Goal: Task Accomplishment & Management: Manage account settings

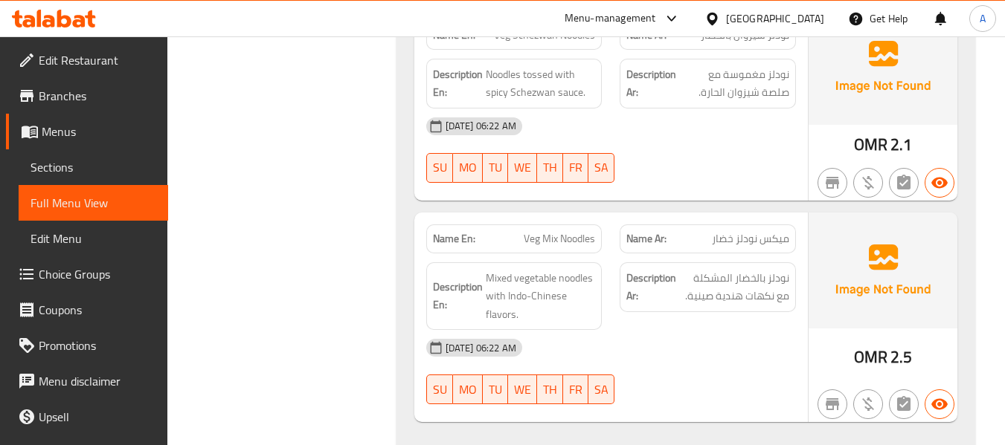
scroll to position [4188, 0]
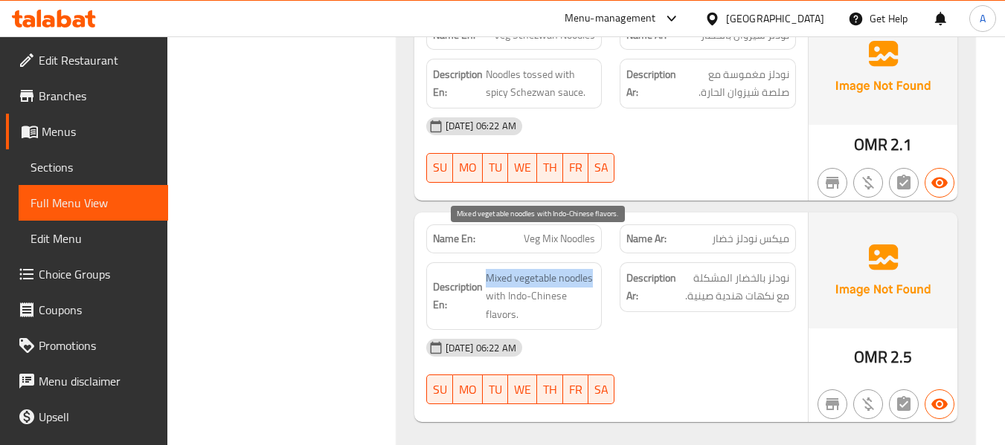
drag, startPoint x: 595, startPoint y: 242, endPoint x: 484, endPoint y: 242, distance: 110.8
click at [484, 269] on h6 "Description En: Mixed vegetable noodles with Indo-Chinese flavors." at bounding box center [514, 296] width 163 height 55
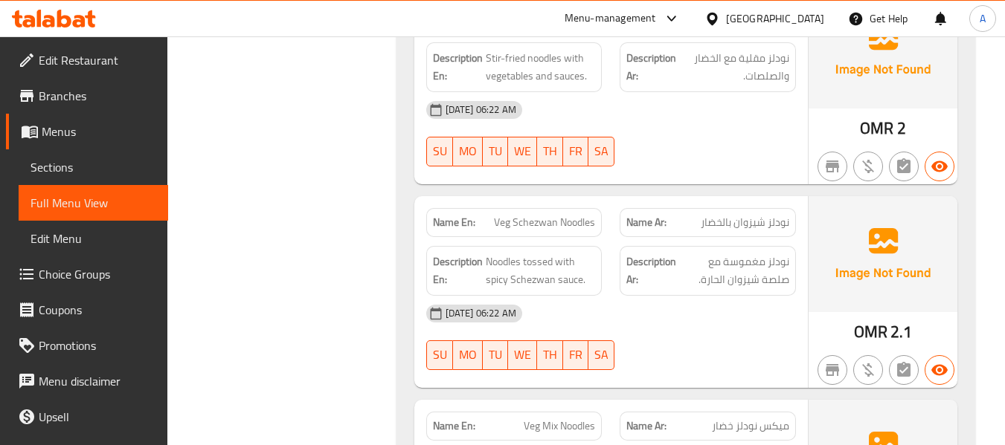
scroll to position [3965, 0]
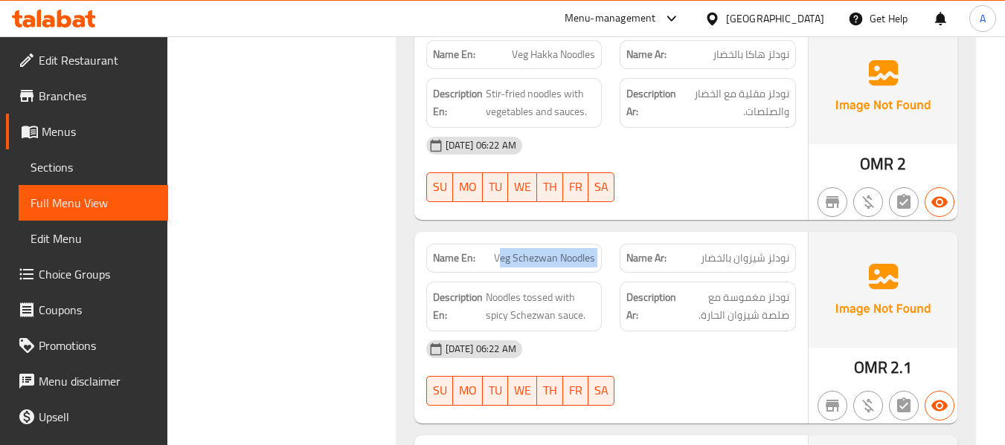
drag, startPoint x: 497, startPoint y: 222, endPoint x: 618, endPoint y: 228, distance: 121.3
click at [618, 235] on div "Name En: Veg Schezwan Noodles Name Ar: نودلز شيزوان بالخضار" at bounding box center [610, 258] width 387 height 47
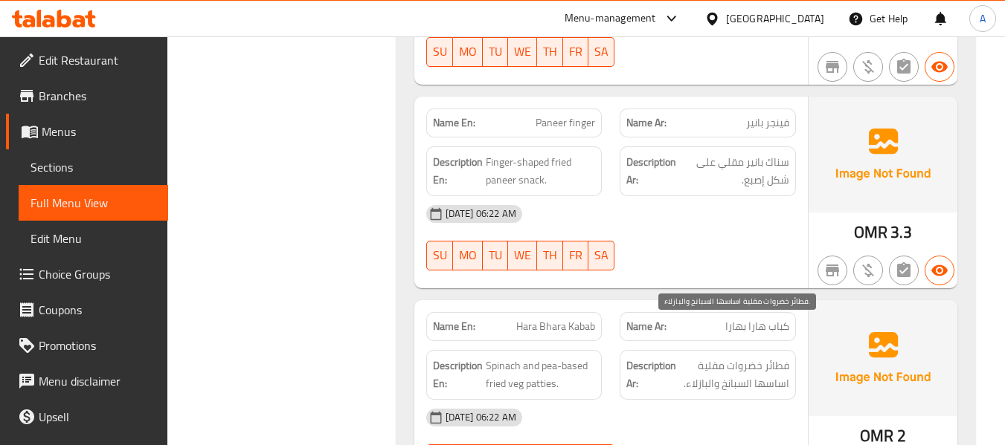
scroll to position [2626, 0]
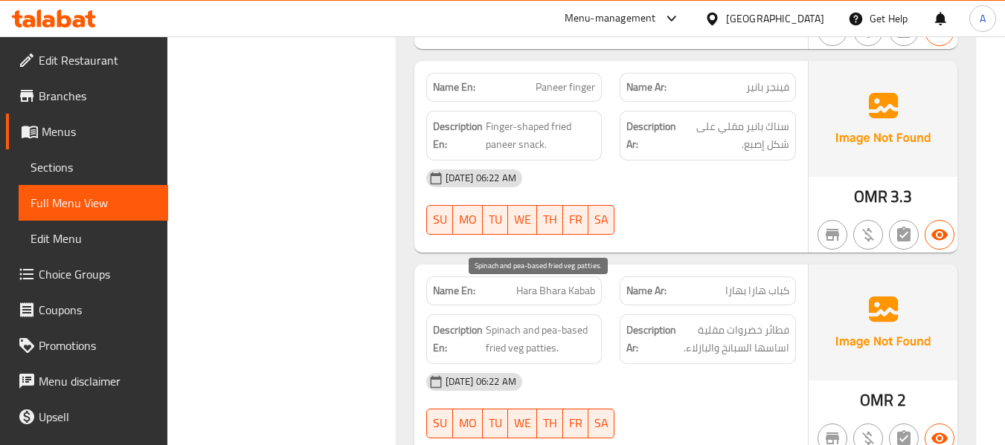
click at [552, 321] on span "Spinach and pea-based fried veg patties." at bounding box center [541, 339] width 110 height 36
click at [662, 364] on div "[DATE] 06:22 AM" at bounding box center [610, 382] width 387 height 36
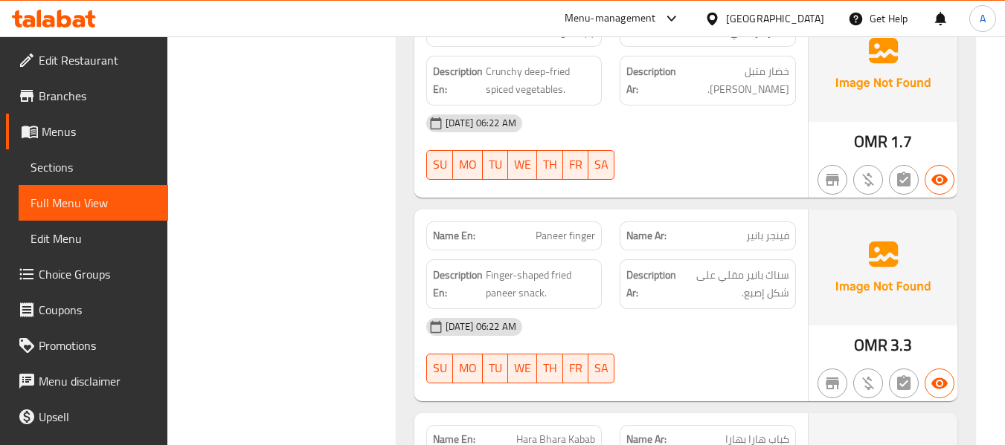
scroll to position [2403, 0]
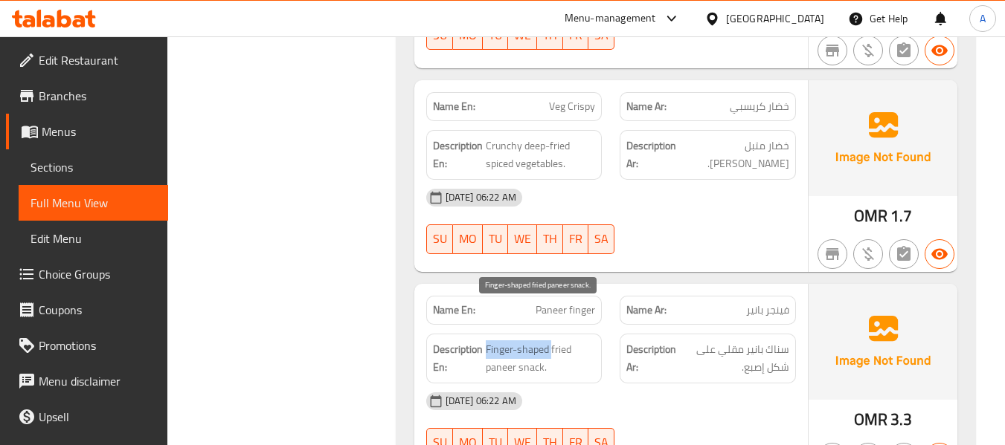
drag, startPoint x: 552, startPoint y: 315, endPoint x: 486, endPoint y: 313, distance: 66.2
click at [486, 341] on span "Finger-shaped fried paneer snack." at bounding box center [541, 359] width 110 height 36
drag, startPoint x: 489, startPoint y: 312, endPoint x: 599, endPoint y: 335, distance: 112.4
click at [599, 335] on div "Description En: Finger-shaped fried paneer snack." at bounding box center [514, 359] width 176 height 50
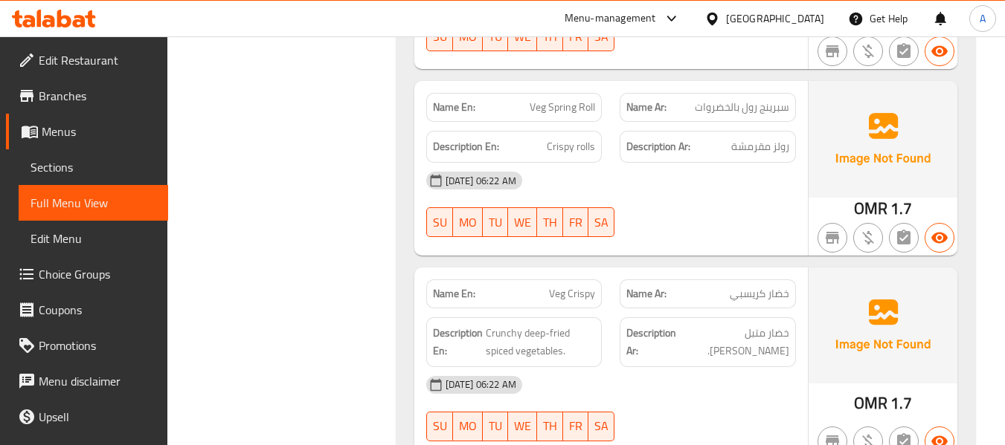
scroll to position [2180, 0]
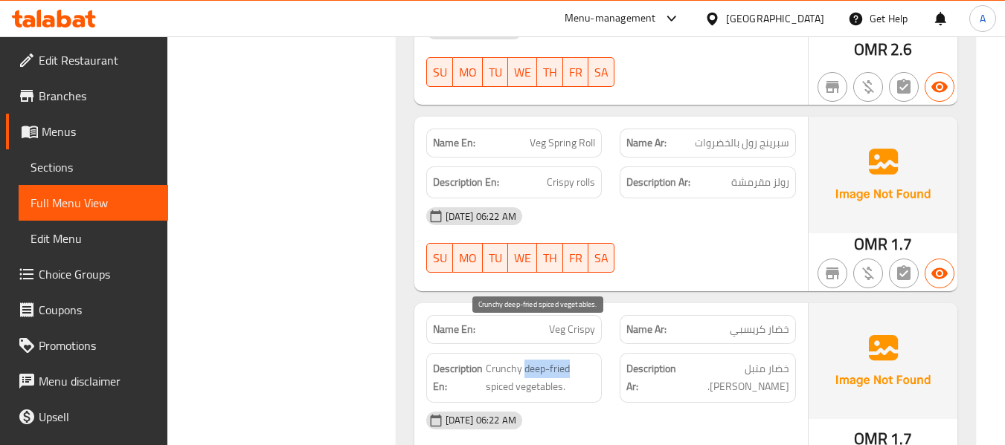
drag, startPoint x: 524, startPoint y: 332, endPoint x: 573, endPoint y: 332, distance: 48.3
click at [573, 360] on span "Crunchy deep-fried spiced vegetables." at bounding box center [541, 378] width 110 height 36
copy span "deep-fried"
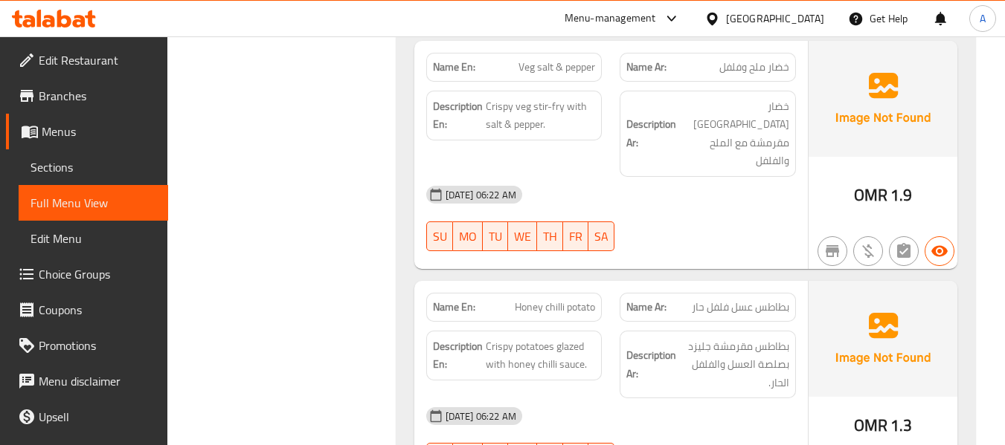
scroll to position [1585, 0]
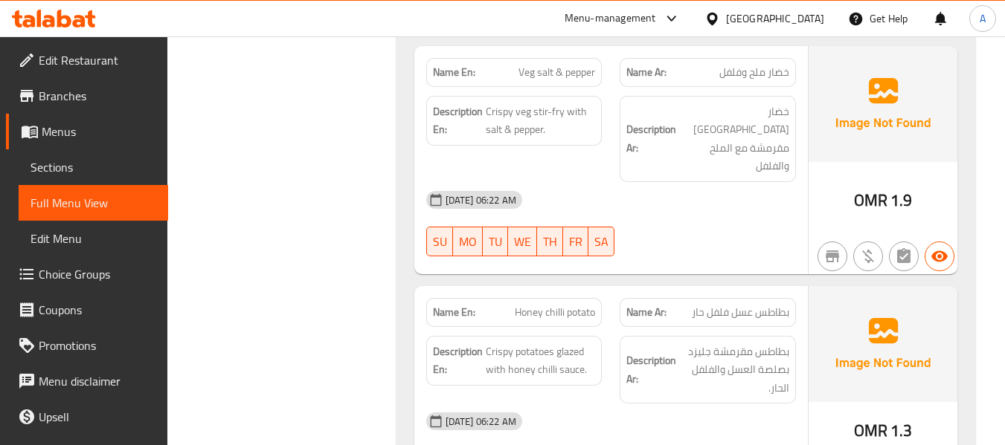
click at [584, 305] on span "Honey chilli potato" at bounding box center [555, 313] width 80 height 16
click at [525, 305] on span "Honey chilli potato" at bounding box center [555, 313] width 80 height 16
click at [555, 305] on span "Honey chilli potato" at bounding box center [555, 313] width 80 height 16
click at [727, 289] on div "Name Ar: بطاطس عسل فلفل حار" at bounding box center [708, 312] width 194 height 47
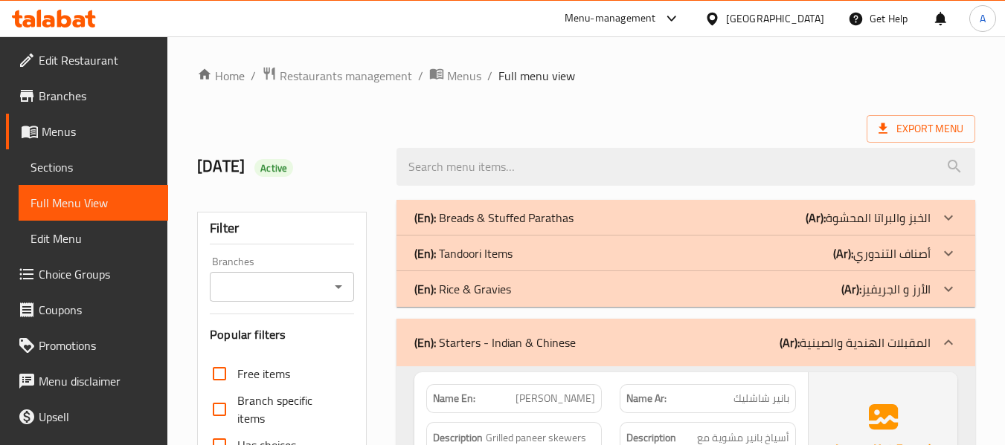
scroll to position [297, 0]
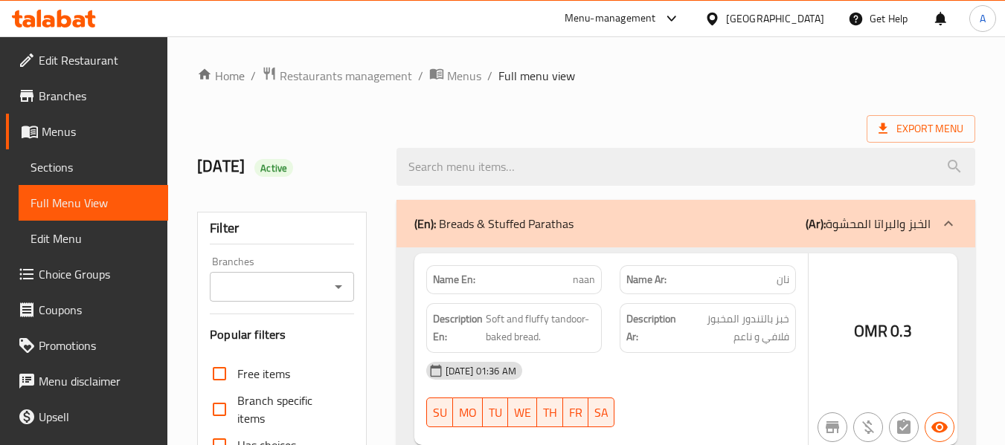
click at [81, 170] on div at bounding box center [502, 222] width 1005 height 445
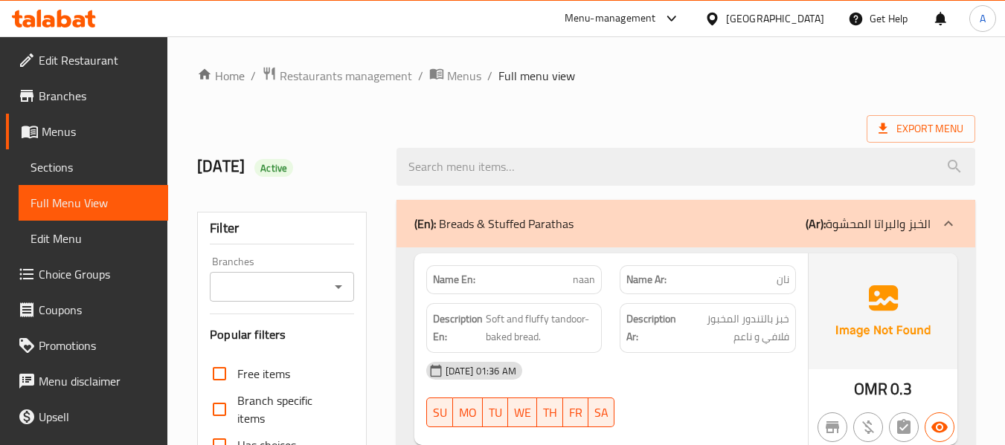
click at [81, 170] on span "Sections" at bounding box center [93, 167] width 126 height 18
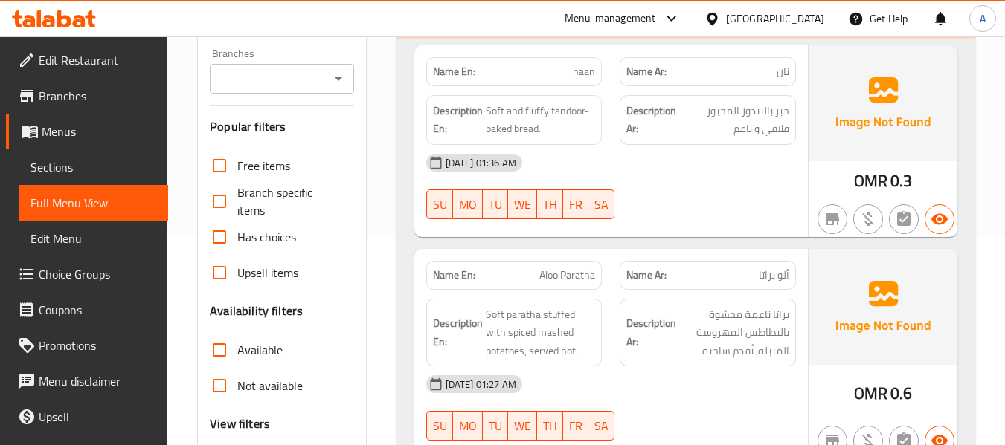
click at [81, 170] on span "Sections" at bounding box center [93, 167] width 126 height 18
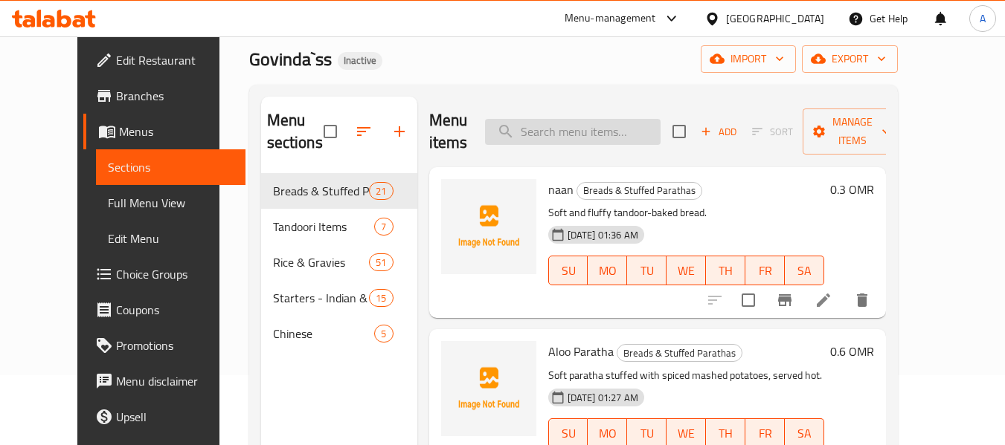
scroll to position [0, 0]
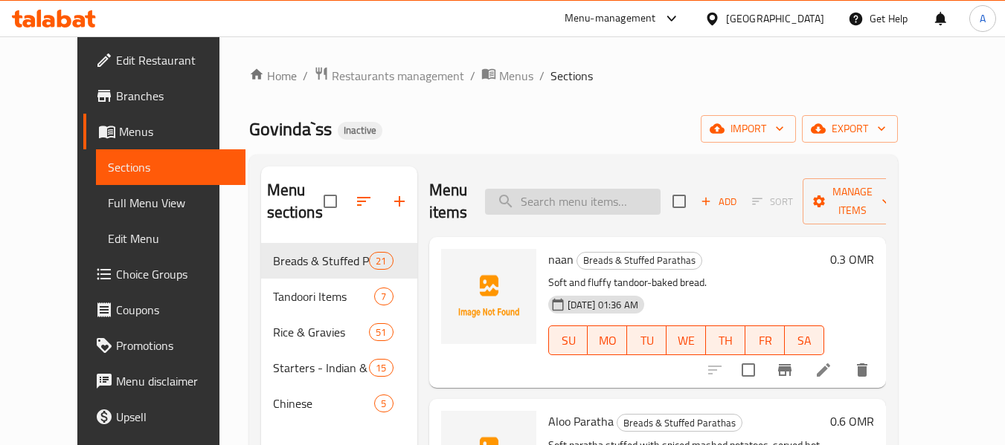
click at [592, 201] on input "search" at bounding box center [572, 202] width 175 height 26
paste input "مقلي بعمق"
type input "مقلي بعمق"
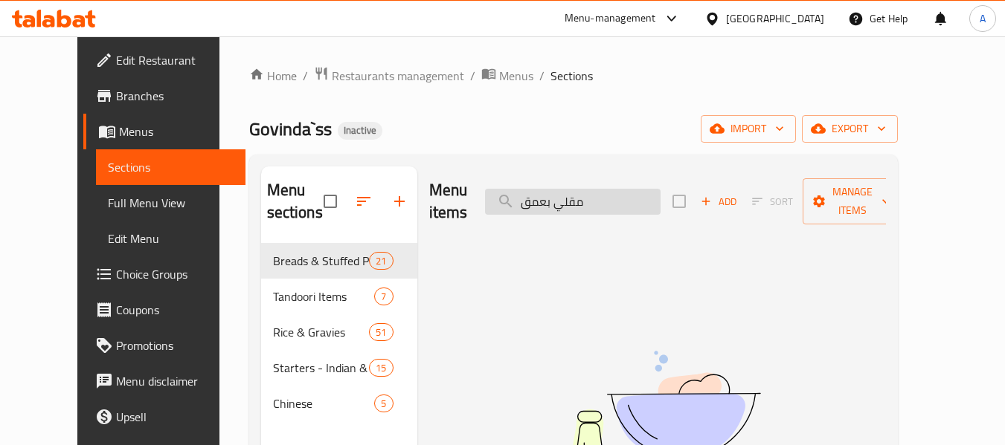
click at [618, 189] on input "مقلي بعمق" at bounding box center [572, 202] width 175 height 26
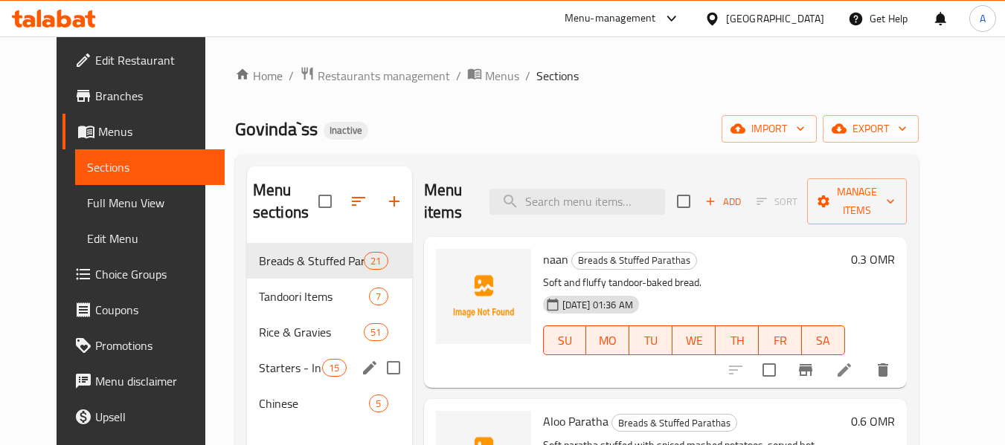
click at [280, 364] on span "Starters - Indian & Chinese" at bounding box center [290, 368] width 63 height 18
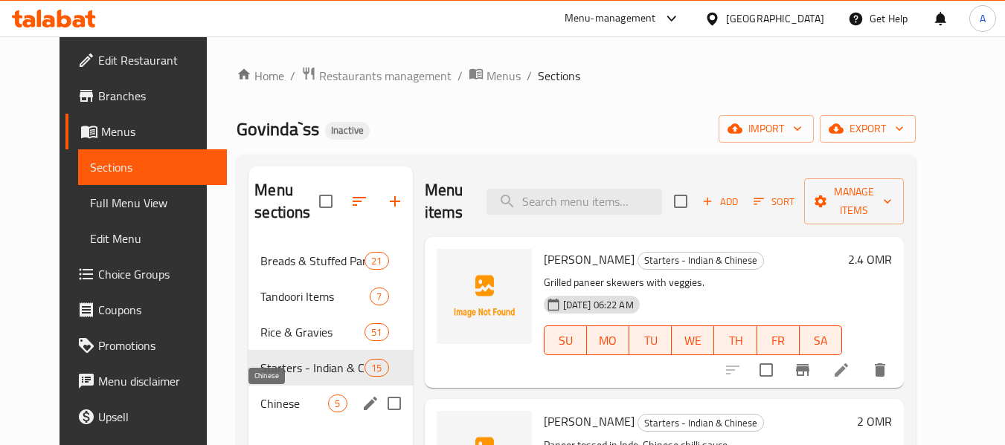
click at [260, 408] on span "Chinese" at bounding box center [294, 404] width 68 height 18
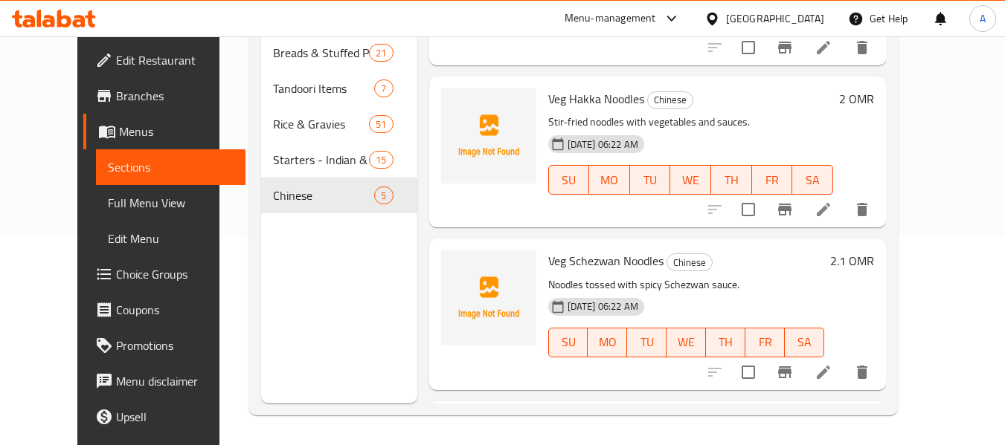
scroll to position [203, 0]
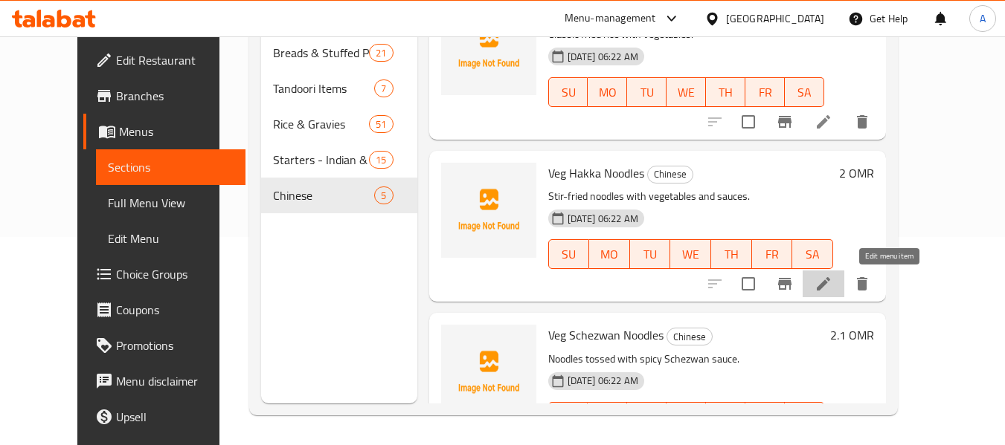
click at [832, 287] on icon at bounding box center [823, 284] width 18 height 18
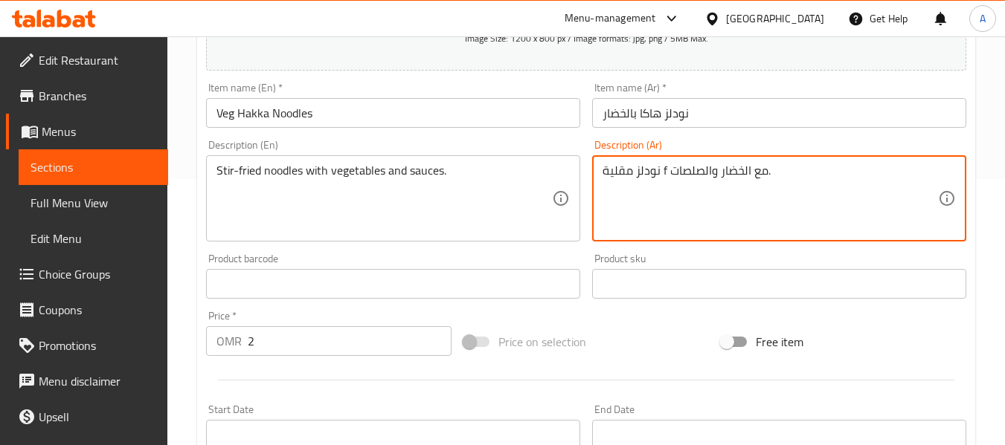
scroll to position [297, 0]
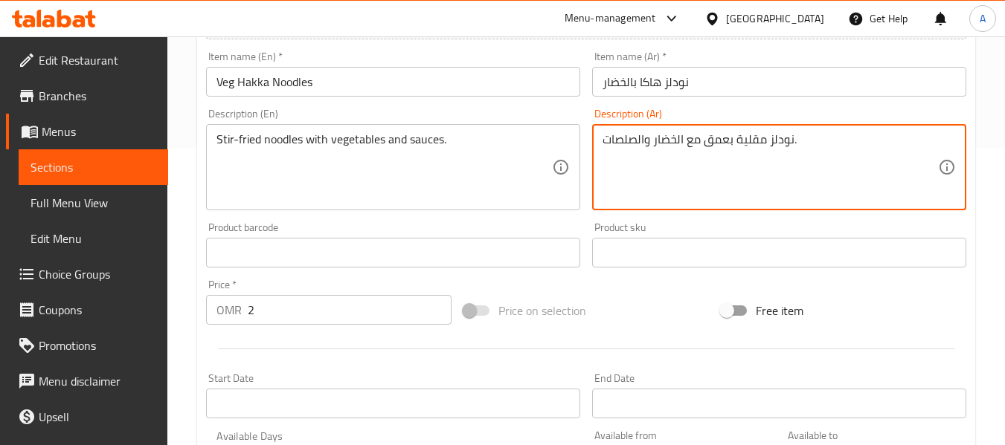
click at [551, 224] on div "Product barcode Product barcode" at bounding box center [393, 244] width 374 height 45
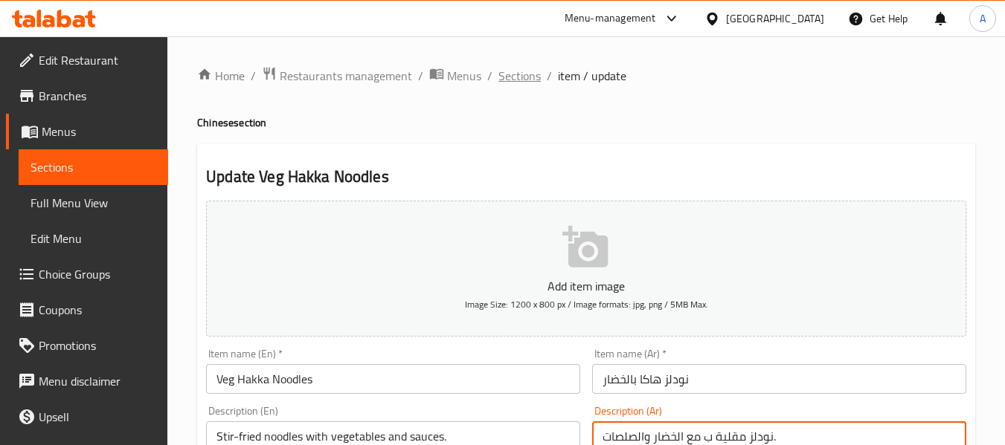
type textarea "نودلز مقلية ب مع الخضار والصلصات."
click at [534, 76] on span "Sections" at bounding box center [519, 76] width 42 height 18
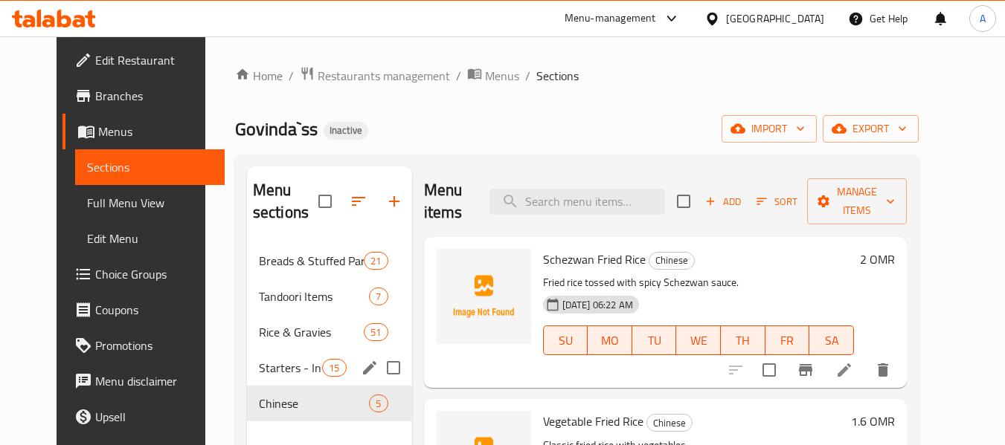
click at [268, 381] on div "Starters - Indian & Chinese 15" at bounding box center [329, 368] width 165 height 36
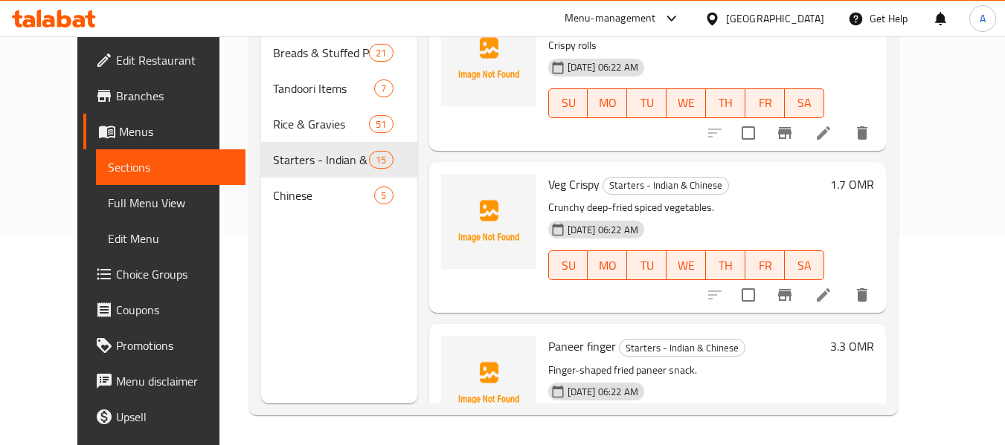
scroll to position [1456, 0]
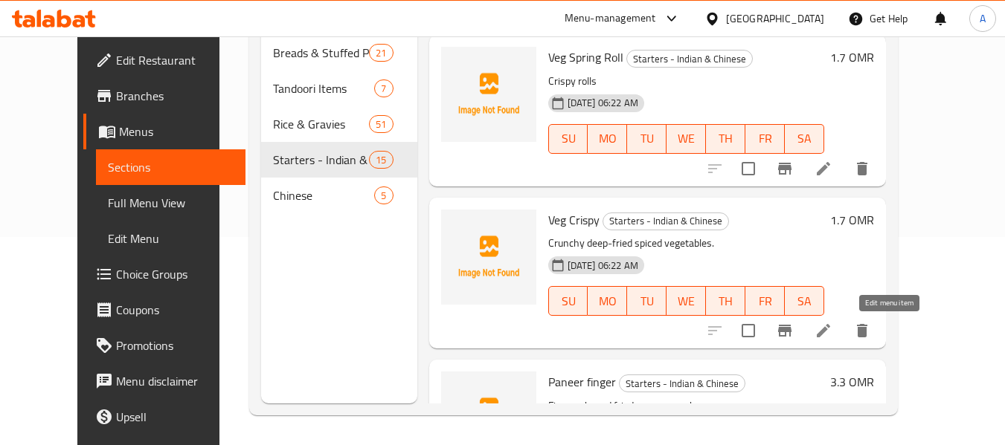
click at [832, 326] on icon at bounding box center [823, 331] width 18 height 18
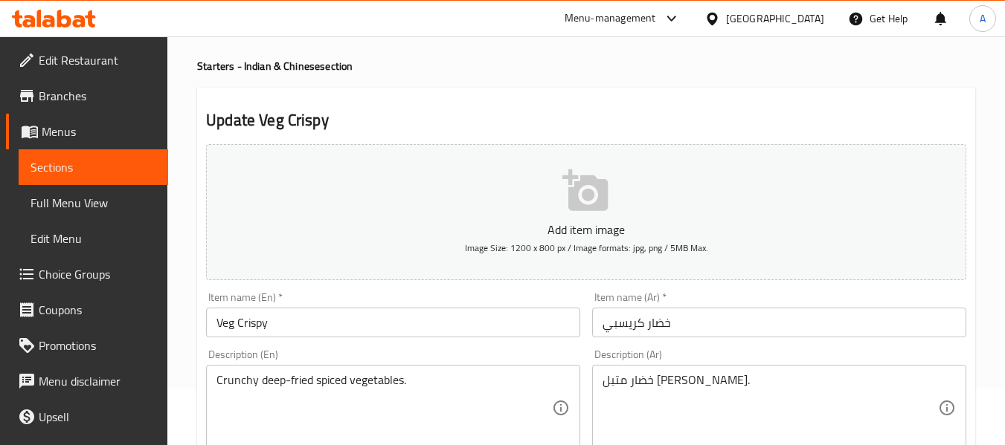
scroll to position [149, 0]
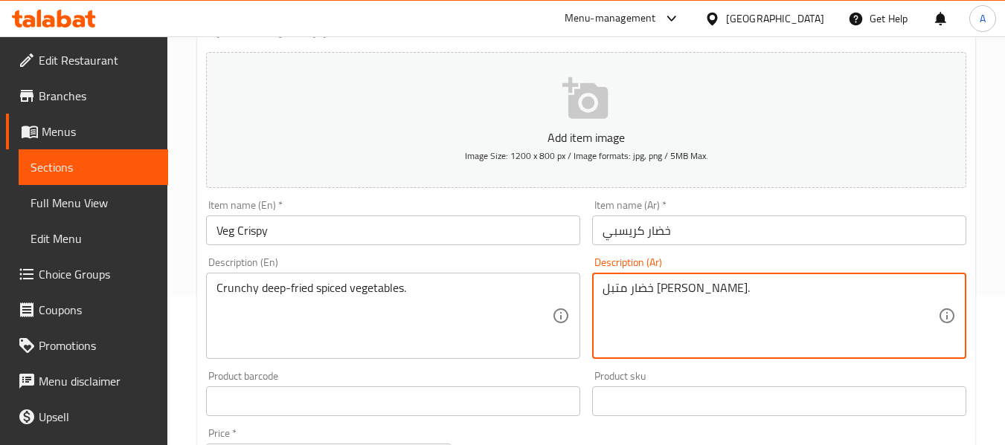
click at [660, 289] on textarea "خضار متبل مقلي كرانشي." at bounding box center [769, 316] width 335 height 71
paste textarea "بعمق"
click at [570, 259] on div "Description (En) Crunchy deep-fried spiced vegetables. Description (En)" at bounding box center [393, 308] width 374 height 102
click at [629, 286] on textarea "خضار متبل مقلي بعمق كرانشي." at bounding box center [769, 316] width 335 height 71
click at [615, 289] on textarea "خضار متبل مقلي بعمق ." at bounding box center [769, 316] width 335 height 71
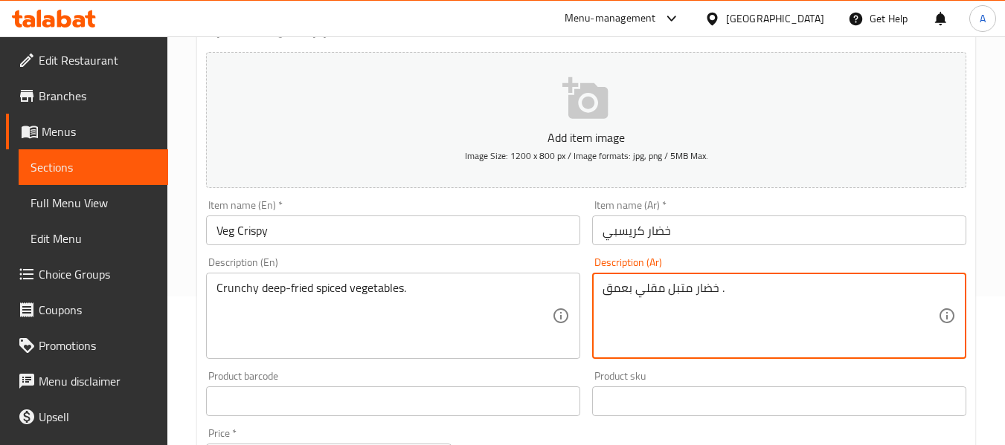
click at [615, 289] on textarea "خضار متبل مقلي بعمق ." at bounding box center [769, 316] width 335 height 71
click at [890, 295] on textarea "خضار متبل مقلي بعمق ." at bounding box center [769, 316] width 335 height 71
click at [936, 286] on textarea "خضار متبل مقلي بعمق ." at bounding box center [769, 316] width 335 height 71
paste textarea "كرانشي"
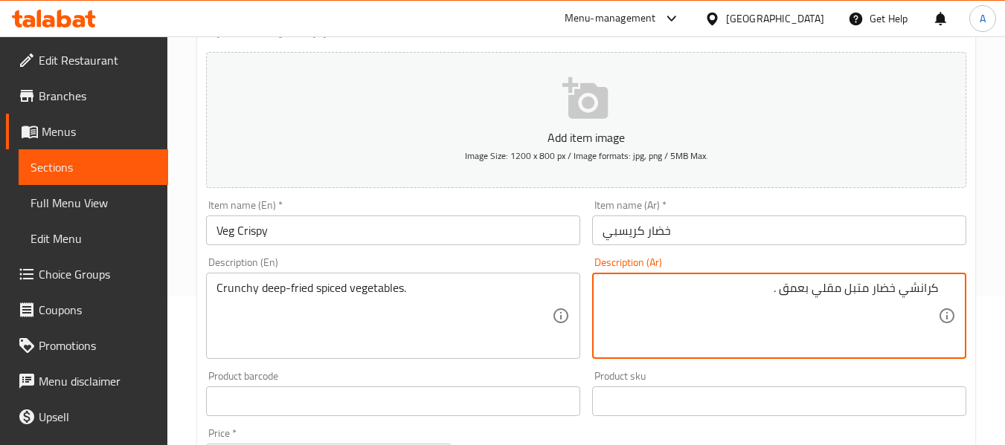
type textarea "كرانشي خضار متبل مقلي بعمق ."
click at [746, 261] on div "Description (Ar) كرانشي خضار متبل مقلي بعمق . Description (Ar)" at bounding box center [779, 308] width 374 height 102
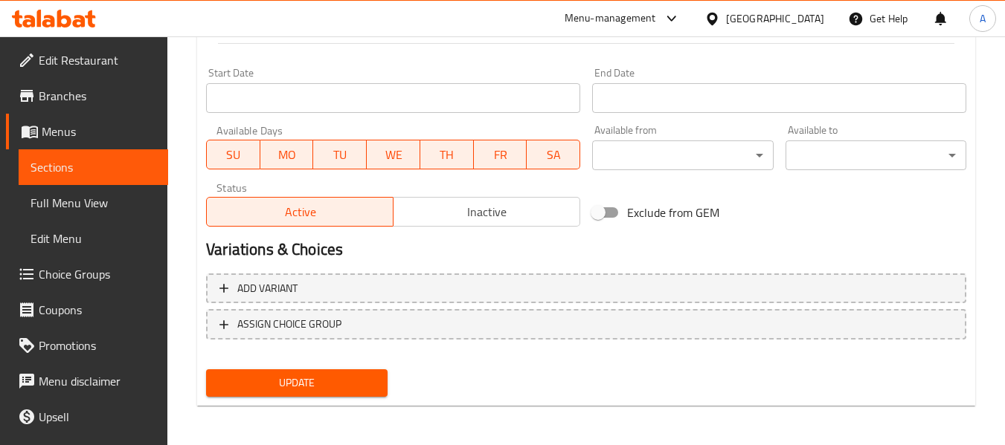
scroll to position [605, 0]
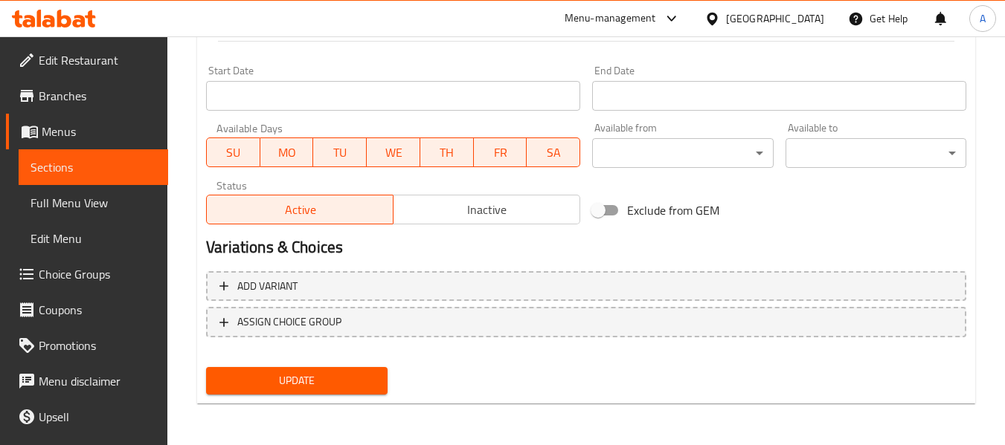
click at [302, 381] on span "Update" at bounding box center [296, 381] width 157 height 19
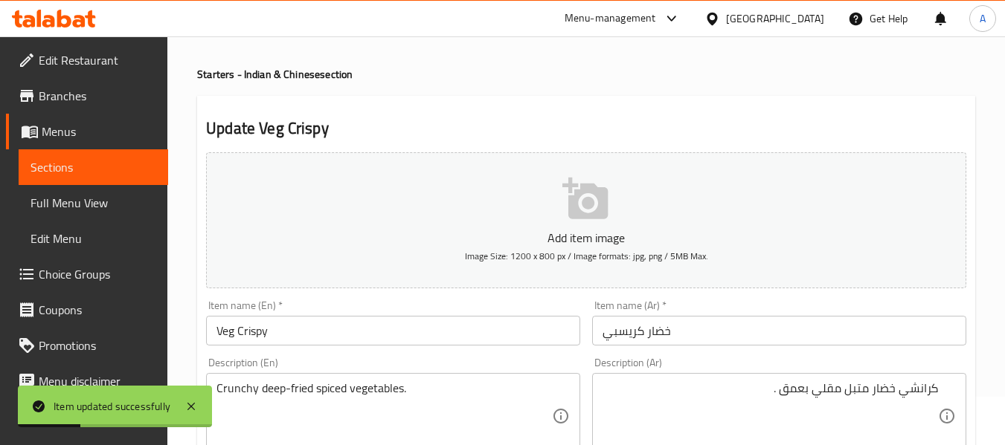
scroll to position [0, 0]
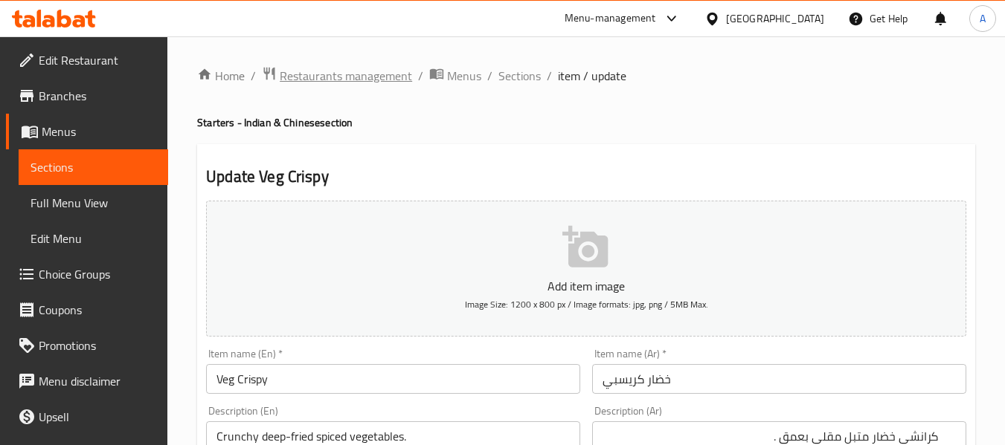
click at [344, 74] on span "Restaurants management" at bounding box center [346, 76] width 132 height 18
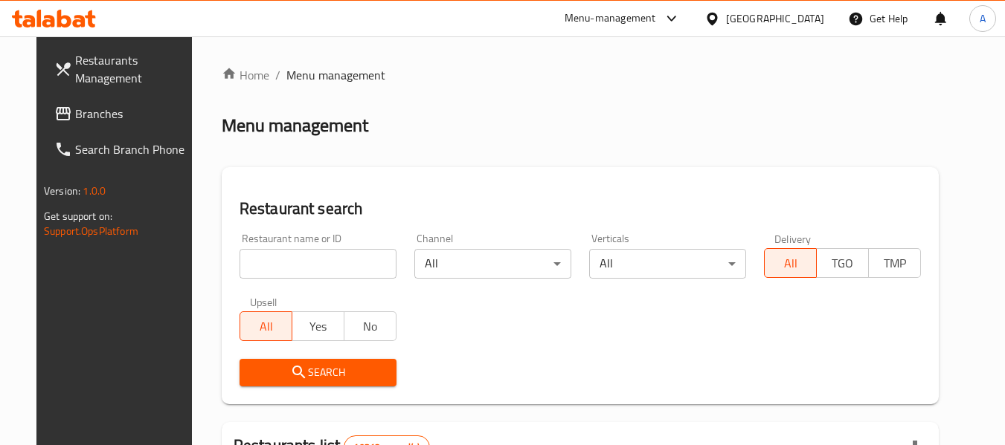
click at [806, 23] on div "Oman" at bounding box center [775, 18] width 98 height 16
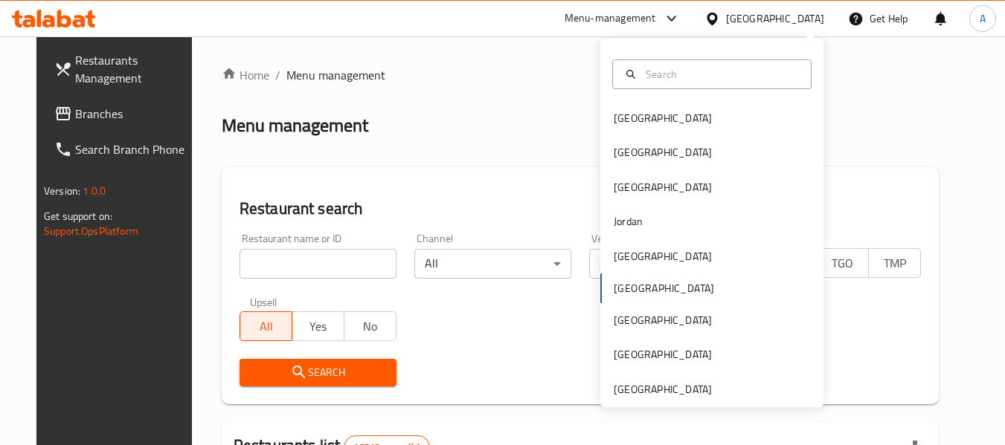
click at [803, 20] on div "Oman" at bounding box center [775, 18] width 98 height 16
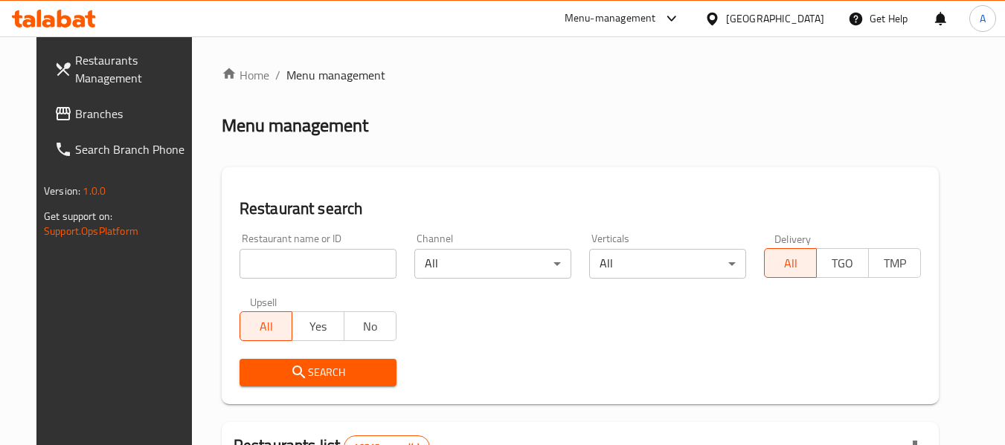
click at [801, 17] on div "Oman" at bounding box center [775, 18] width 98 height 16
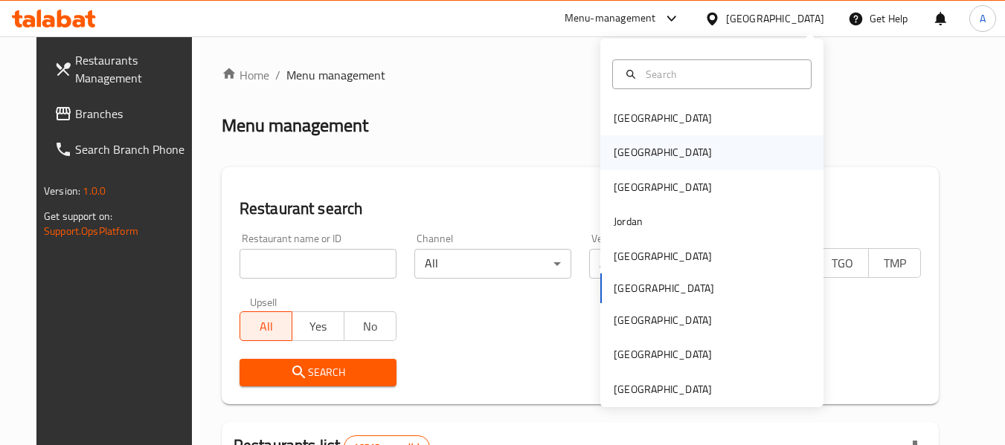
click at [644, 160] on div "[GEOGRAPHIC_DATA]" at bounding box center [711, 152] width 223 height 34
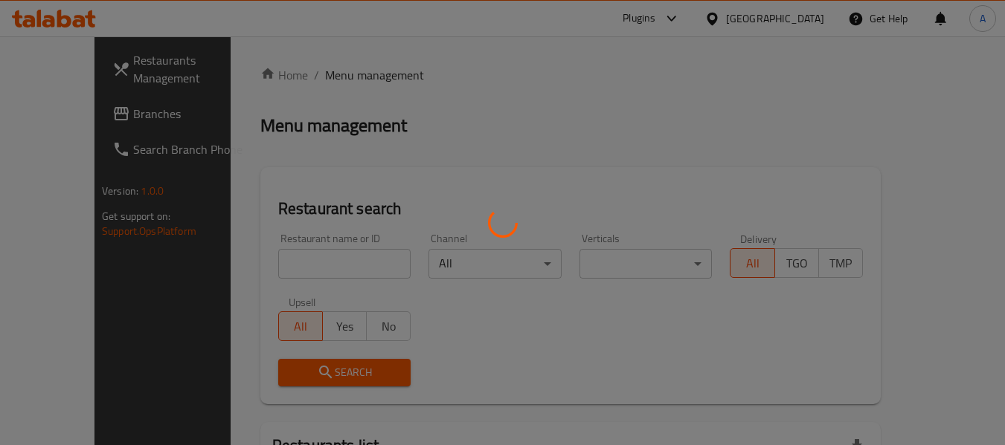
click at [80, 120] on div at bounding box center [502, 222] width 1005 height 445
click at [83, 111] on div at bounding box center [502, 222] width 1005 height 445
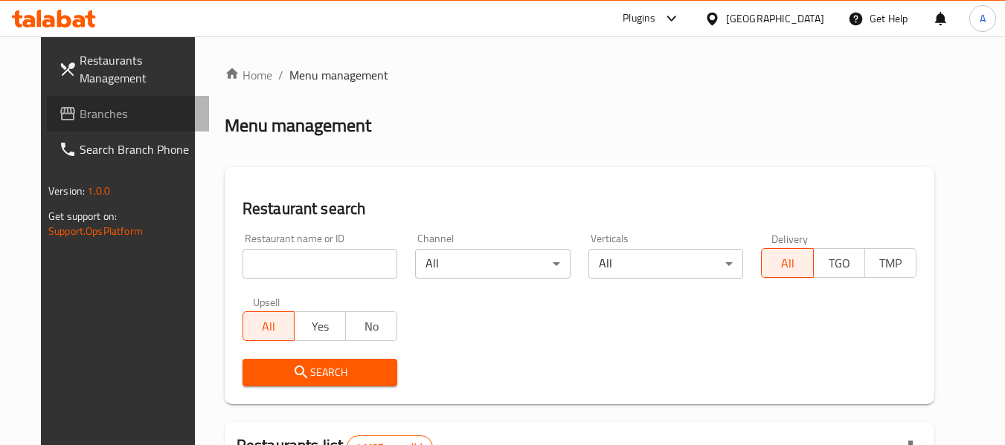
click at [83, 111] on span "Branches" at bounding box center [138, 114] width 117 height 18
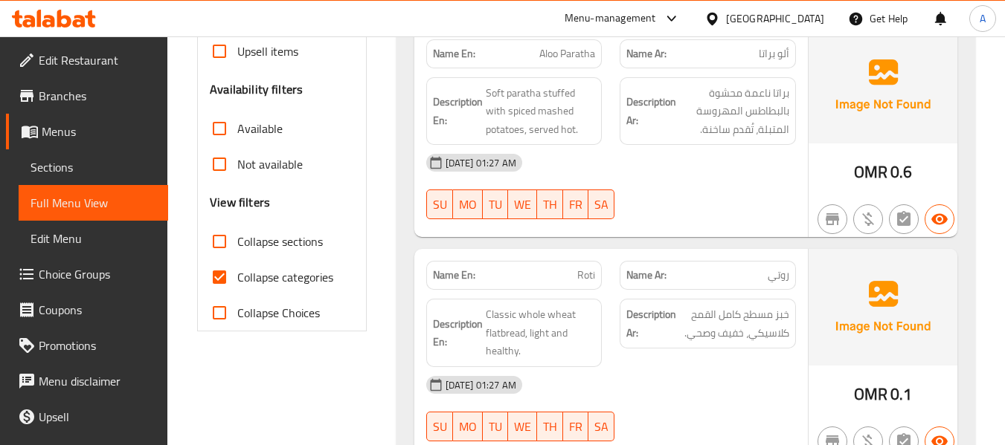
scroll to position [446, 0]
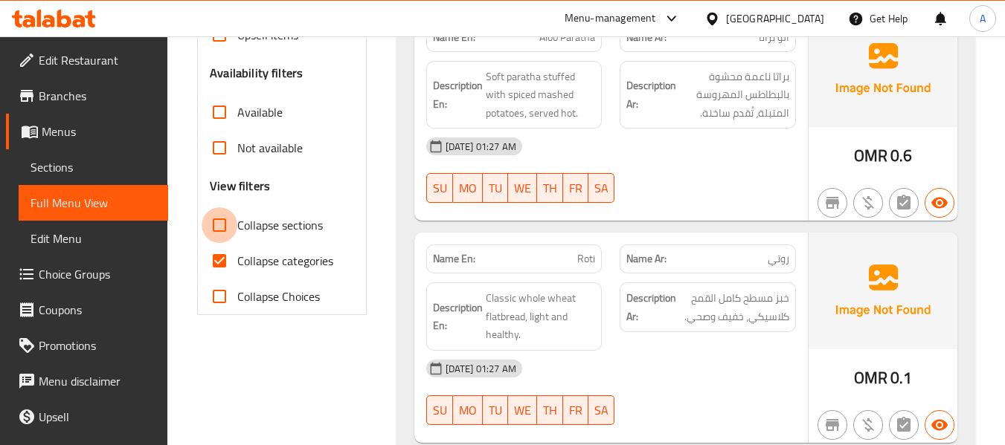
drag, startPoint x: 219, startPoint y: 223, endPoint x: 216, endPoint y: 268, distance: 44.7
click at [219, 223] on input "Collapse sections" at bounding box center [220, 225] width 36 height 36
checkbox input "true"
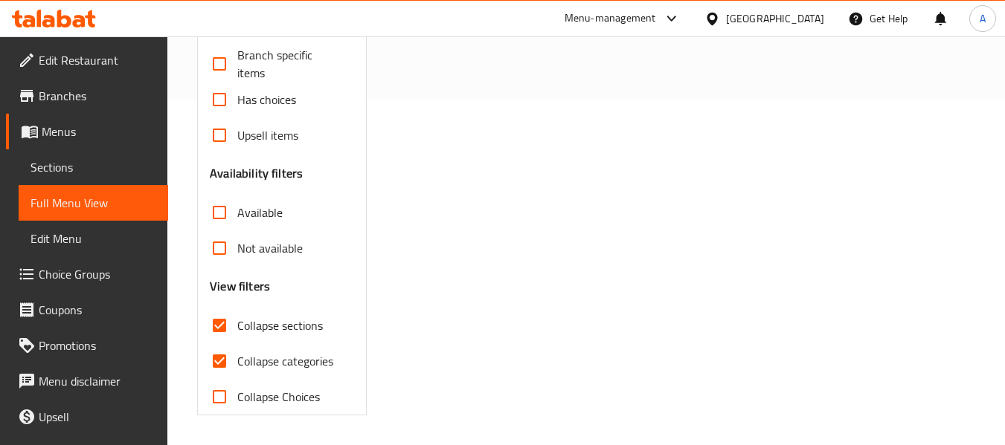
click at [219, 344] on input "Collapse categories" at bounding box center [220, 362] width 36 height 36
checkbox input "false"
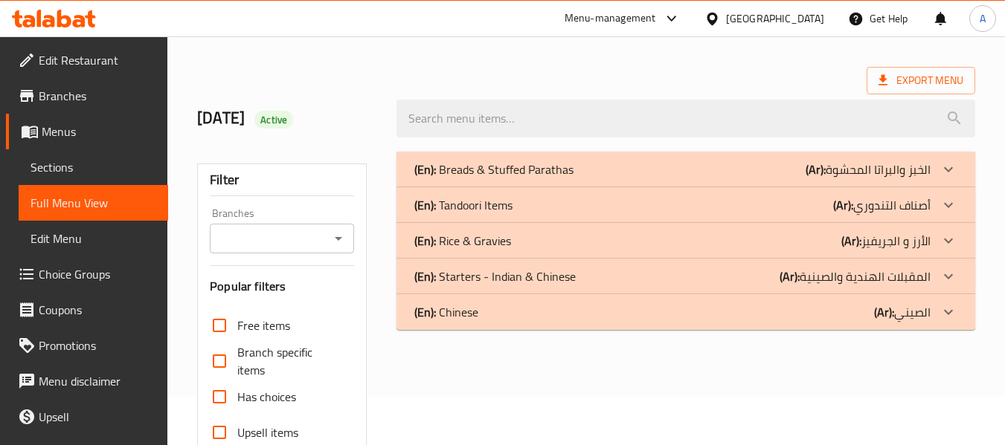
click at [952, 306] on icon at bounding box center [948, 312] width 18 height 18
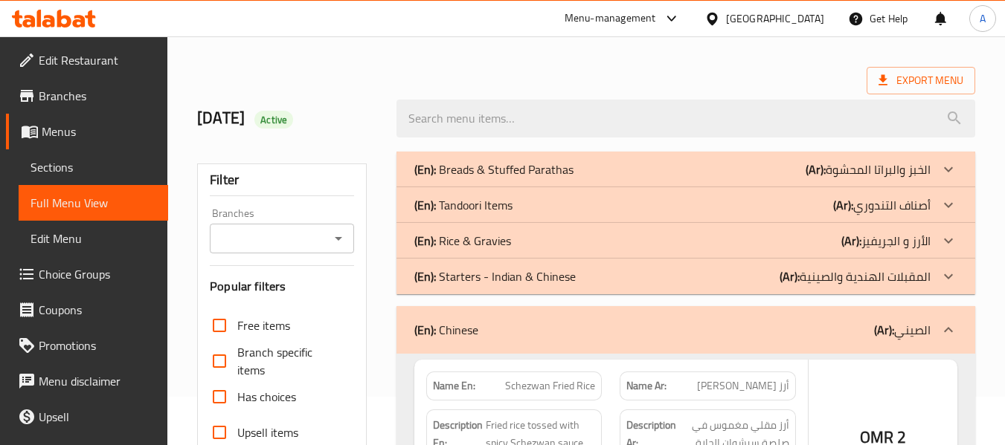
click at [948, 271] on icon at bounding box center [948, 277] width 18 height 18
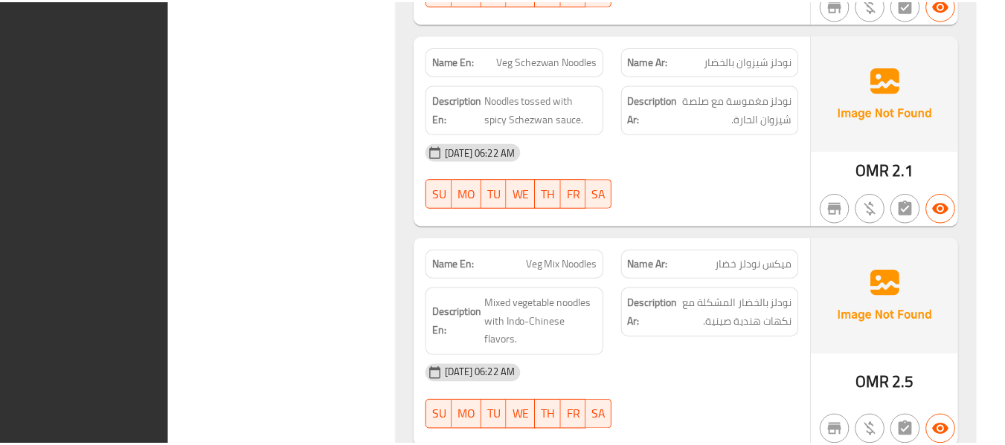
scroll to position [4170, 0]
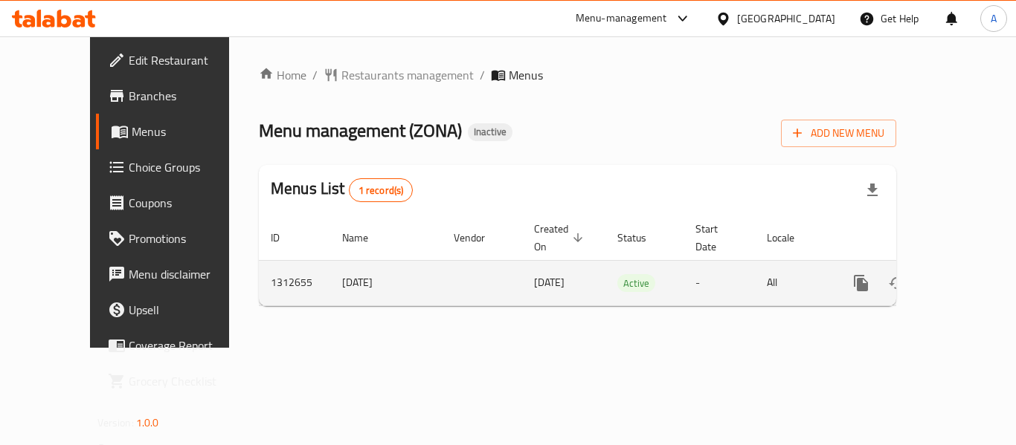
click at [962, 277] on icon "enhanced table" at bounding box center [968, 283] width 13 height 13
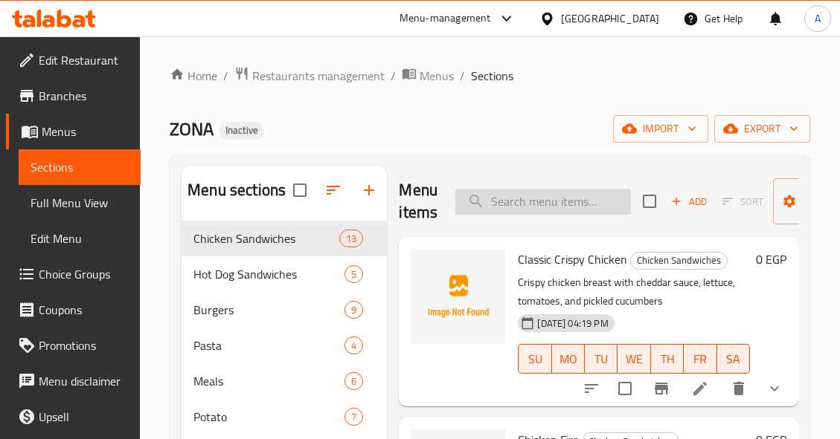
click at [555, 211] on input "search" at bounding box center [542, 202] width 175 height 26
paste input "باربكيو برجر"
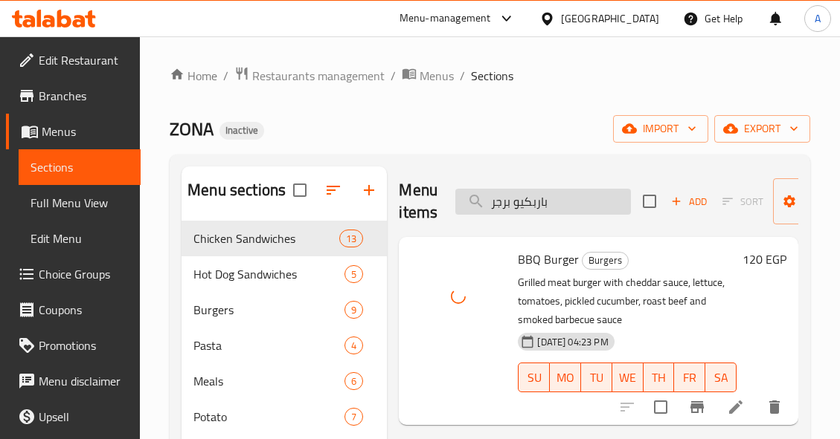
click at [591, 197] on input "باربكيو برجر" at bounding box center [542, 202] width 175 height 26
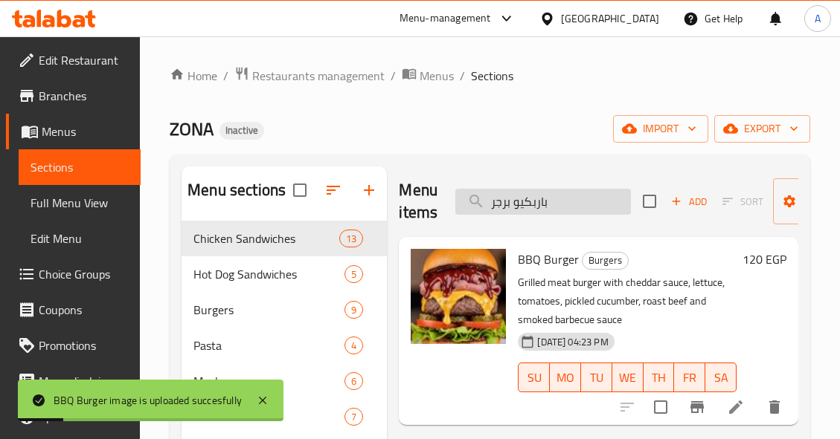
paste input "كو هوت دوج"
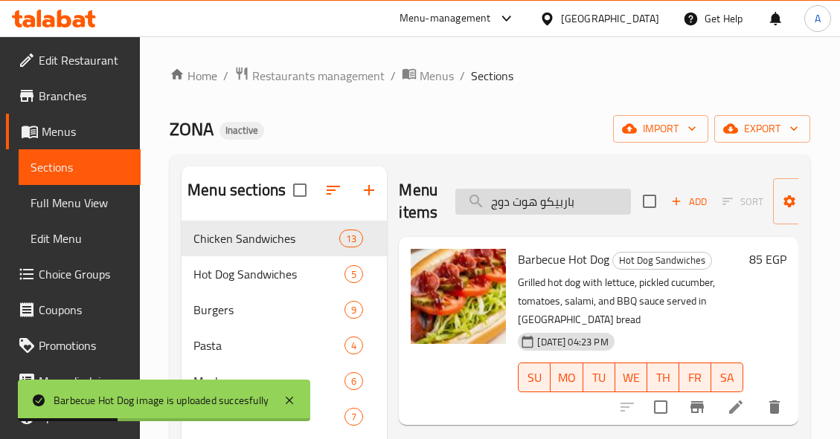
click at [604, 201] on input "باربيكو هوت دوج" at bounding box center [542, 202] width 175 height 26
paste input "تا تشيكن فاهيتا"
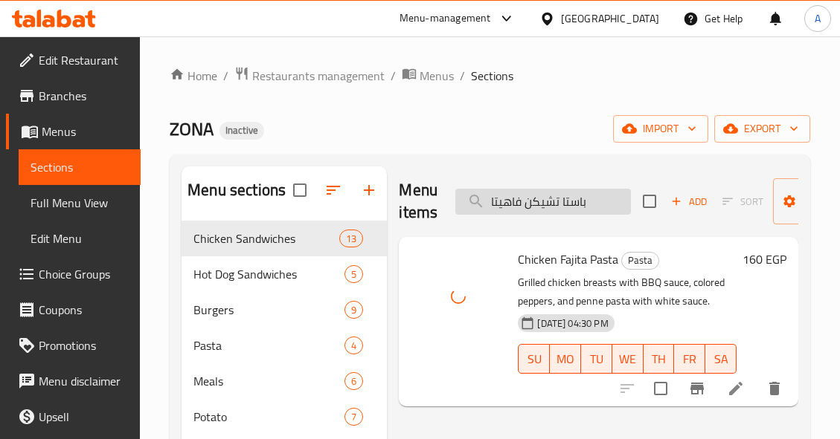
click at [607, 193] on input "باستا تشيكن فاهيتا" at bounding box center [542, 202] width 175 height 26
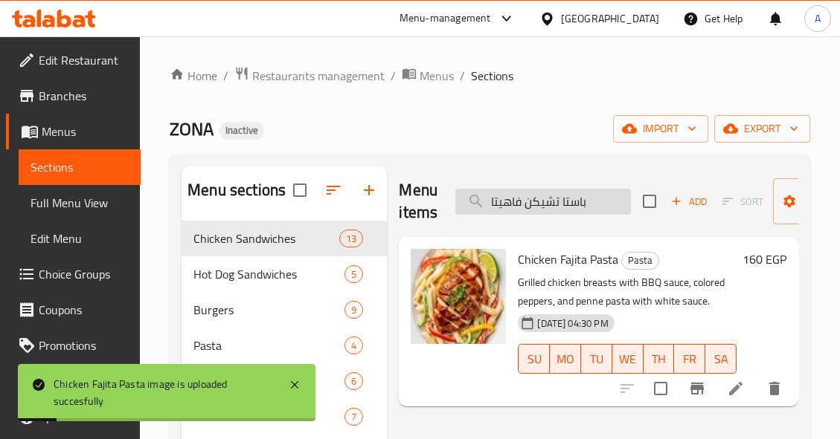
paste input "شكين رينجو"
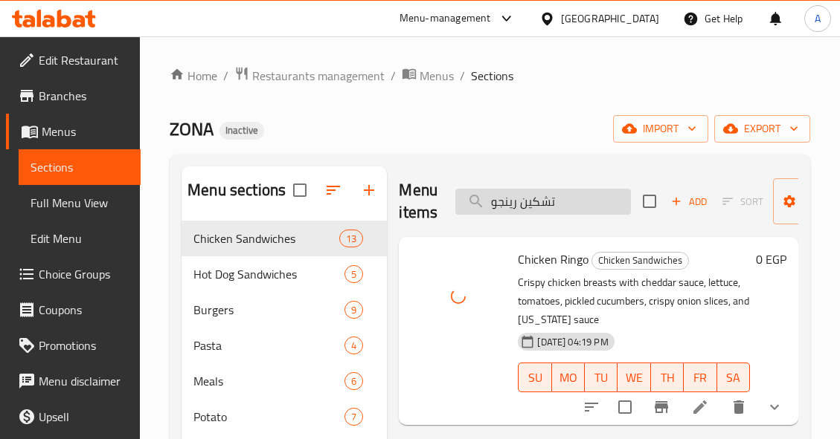
click at [589, 209] on input "تشكين رينجو" at bounding box center [542, 202] width 175 height 26
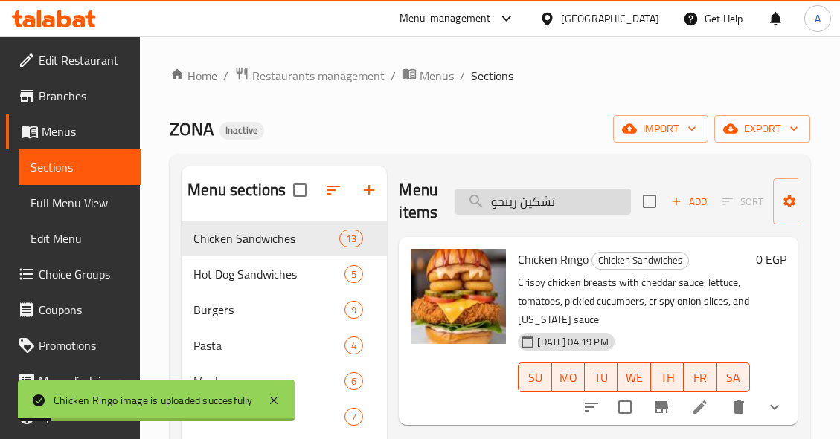
paste input "ز هوت دوج"
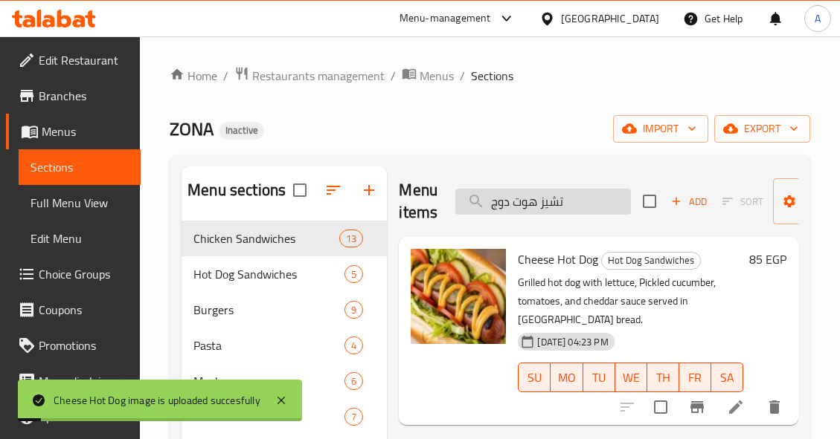
click at [590, 202] on input "تشيز هوت دوج" at bounding box center [542, 202] width 175 height 26
paste input "كن تكساس"
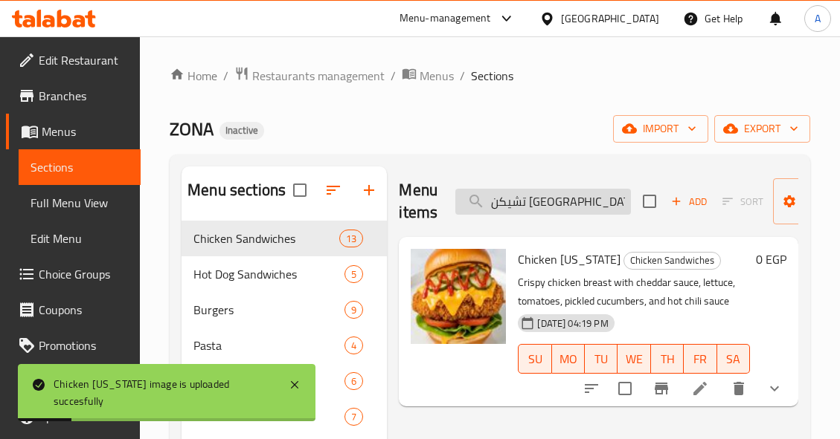
click at [598, 198] on input "تشيكن تكساس" at bounding box center [542, 202] width 175 height 26
paste input "وريتو"
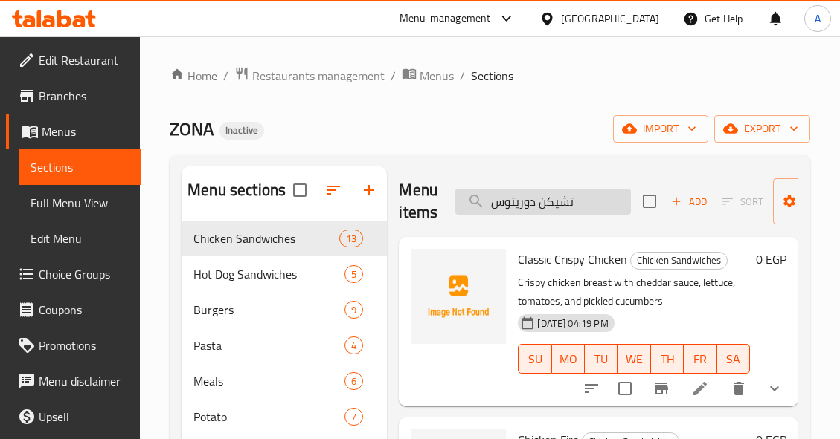
click at [575, 198] on input "تشيكن دوريتوس" at bounding box center [542, 202] width 175 height 26
click at [575, 199] on input "تشيكن دوريتوس" at bounding box center [542, 202] width 175 height 26
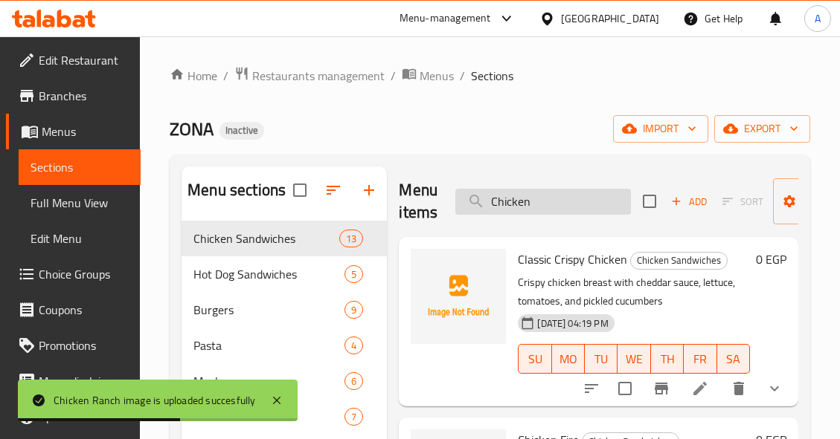
click at [584, 205] on input "Chicken" at bounding box center [542, 202] width 175 height 26
paste input "تشيكن ريزو"
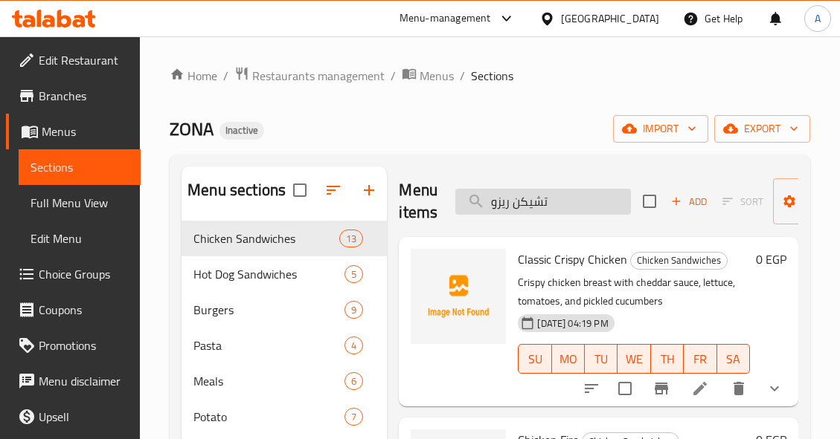
click at [562, 196] on input "تشيكن ريزو" at bounding box center [542, 202] width 175 height 26
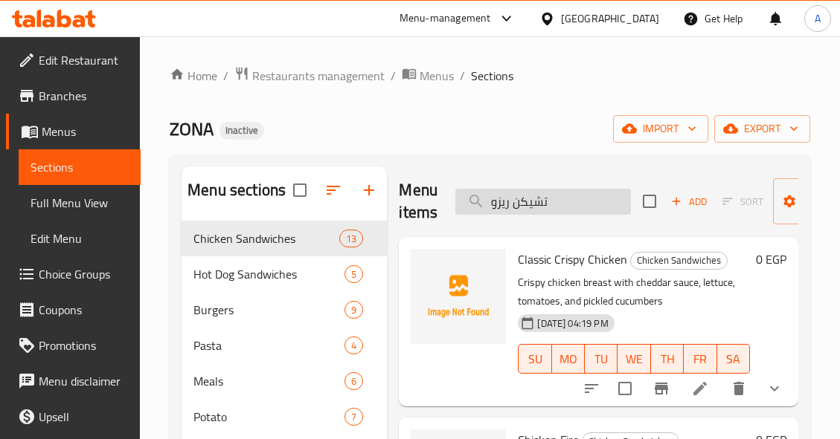
click at [579, 201] on input "تشيكن ريزو" at bounding box center [542, 202] width 175 height 26
click at [579, 200] on input "تشيكن ريزو" at bounding box center [542, 202] width 175 height 26
click at [579, 199] on input "تشيكن ريزو" at bounding box center [542, 202] width 175 height 26
click at [323, 274] on div "Hot Dog Sandwiches 5" at bounding box center [283, 275] width 205 height 36
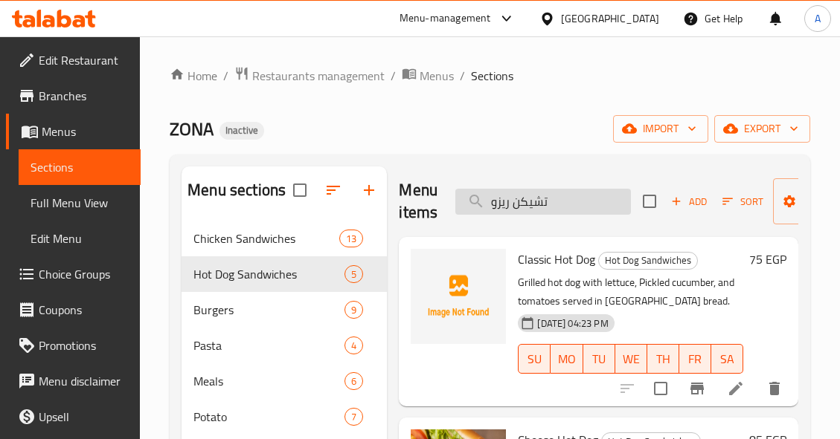
click at [604, 201] on input "تشيكن ريزو" at bounding box center [542, 202] width 175 height 26
click at [562, 194] on input "تشيكن ريزو" at bounding box center [542, 202] width 175 height 26
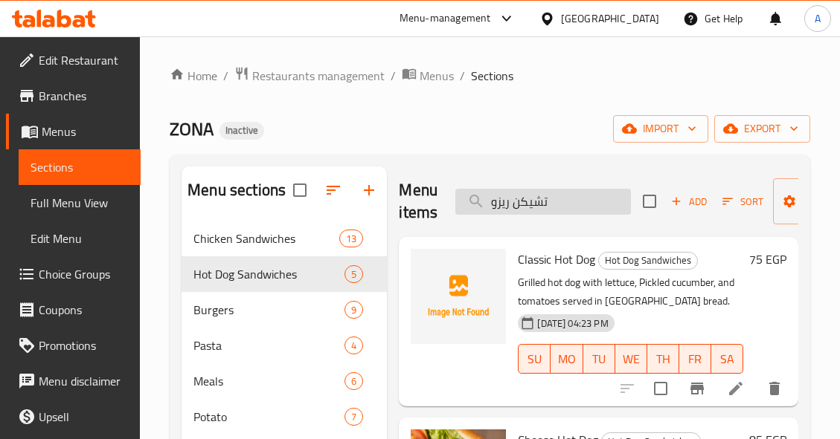
click at [562, 194] on input "تشيكن ريزو" at bounding box center [542, 202] width 175 height 26
click at [562, 193] on input "تشيكن ريزو" at bounding box center [542, 202] width 175 height 26
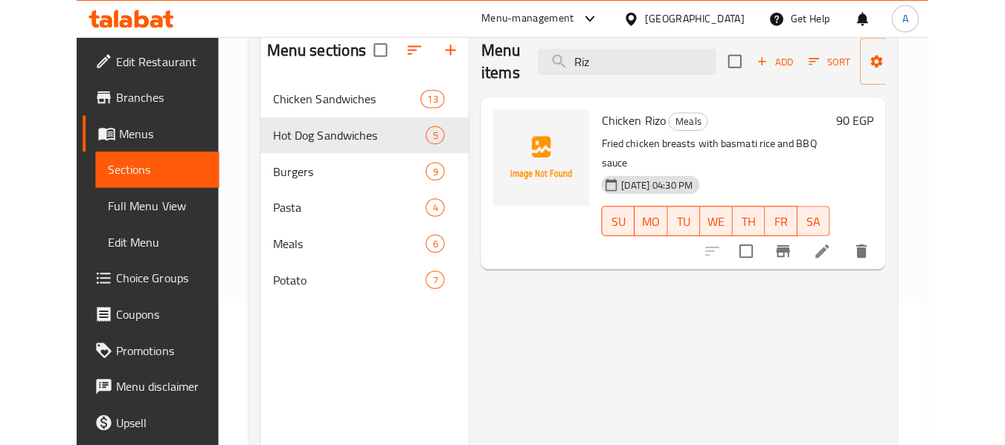
scroll to position [149, 0]
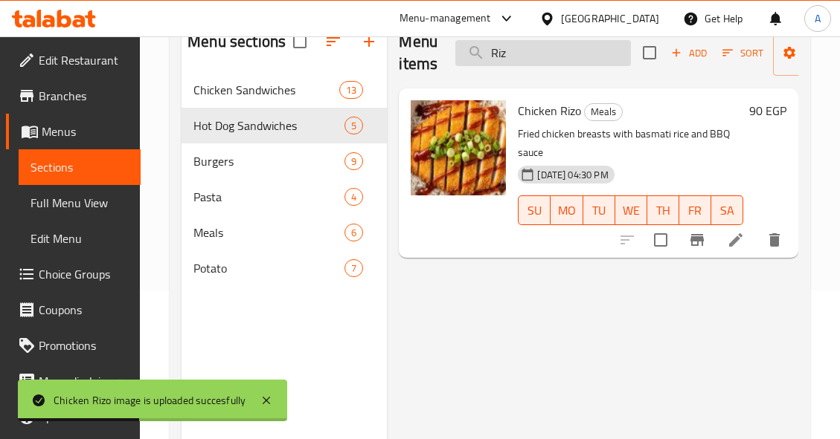
click at [539, 47] on input "Riz" at bounding box center [542, 53] width 175 height 26
paste input "تشيكن سوبر سوبريم"
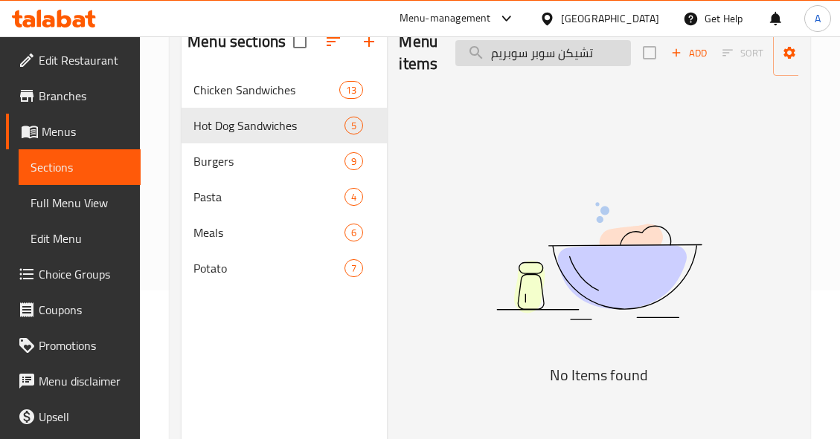
click at [530, 54] on input "تشيكن سوبر سوبريم" at bounding box center [542, 53] width 175 height 26
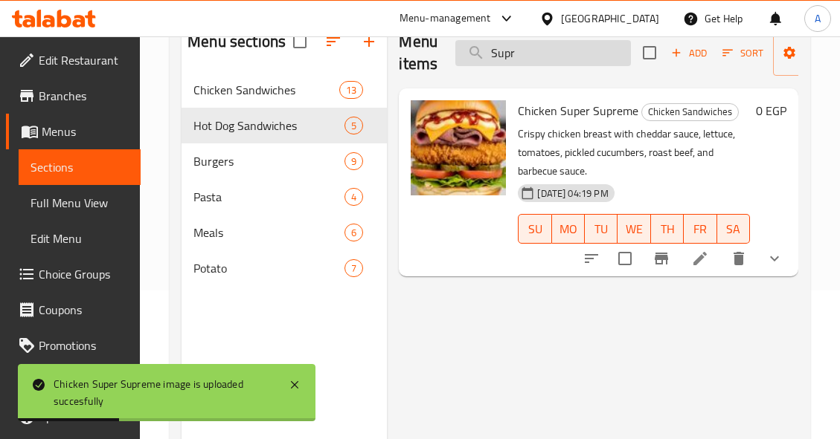
click at [588, 57] on input "Supr" at bounding box center [542, 53] width 175 height 26
paste input "تشيكن فاير"
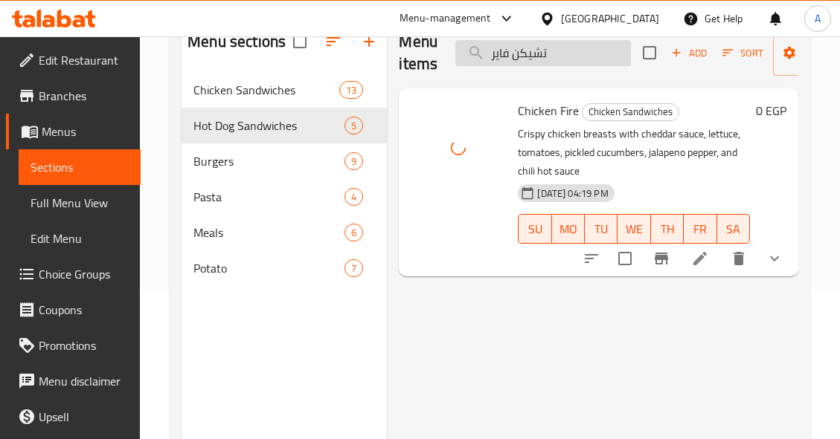
click at [573, 54] on input "تشيكن فاير" at bounding box center [542, 53] width 175 height 26
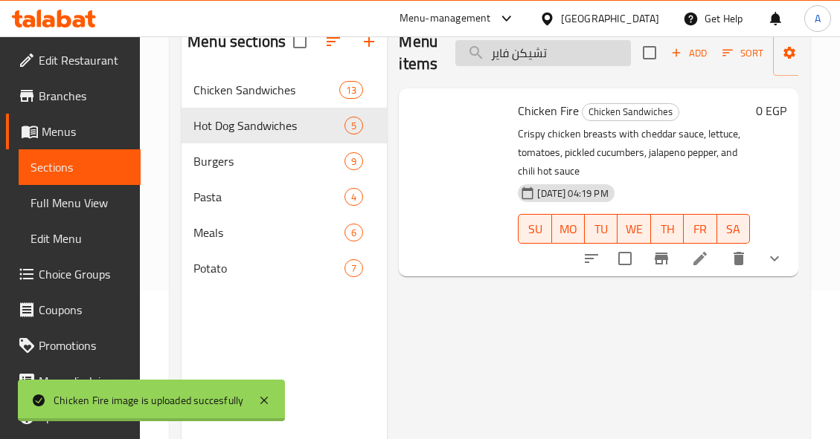
click at [573, 54] on input "تشيكن فاير" at bounding box center [542, 53] width 175 height 26
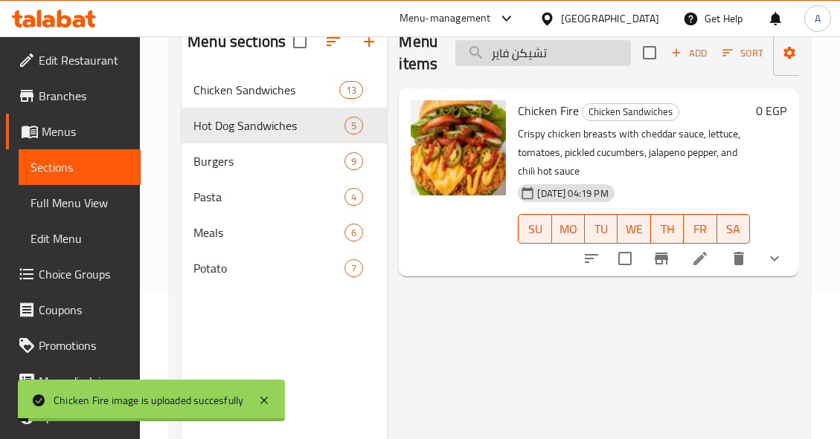
click at [573, 54] on input "تشيكن فاير" at bounding box center [542, 53] width 175 height 26
paste input "يسكاس"
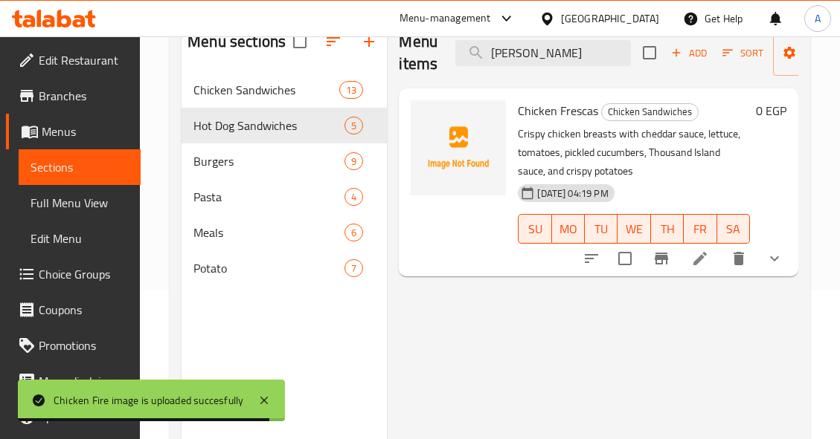
click at [582, 152] on p "Crispy chicken breasts with cheddar sauce, lettuce, tomatoes, pickled cucumbers…" at bounding box center [634, 153] width 232 height 56
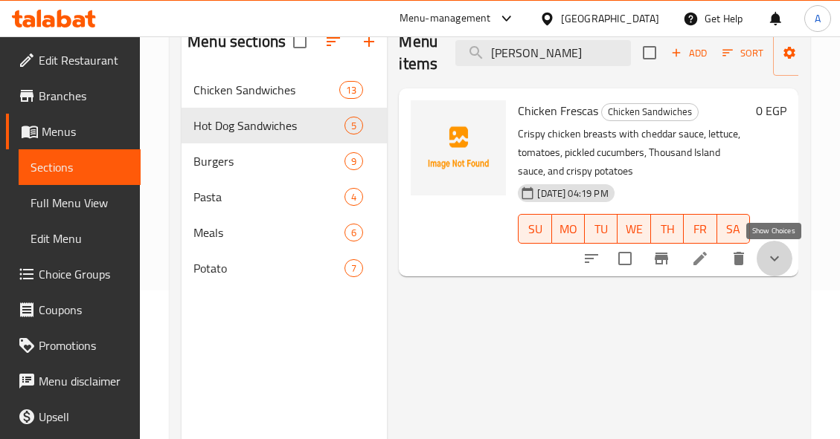
click at [769, 257] on icon "show more" at bounding box center [774, 259] width 18 height 18
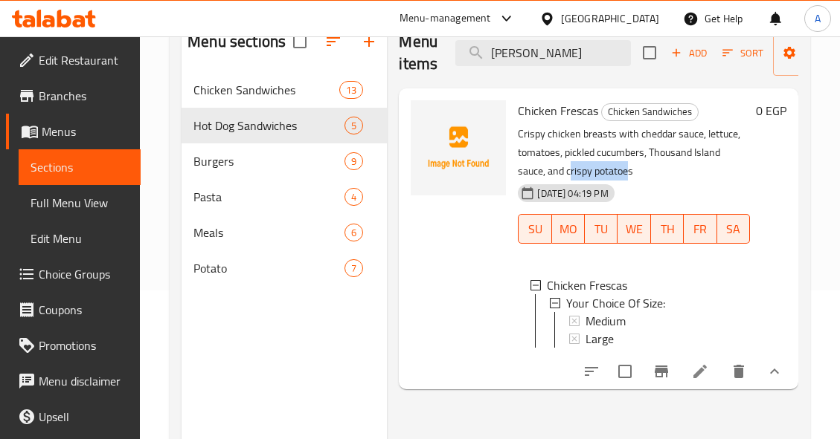
drag, startPoint x: 569, startPoint y: 170, endPoint x: 628, endPoint y: 173, distance: 58.8
click at [628, 173] on p "Crispy chicken breasts with cheddar sauce, lettuce, tomatoes, pickled cucumbers…" at bounding box center [634, 153] width 232 height 56
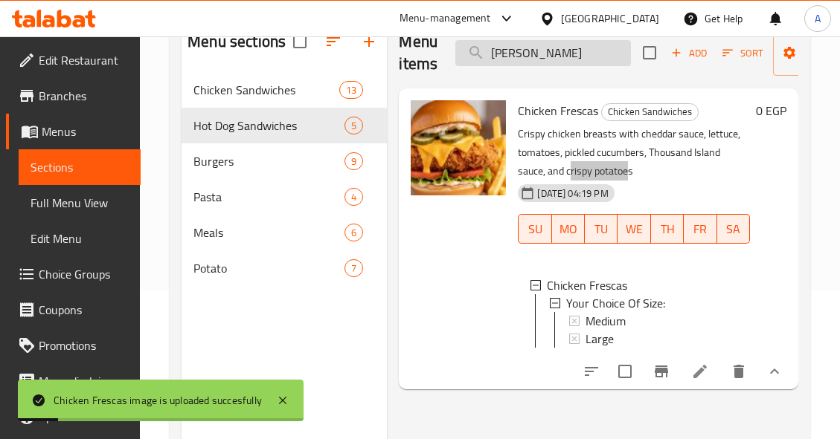
click at [588, 58] on input "تشيكن فريسكاس" at bounding box center [542, 53] width 175 height 26
paste input "لاسيك كرسبي"
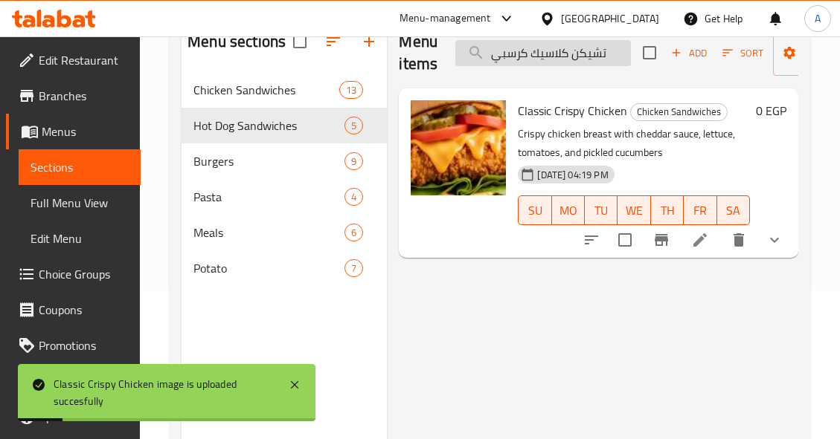
click at [596, 60] on input "تشيكن كلاسيك كرسبي" at bounding box center [542, 53] width 175 height 26
paste input "شروم"
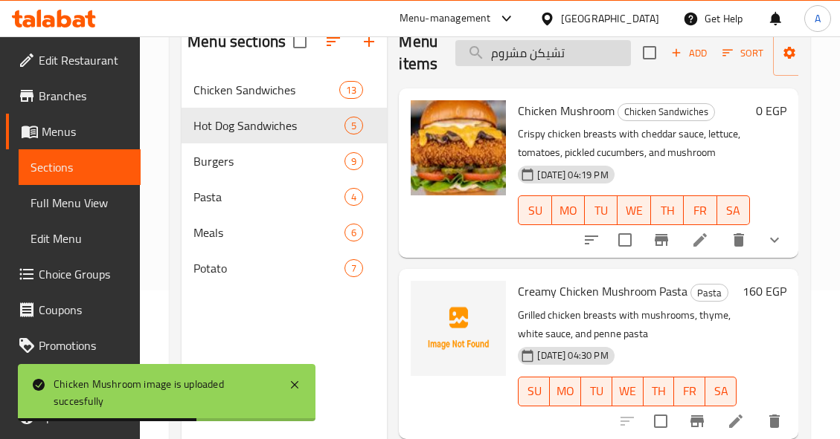
click at [580, 54] on input "تشيكن مشروم" at bounding box center [542, 53] width 175 height 26
paste input "ي هوت دوج"
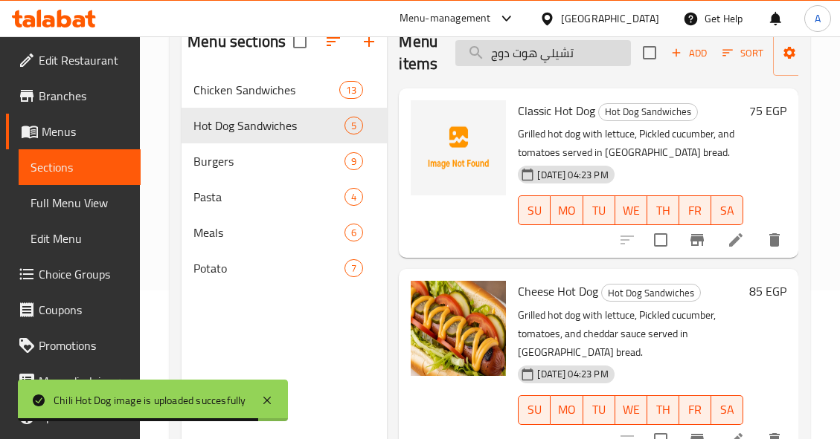
click at [596, 59] on input "تشيلي هوت دوج" at bounding box center [542, 53] width 175 height 26
paste input "راند تشيكين"
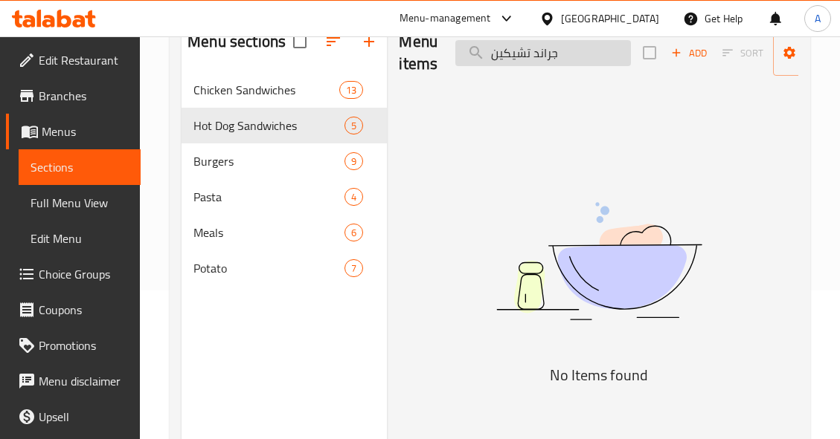
drag, startPoint x: 538, startPoint y: 54, endPoint x: 616, endPoint y: 58, distance: 77.5
click at [616, 58] on input "جراند تشيكين" at bounding box center [542, 53] width 175 height 26
drag, startPoint x: 495, startPoint y: 54, endPoint x: 474, endPoint y: 56, distance: 20.9
click at [474, 56] on input "تشيكين" at bounding box center [542, 53] width 175 height 26
click at [511, 57] on input "تشيكين" at bounding box center [542, 53] width 175 height 26
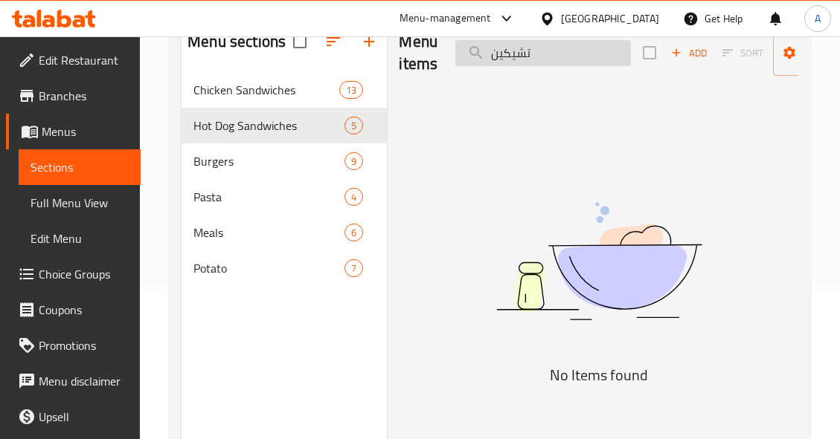
click at [511, 57] on input "تشيكين" at bounding box center [542, 53] width 175 height 26
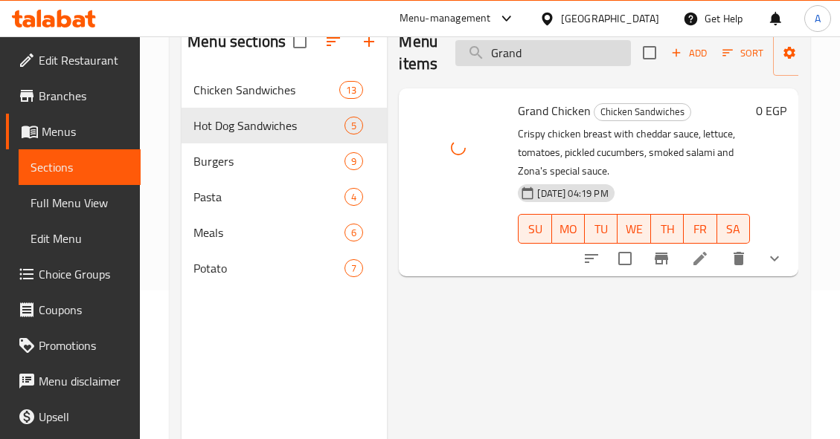
click at [553, 54] on input "Grand" at bounding box center [542, 53] width 175 height 26
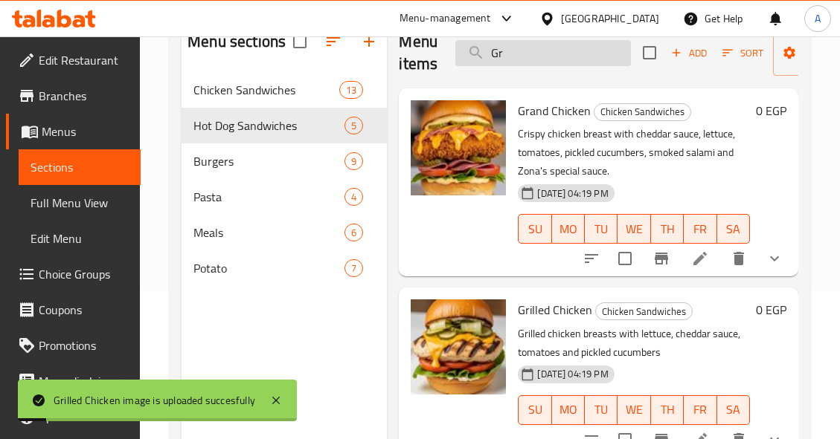
click at [595, 59] on input "Gr" at bounding box center [542, 53] width 175 height 26
paste input "دوريتوس بيف برجر"
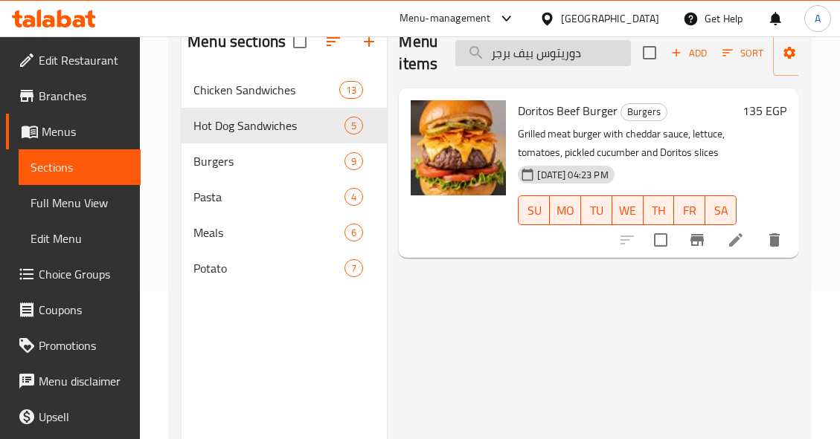
click at [611, 48] on input "دوريتوس بيف برجر" at bounding box center [542, 53] width 175 height 26
click at [611, 51] on input "دوريتوس بيف برجر" at bounding box center [542, 53] width 175 height 26
paste input "ينجو"
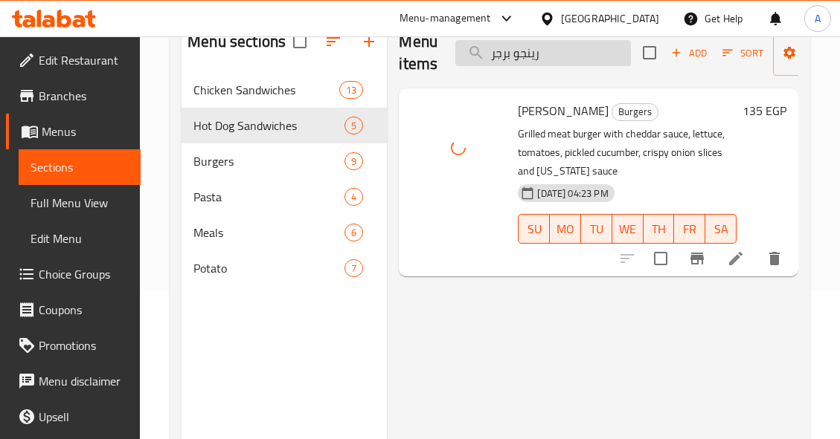
click at [604, 50] on input "رينجو برجر" at bounding box center [542, 53] width 175 height 26
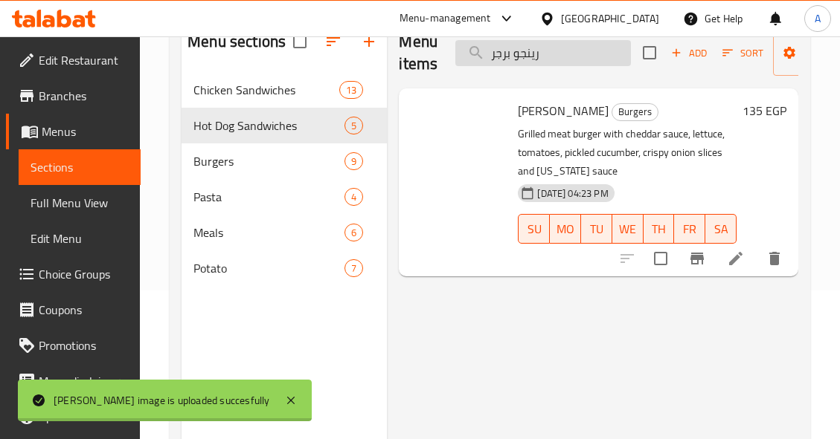
click at [604, 50] on input "رينجو برجر" at bounding box center [542, 53] width 175 height 26
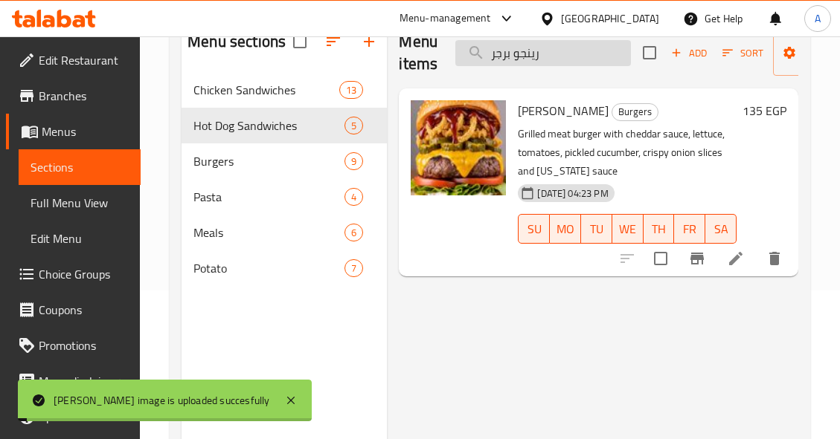
click at [604, 50] on input "رينجو برجر" at bounding box center [542, 53] width 175 height 26
paste input "وبر كرانشي"
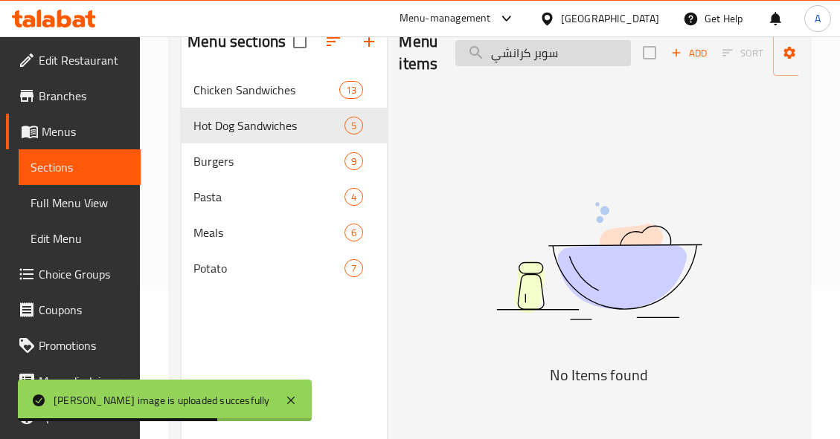
drag, startPoint x: 550, startPoint y: 56, endPoint x: 559, endPoint y: 57, distance: 9.8
click at [559, 57] on input "سوبر كرانشي" at bounding box center [542, 53] width 175 height 26
click at [540, 56] on input "سوبر كرانشي" at bounding box center [542, 53] width 175 height 26
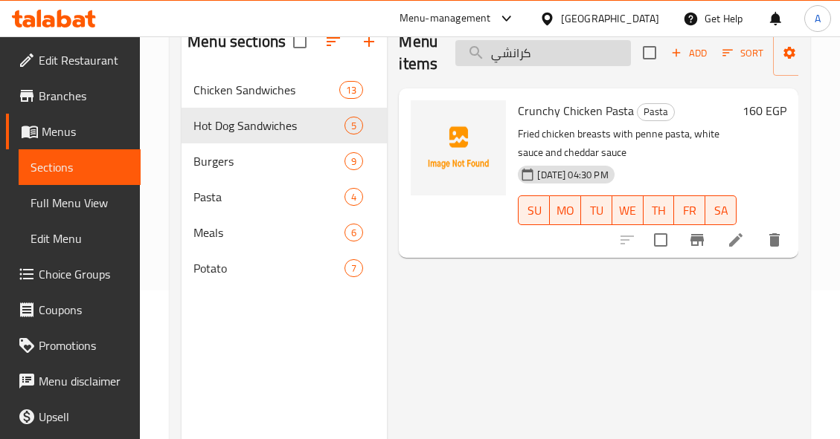
click at [550, 59] on input "كرانشي" at bounding box center [542, 53] width 175 height 26
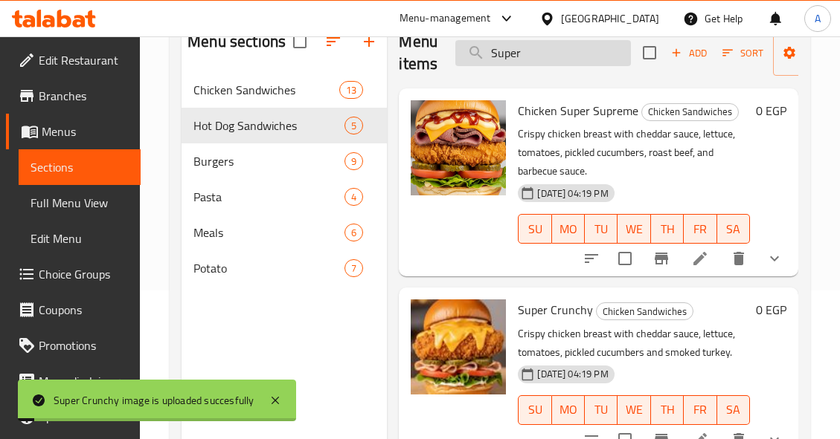
click at [583, 56] on input "Super" at bounding box center [542, 53] width 175 height 26
paste input "فريسكاس بيف برجر"
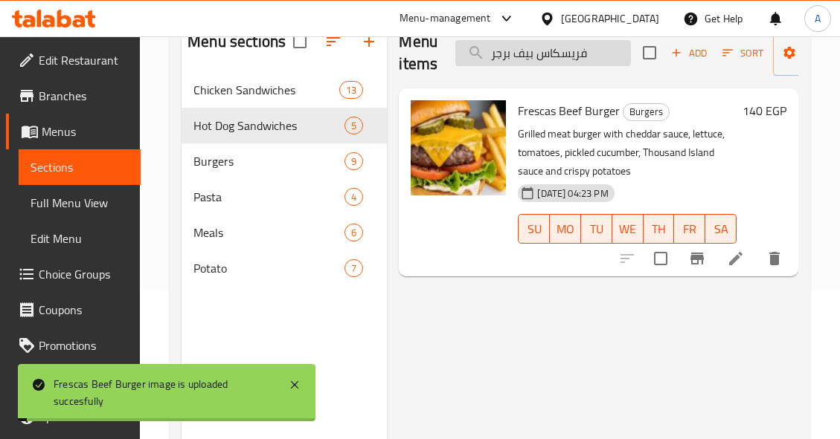
click at [601, 53] on input "فريسكاس بيف برجر" at bounding box center [542, 53] width 175 height 26
paste input "لامينج"
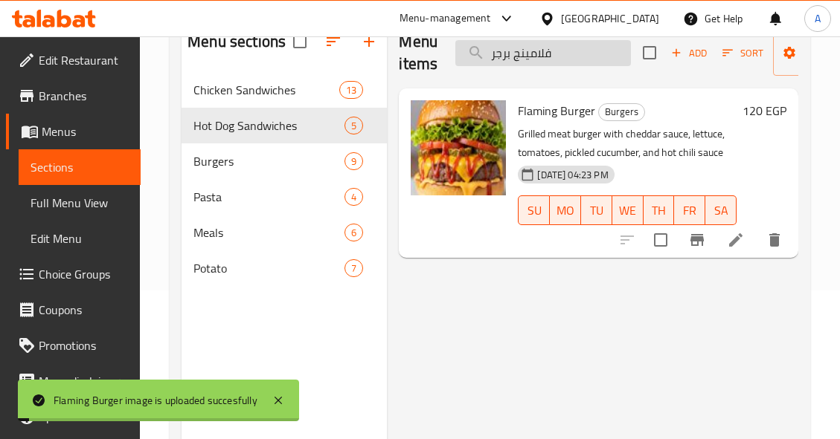
click at [582, 54] on input "فلامينج برجر" at bounding box center [542, 53] width 175 height 26
paste input "تشيكن"
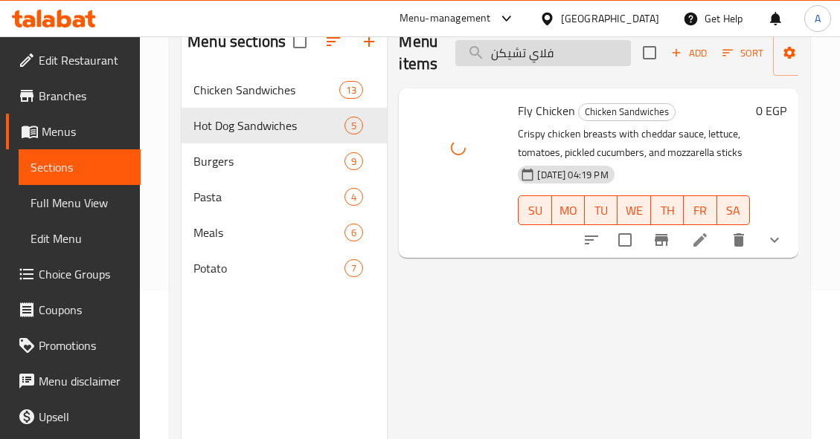
click at [605, 45] on input "فلاي تشيكن" at bounding box center [542, 53] width 175 height 26
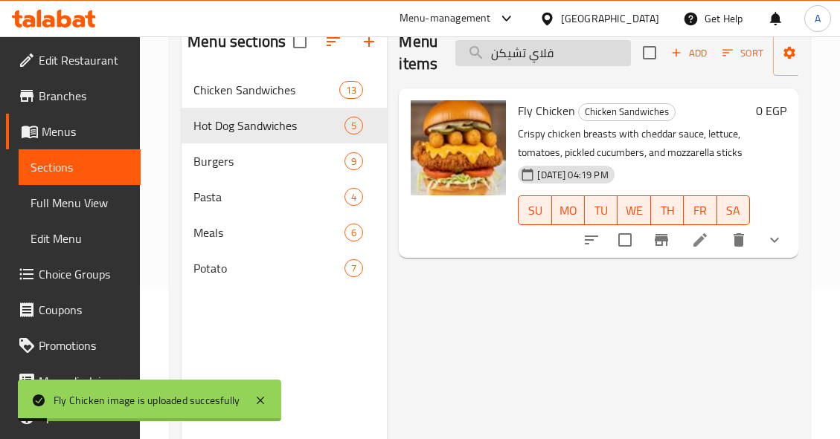
paste input "رانشي تشيكن باستا"
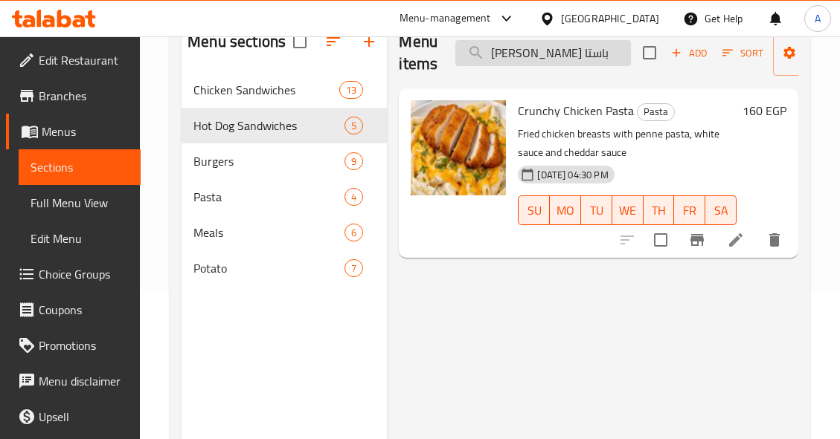
click at [613, 55] on input "كرانشي تشيكن باستا" at bounding box center [542, 53] width 175 height 26
paste input "يمي تشيكن مشروم"
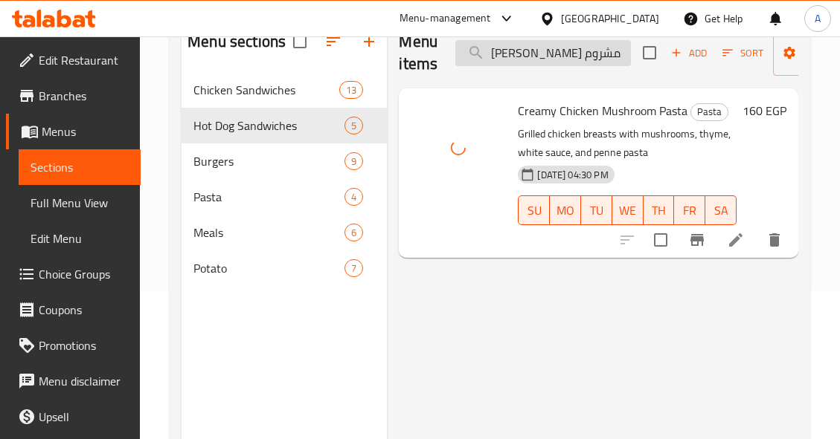
click at [588, 57] on input "كريمي تشيكن مشروم" at bounding box center [542, 53] width 175 height 26
paste input "لاسيك تشيز برجر"
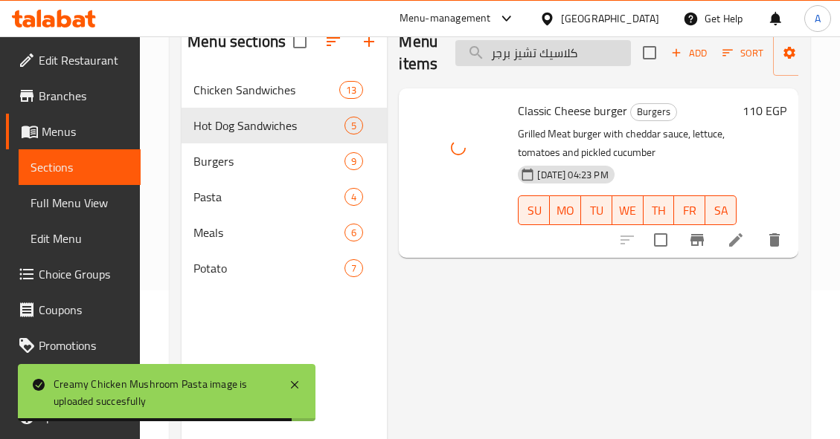
click at [596, 48] on input "كلاسيك تشيز برجر" at bounding box center [542, 53] width 175 height 26
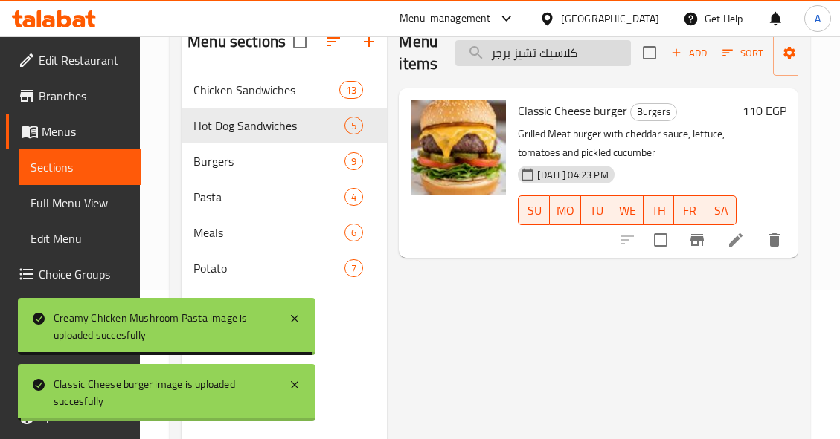
click at [596, 48] on input "كلاسيك تشيز برجر" at bounding box center [542, 53] width 175 height 26
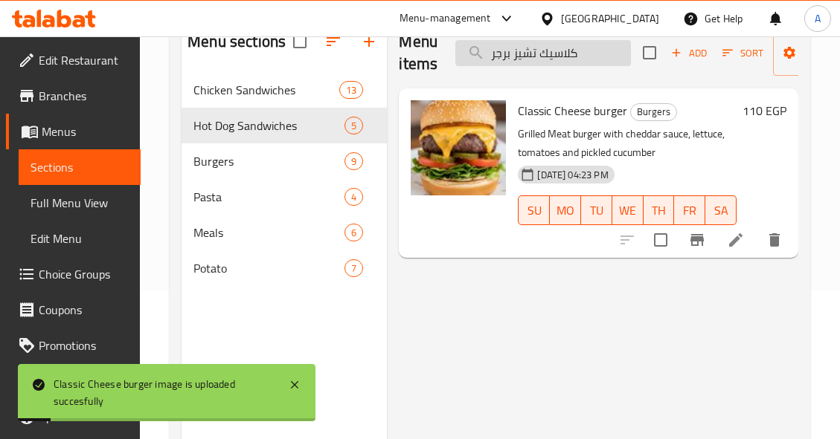
paste input "هوت دوج"
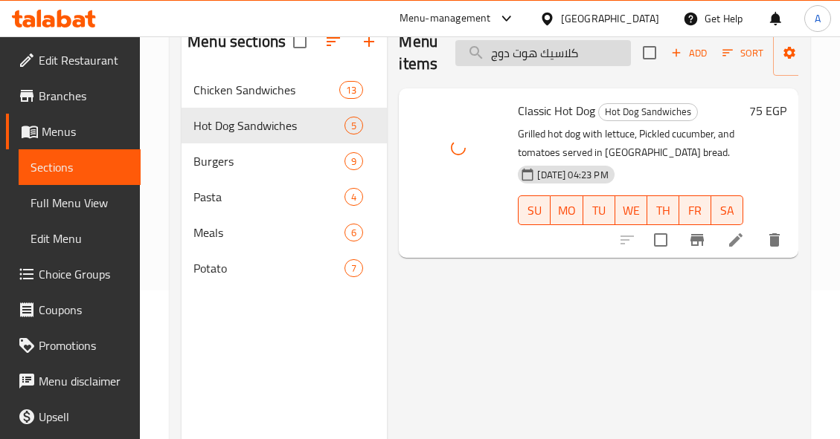
click at [577, 59] on input "كلاسيك هوت دوج" at bounding box center [542, 53] width 175 height 26
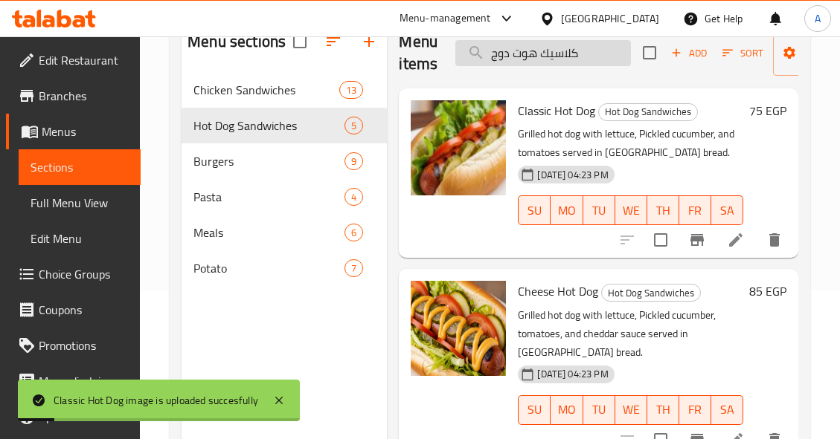
paste input "نجو برجر"
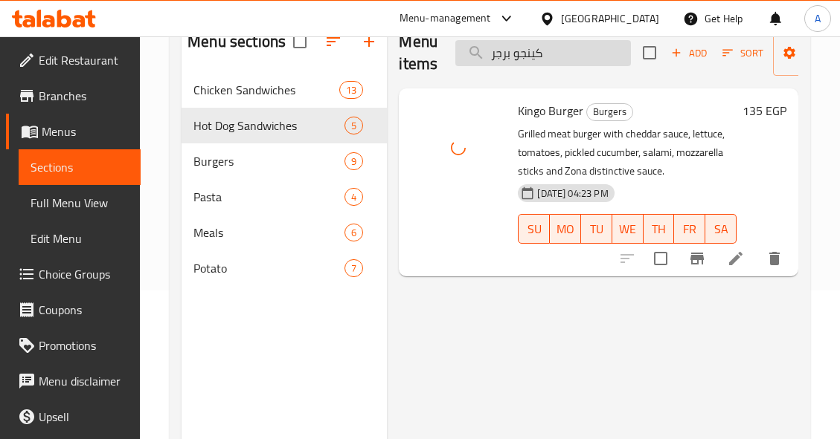
click at [567, 53] on input "كينجو برجر" at bounding box center [542, 53] width 175 height 26
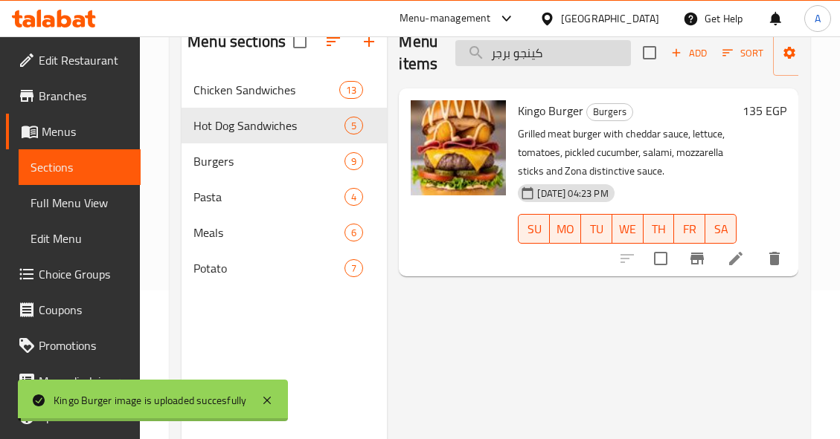
click at [567, 53] on input "كينجو برجر" at bounding box center [542, 53] width 175 height 26
paste input "شروم"
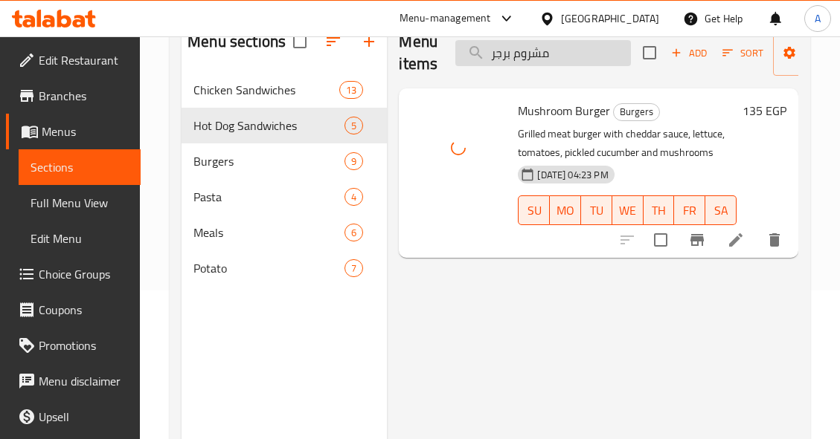
click at [576, 59] on input "مشروم برجر" at bounding box center [542, 53] width 175 height 26
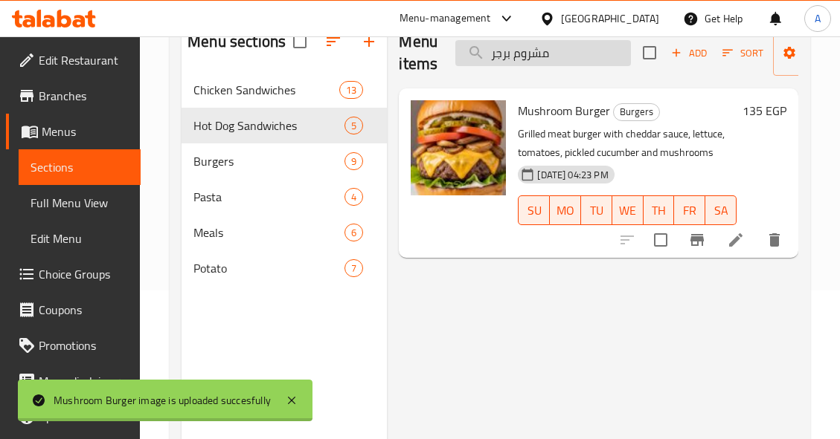
click at [576, 59] on input "مشروم برجر" at bounding box center [542, 53] width 175 height 26
paste input "جرسكو"
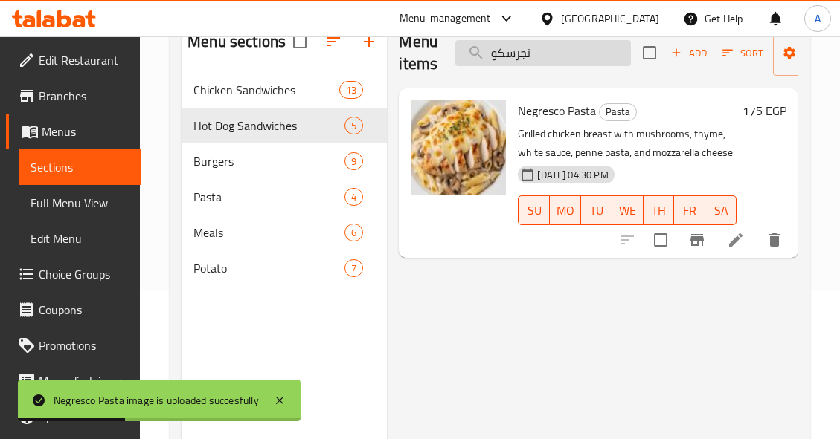
click at [592, 57] on input "نجرسكو" at bounding box center [542, 53] width 175 height 26
paste input "وت دوج مكسيكي"
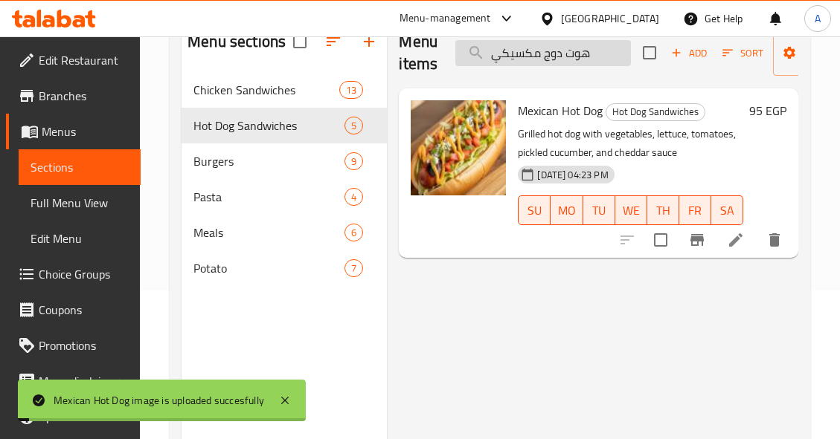
click at [608, 57] on input "هوت دوج مكسيكي" at bounding box center [542, 53] width 175 height 26
paste input "جبه تشيكن باربكيو"
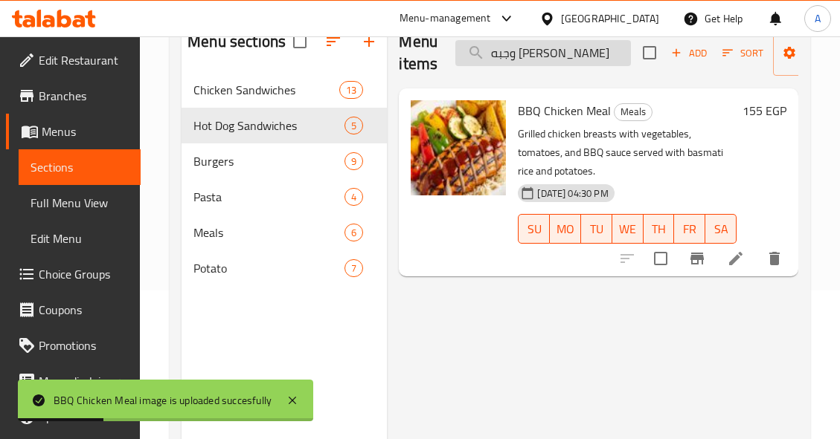
click at [609, 50] on input "وجبه تشيكن باربكيو" at bounding box center [542, 53] width 175 height 26
paste input "ريل"
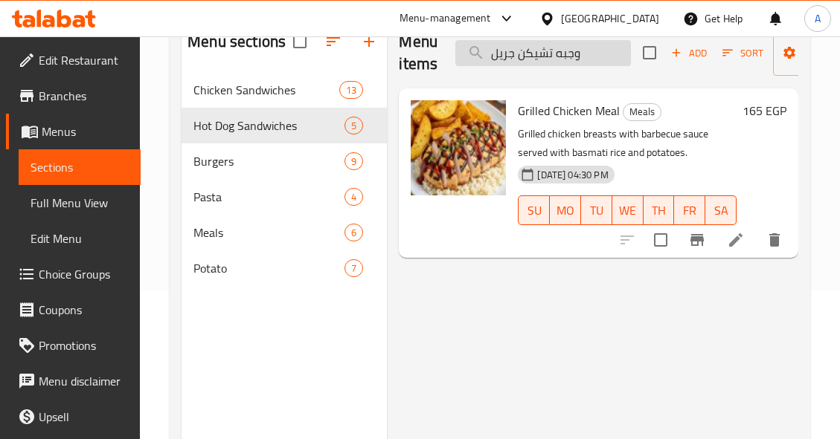
click at [548, 55] on input "وجبه تشيكن جريل" at bounding box center [542, 53] width 175 height 26
paste input "كرسبي"
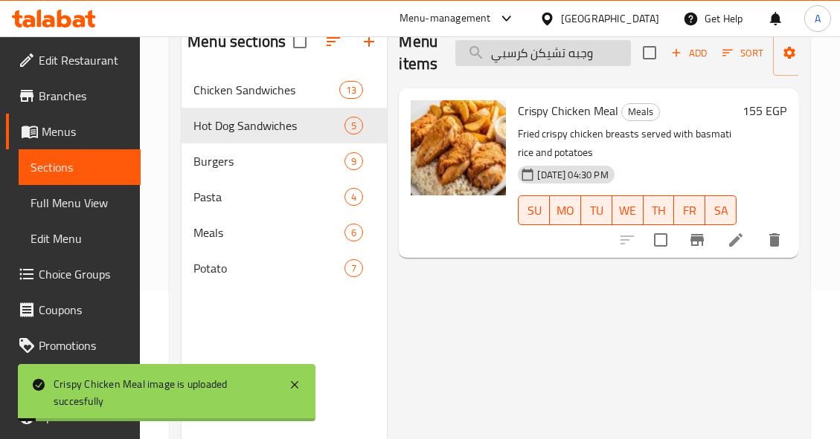
click at [601, 56] on input "وجبه تشيكن كرسبي" at bounding box center [542, 53] width 175 height 26
paste input "فاهيتا فراخ"
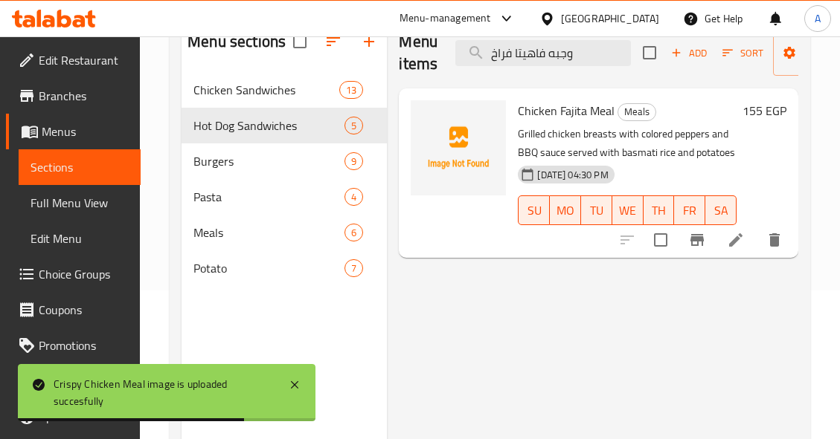
type input "وجبه فاهيتا فراخ"
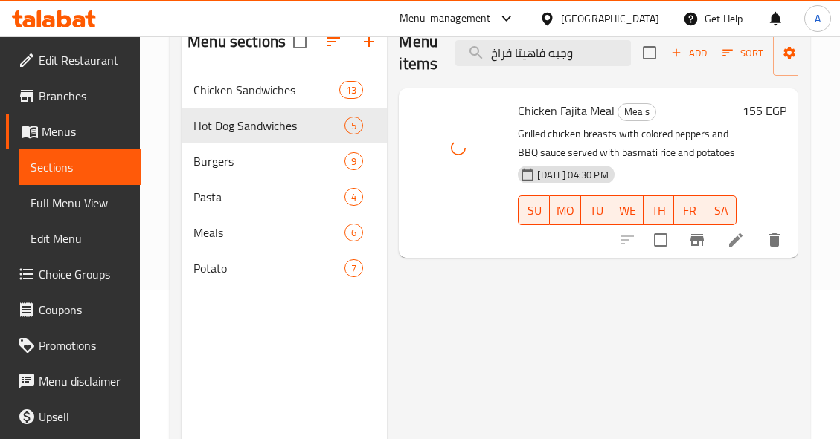
click at [658, 345] on div "Menu items وجبه فاهيتا فراخ Add Sort Manage items Chicken Fajita Meal Meals Gri…" at bounding box center [592, 237] width 411 height 439
click at [753, 332] on div "Menu items وجبه فاهيتا فراخ Add Sort Manage items Chicken Fajita Meal Meals Gri…" at bounding box center [592, 237] width 411 height 439
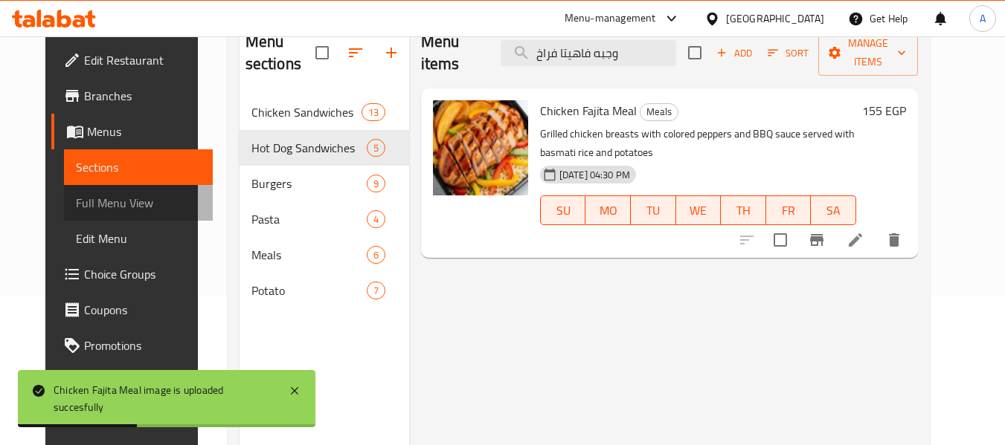
click at [114, 199] on span "Full Menu View" at bounding box center [139, 203] width 126 height 18
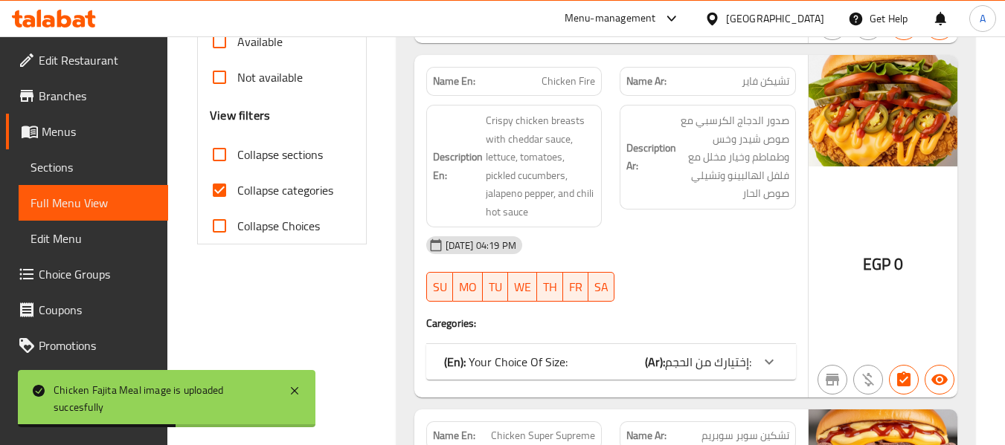
scroll to position [521, 0]
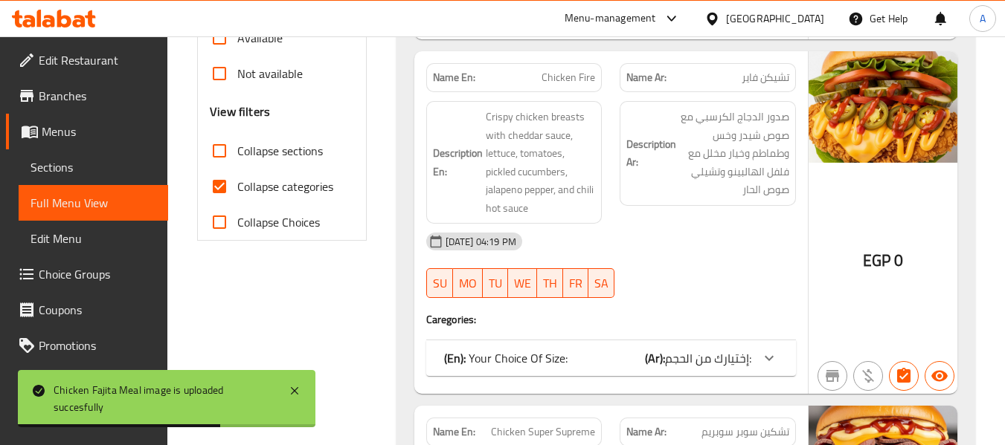
drag, startPoint x: 227, startPoint y: 183, endPoint x: 318, endPoint y: 206, distance: 93.6
click at [226, 183] on input "Collapse categories" at bounding box center [220, 187] width 36 height 36
checkbox input "false"
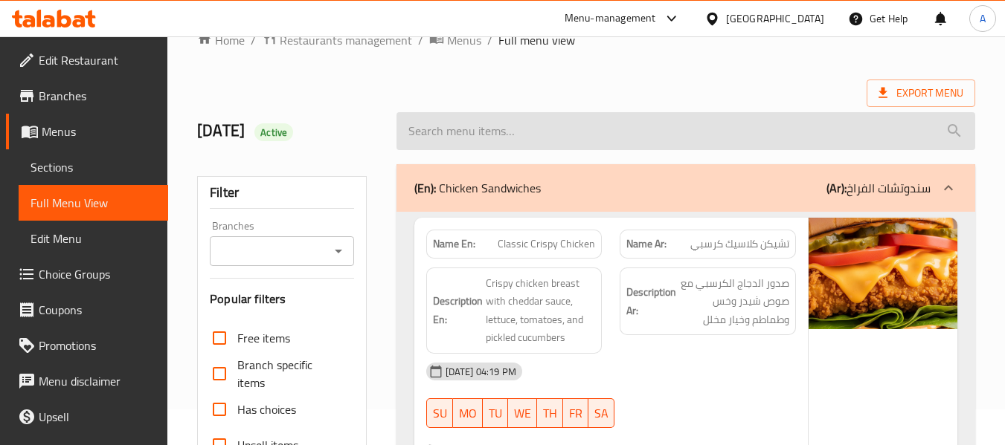
scroll to position [0, 0]
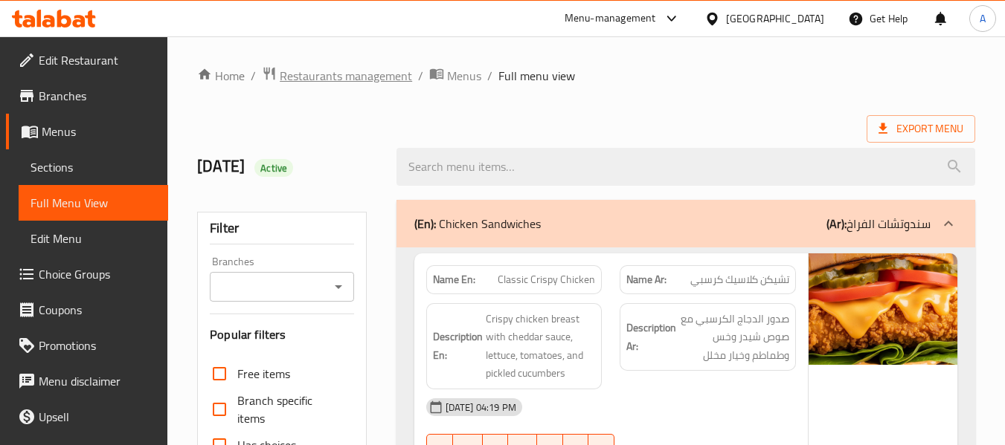
click at [373, 67] on span "Restaurants management" at bounding box center [346, 76] width 132 height 18
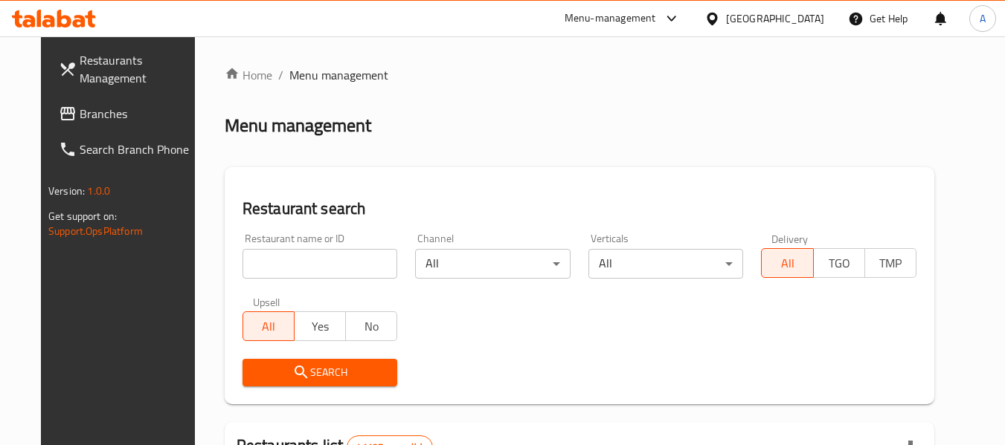
click at [60, 101] on link "Branches" at bounding box center [128, 114] width 162 height 36
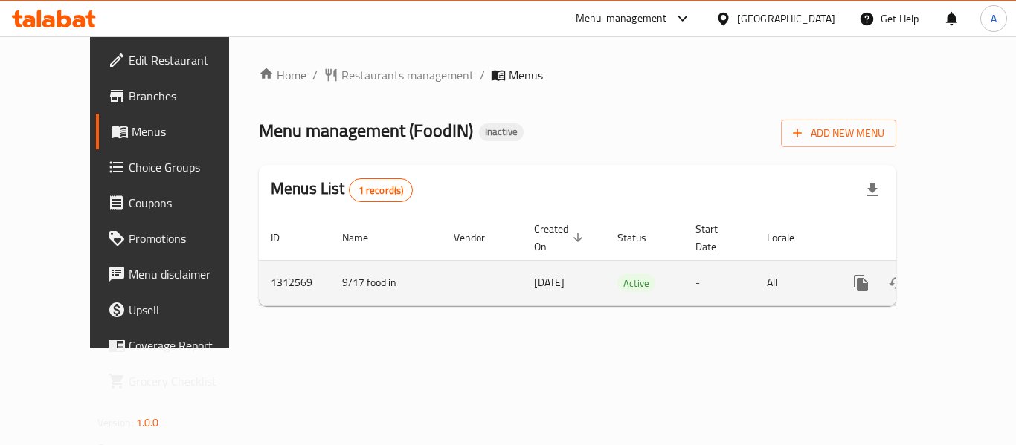
click at [962, 274] on icon "enhanced table" at bounding box center [968, 283] width 18 height 18
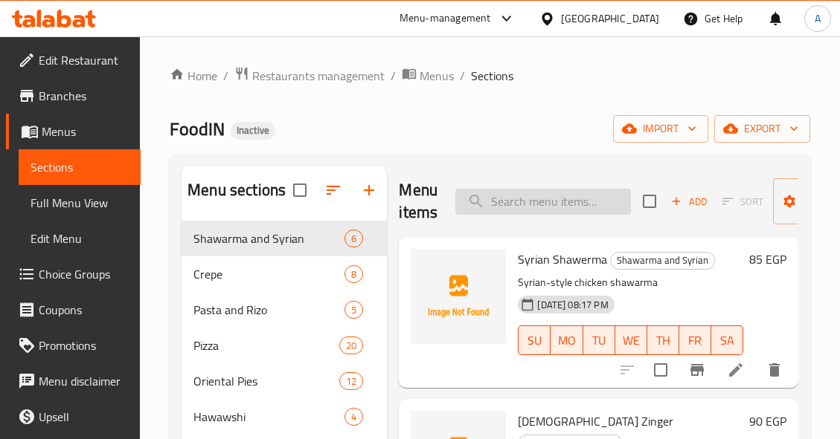
paste input "[PERSON_NAME]"
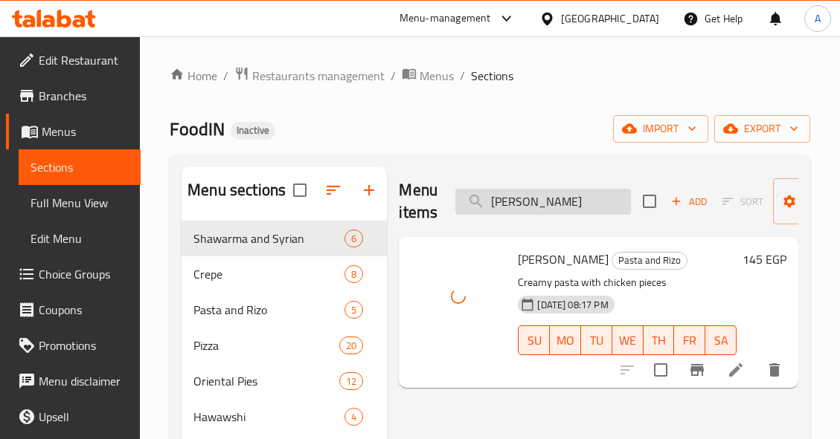
click at [573, 199] on input "[PERSON_NAME]" at bounding box center [542, 202] width 175 height 26
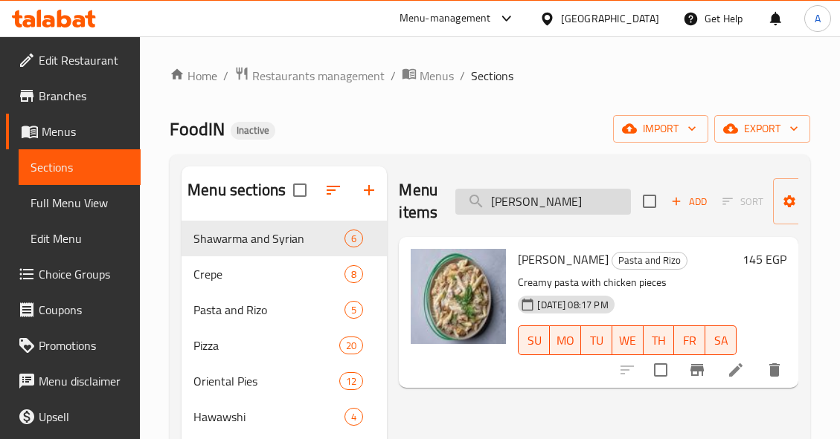
paste input "BBQ"
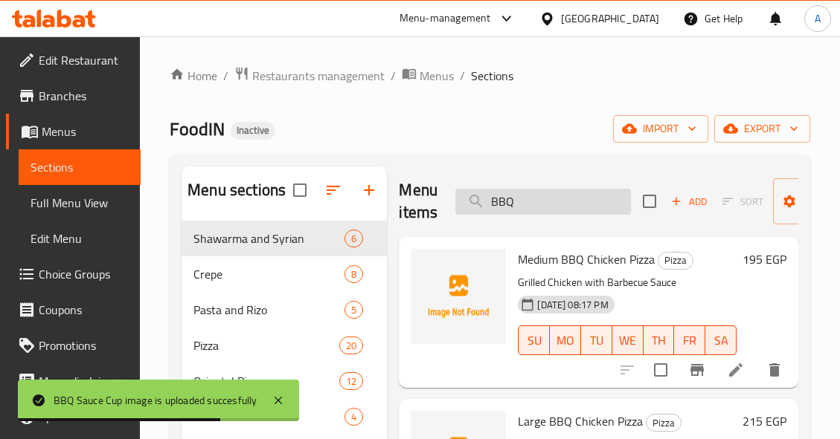
click at [560, 199] on input "BBQ" at bounding box center [542, 202] width 175 height 26
paste input "ranch Sauce"
click at [593, 206] on input "ranch Sauce" at bounding box center [542, 202] width 175 height 26
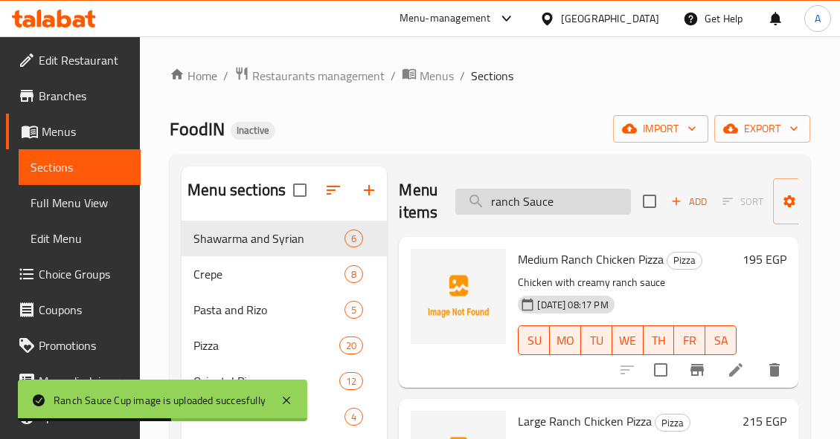
click at [593, 206] on input "ranch Sauce" at bounding box center [542, 202] width 175 height 26
paste input "باربكيو بيتزا كبير -"
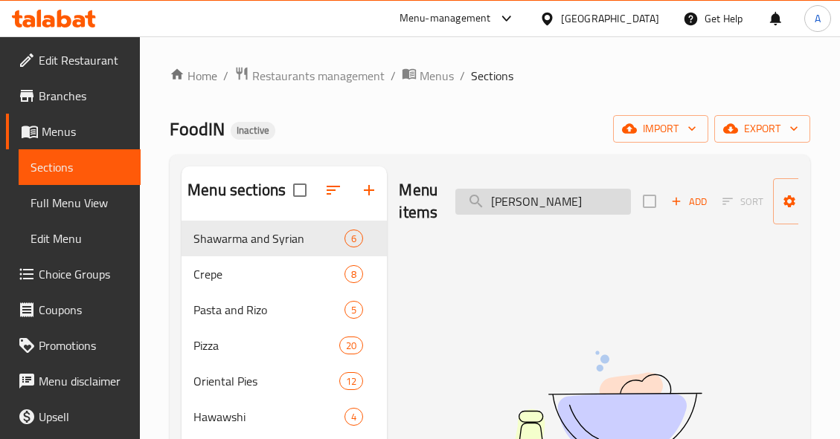
click at [544, 201] on input "[PERSON_NAME]" at bounding box center [542, 202] width 175 height 26
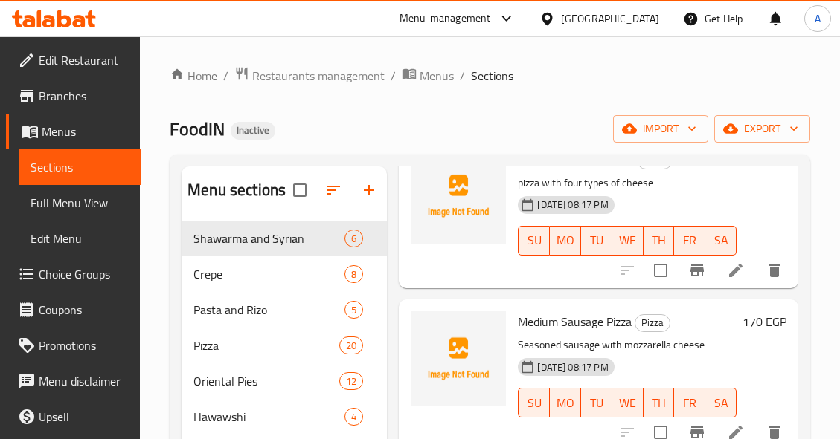
scroll to position [74, 0]
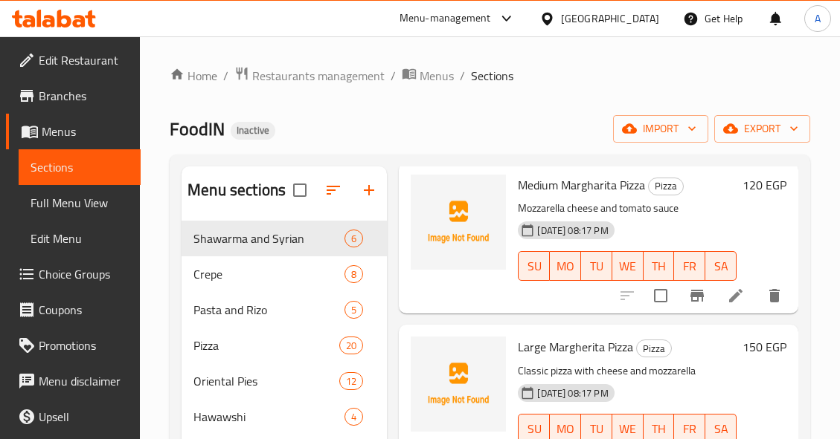
type input "Pizza"
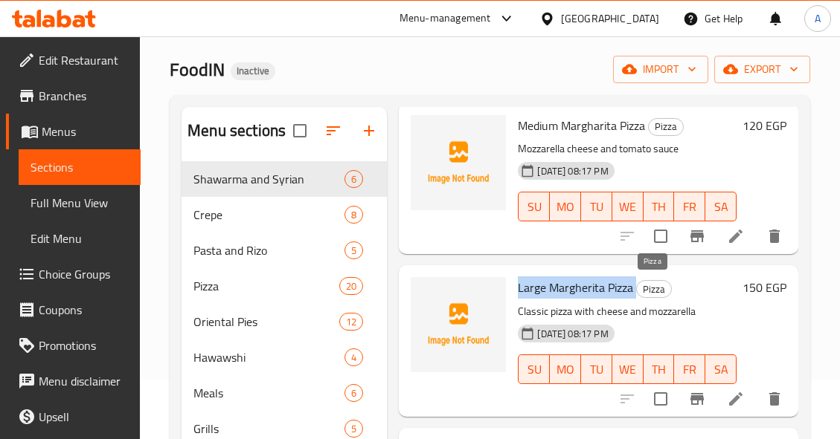
drag, startPoint x: 517, startPoint y: 289, endPoint x: 637, endPoint y: 297, distance: 120.0
click at [637, 297] on div "Large Margherita Pizza Pizza Classic pizza with cheese and mozzarella 17-09-202…" at bounding box center [627, 340] width 231 height 139
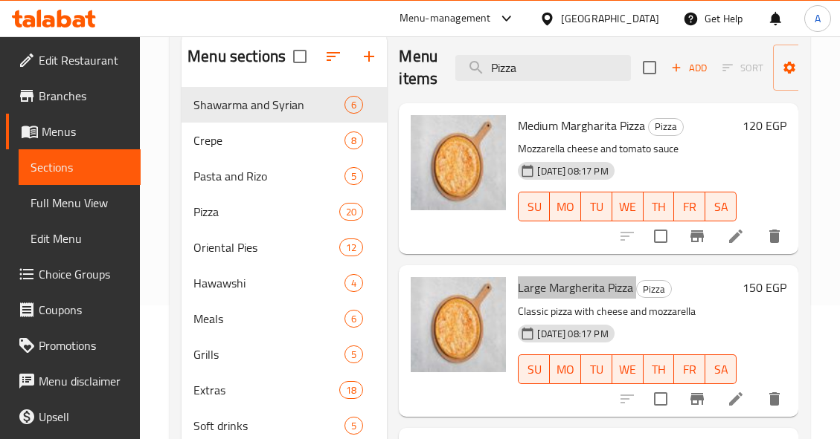
scroll to position [0, 0]
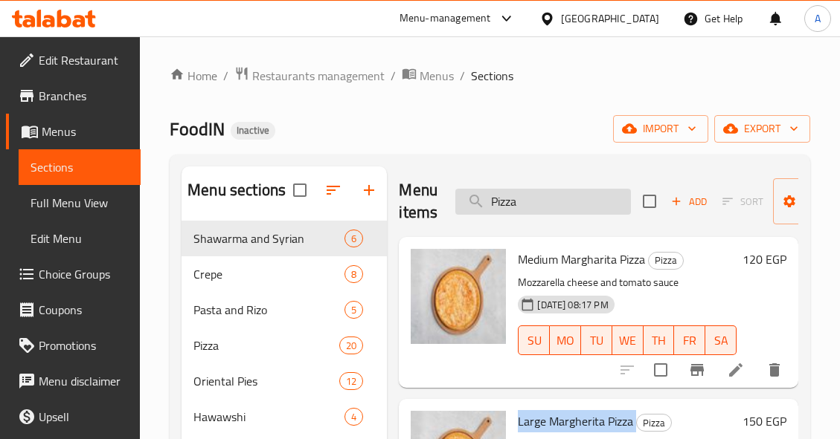
click at [567, 206] on input "Pizza" at bounding box center [542, 202] width 175 height 26
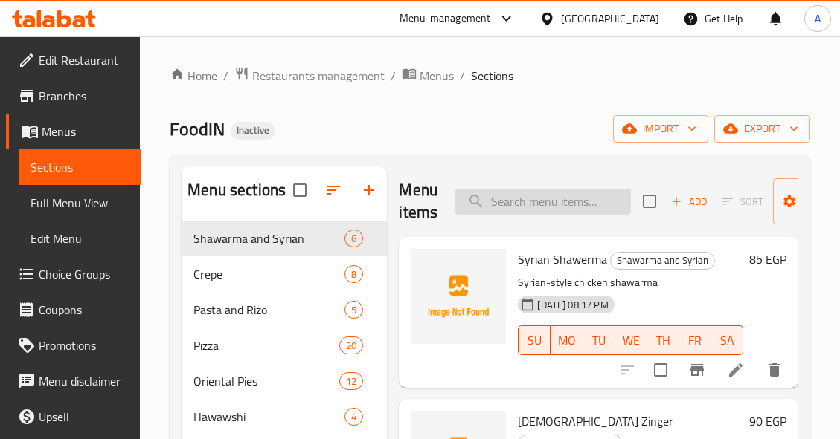
click at [561, 209] on input "search" at bounding box center [542, 202] width 175 height 26
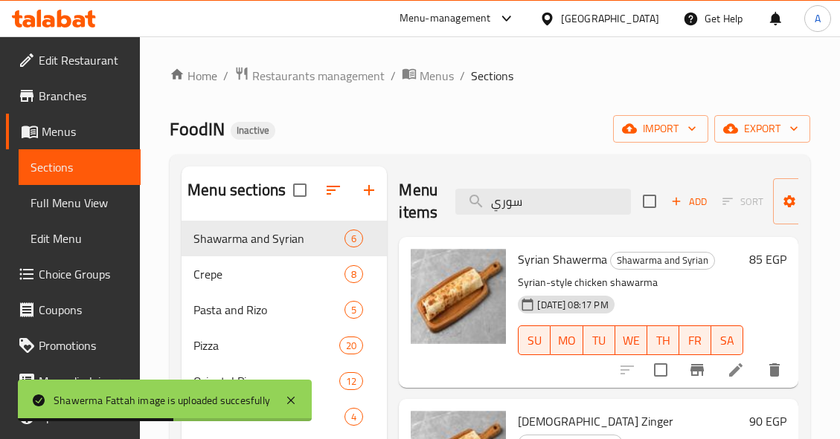
click at [569, 167] on div "Menu items سوري Add Sort Manage items" at bounding box center [598, 202] width 399 height 71
click at [581, 204] on input "سوري" at bounding box center [542, 202] width 175 height 26
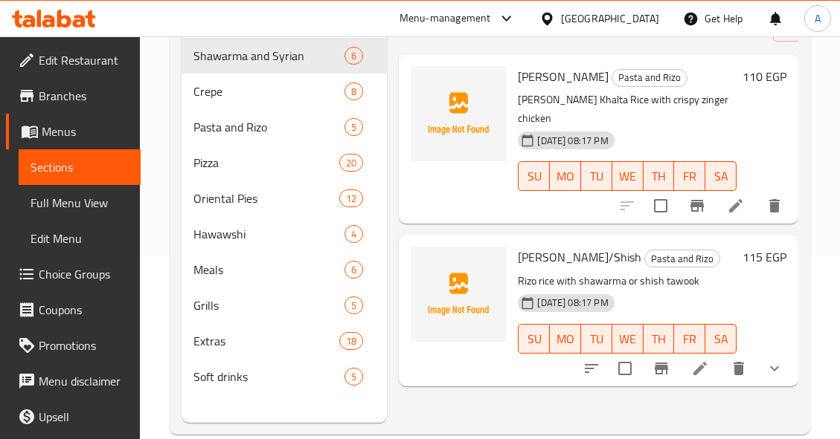
scroll to position [208, 0]
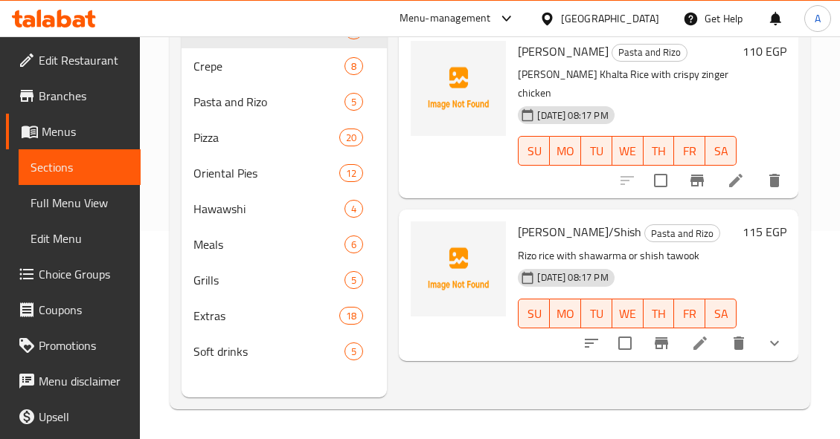
type input "ريزو"
click at [765, 335] on icon "show more" at bounding box center [774, 344] width 18 height 18
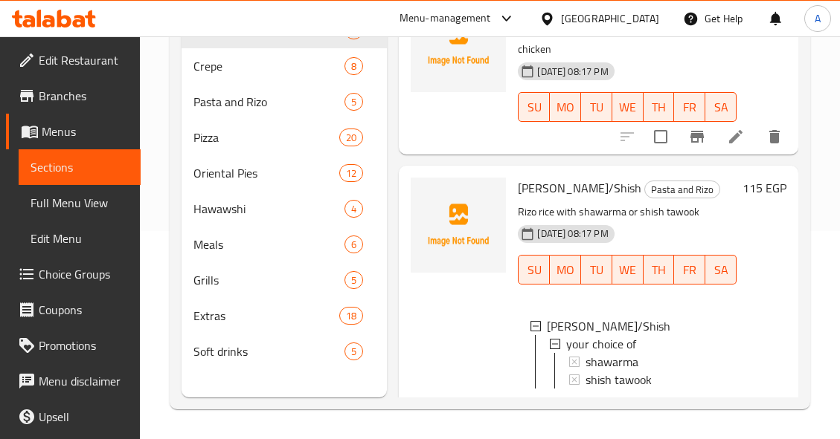
scroll to position [80, 0]
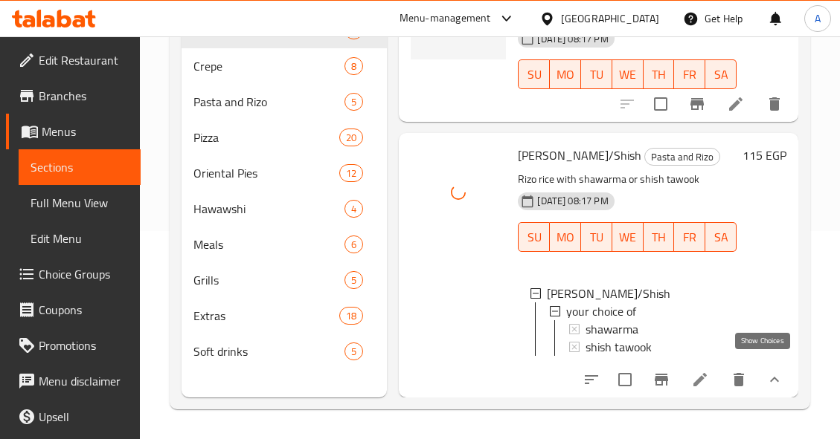
click at [765, 371] on icon "show more" at bounding box center [774, 380] width 18 height 18
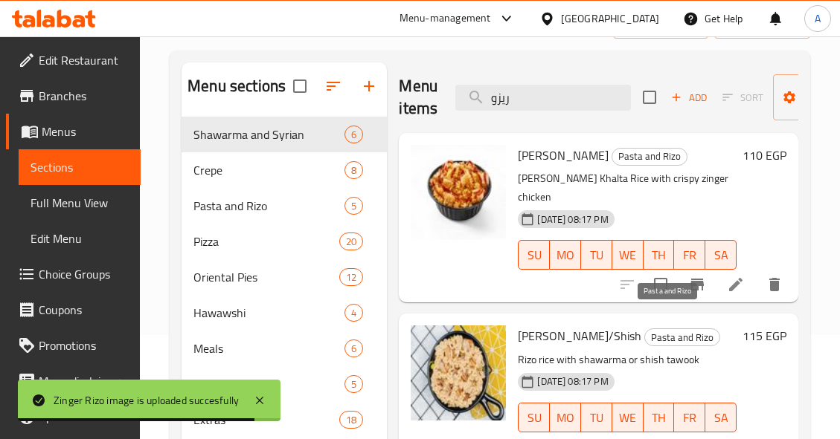
scroll to position [0, 0]
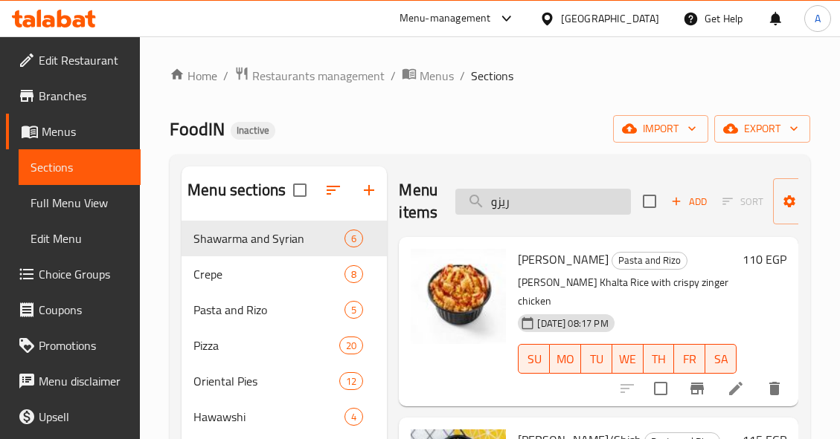
click at [561, 208] on input "ريزو" at bounding box center [542, 202] width 175 height 26
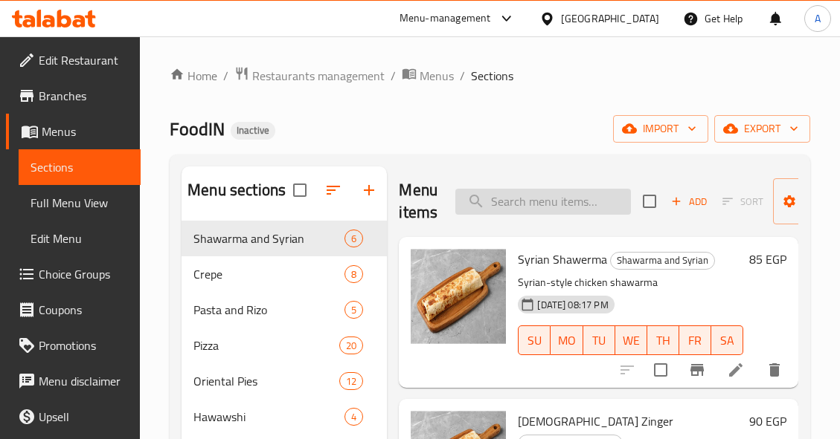
drag, startPoint x: 586, startPoint y: 194, endPoint x: 538, endPoint y: 209, distance: 50.6
click at [538, 209] on input "search" at bounding box center [542, 202] width 175 height 26
paste input "توميه"
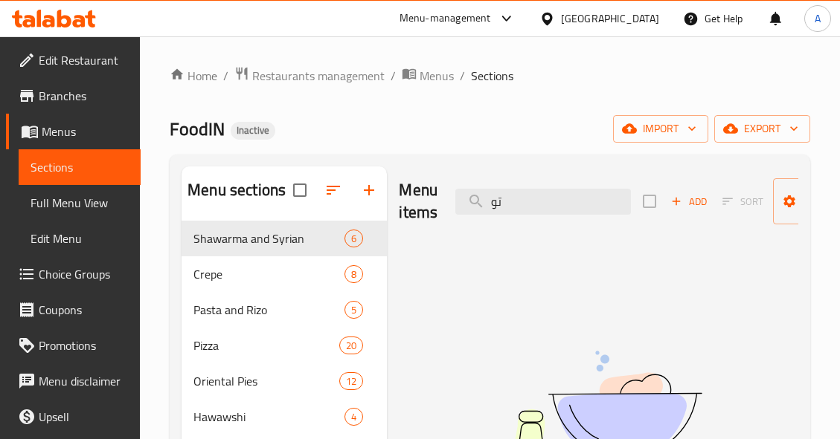
type input "ت"
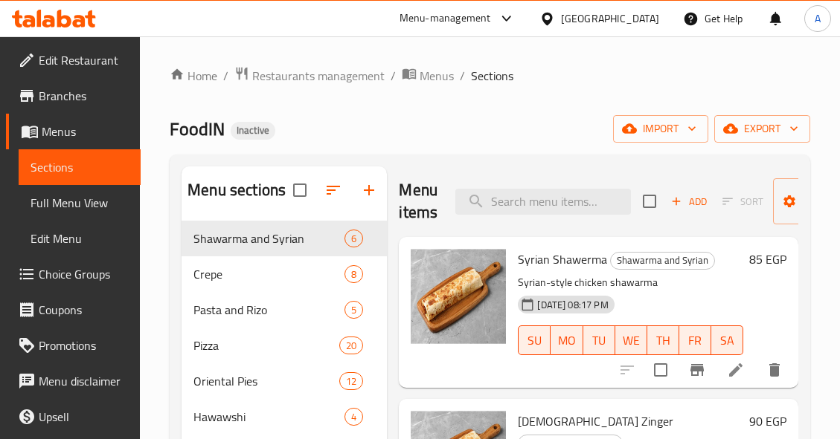
type input "ُ"
type input "E"
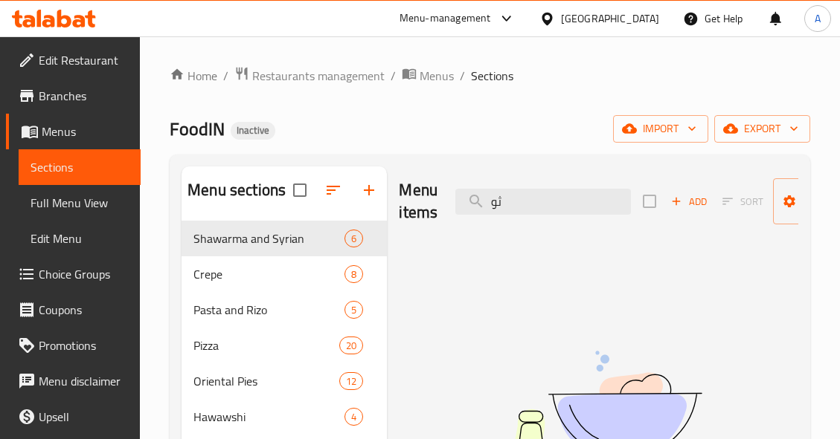
type input "ث"
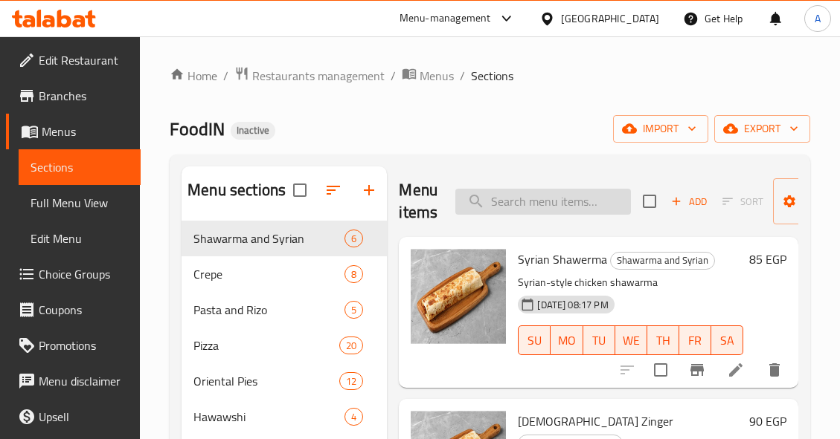
click at [554, 204] on input "search" at bounding box center [542, 202] width 175 height 26
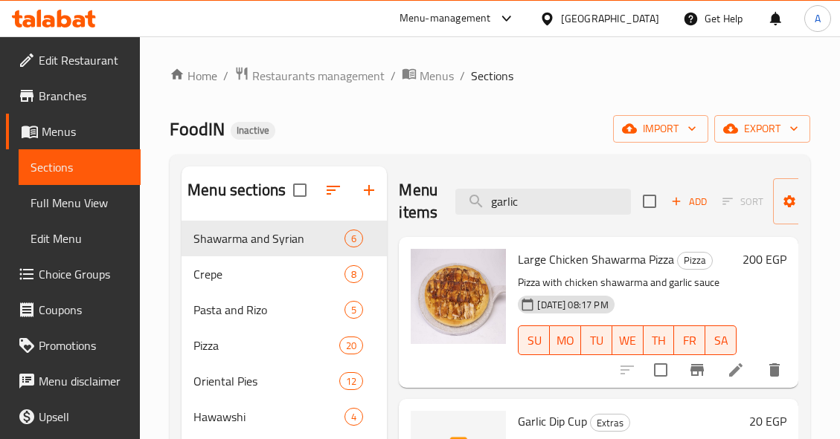
scroll to position [118, 0]
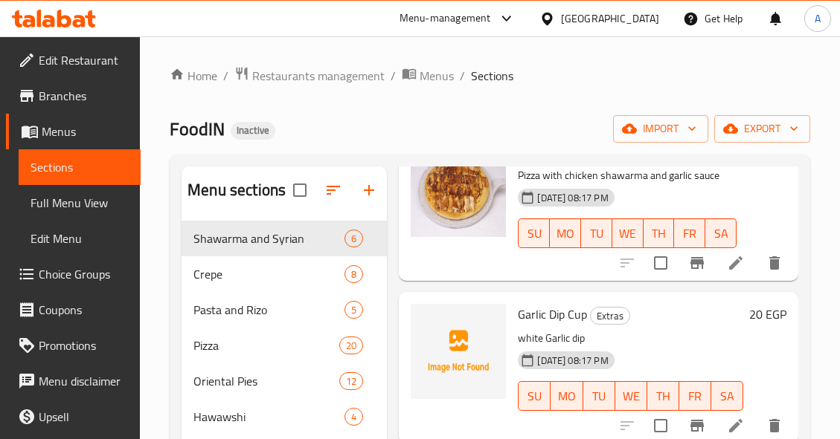
type input "garlic"
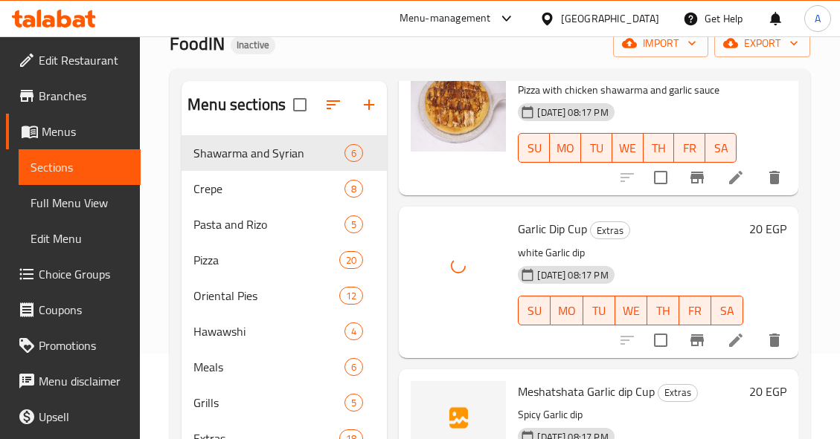
scroll to position [208, 0]
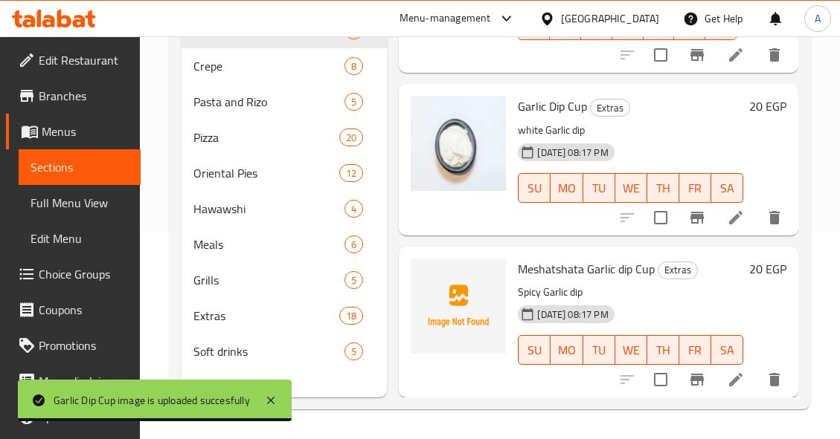
click at [570, 258] on span "Meshatshata Garlic dip Cup" at bounding box center [586, 269] width 137 height 22
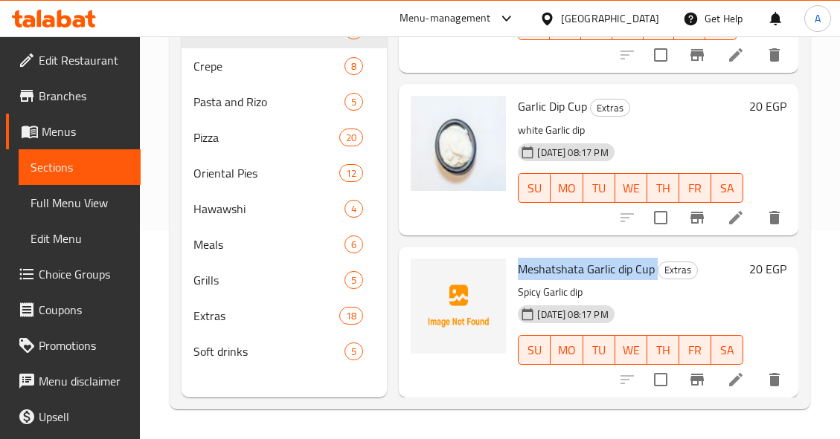
click at [570, 258] on span "Meshatshata Garlic dip Cup" at bounding box center [586, 269] width 137 height 22
copy h6 "Meshatshata Garlic dip Cup"
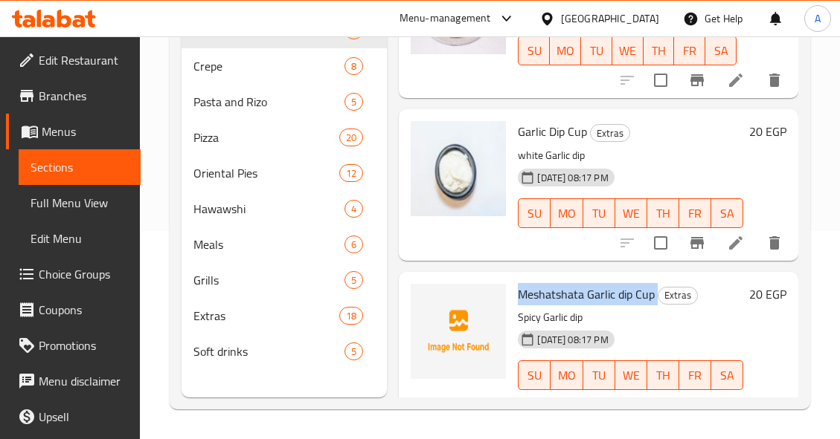
scroll to position [118, 0]
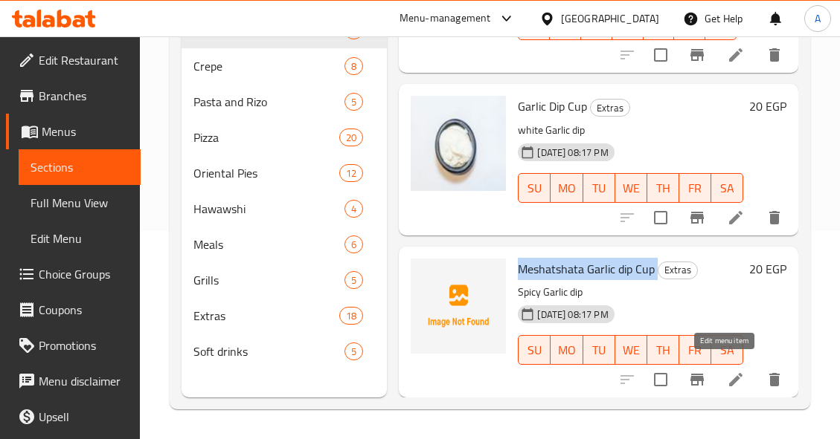
click at [729, 373] on icon at bounding box center [735, 379] width 13 height 13
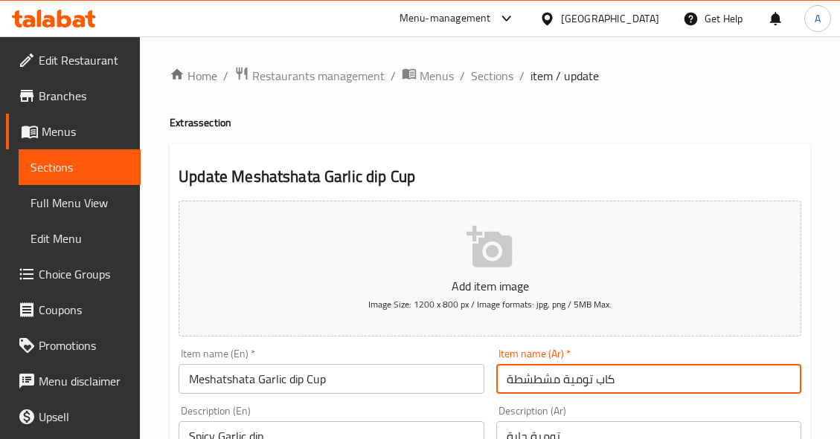
click at [542, 379] on input "كاب تومية مشطشطة" at bounding box center [648, 379] width 305 height 30
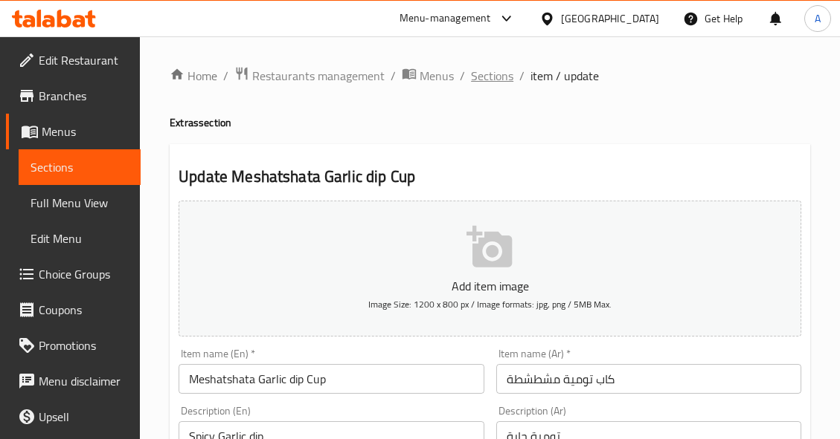
click at [492, 76] on span "Sections" at bounding box center [492, 76] width 42 height 18
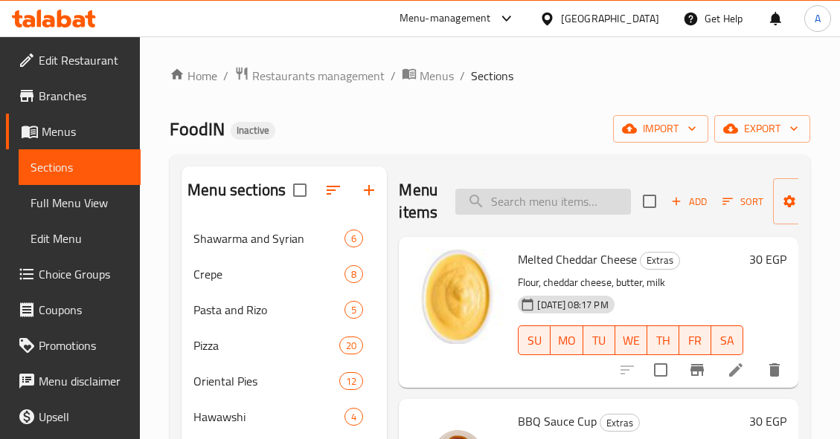
drag, startPoint x: 570, startPoint y: 192, endPoint x: 542, endPoint y: 206, distance: 31.6
click at [541, 207] on input "search" at bounding box center [542, 202] width 175 height 26
paste input "حواوشي لحمة - جبنة"
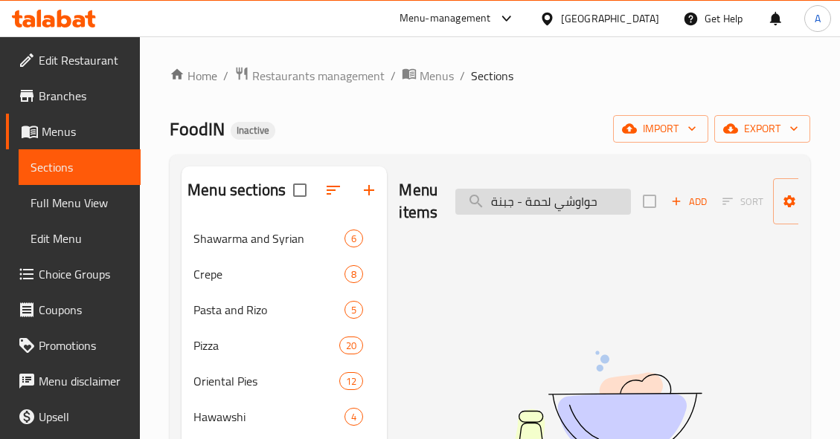
drag, startPoint x: 522, startPoint y: 202, endPoint x: 514, endPoint y: 204, distance: 8.5
click at [514, 204] on input "حواوشي لحمة - جبنة" at bounding box center [542, 202] width 175 height 26
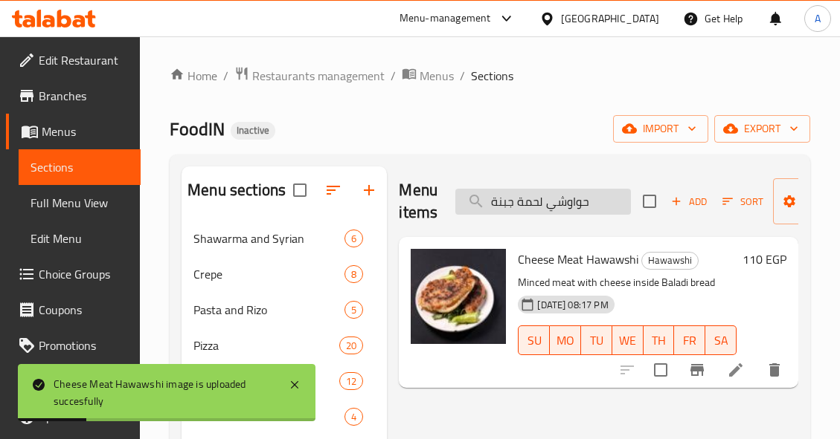
click at [617, 190] on input "حواوشي لحمة جبنة" at bounding box center [542, 202] width 175 height 26
paste input "search"
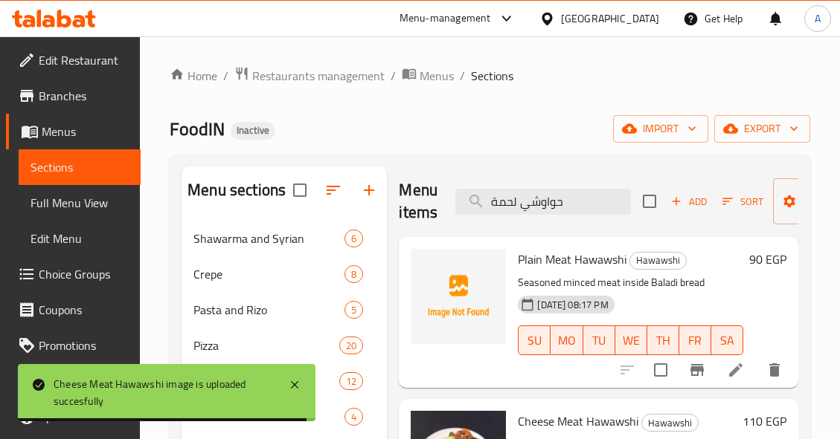
type input "حواوشي لحمة"
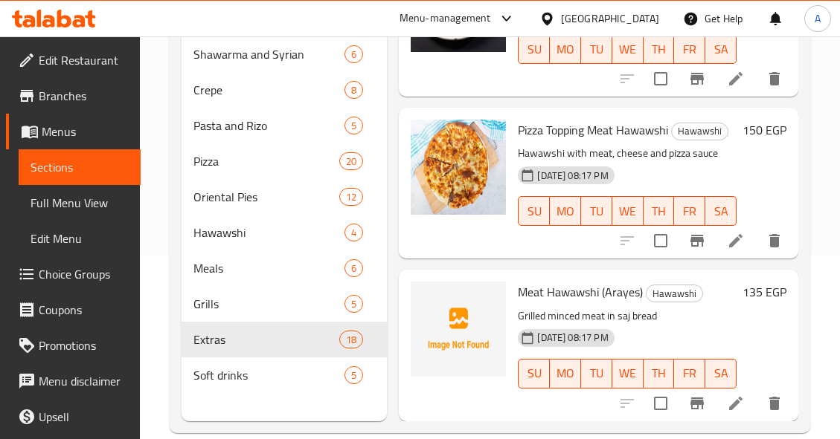
scroll to position [208, 0]
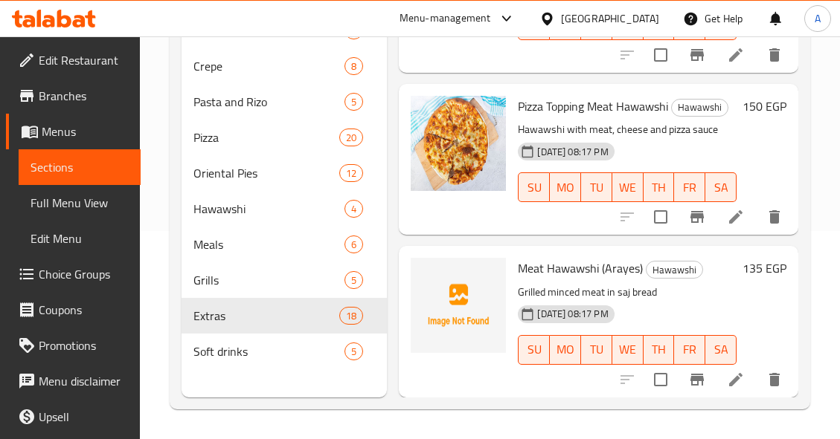
click at [727, 371] on icon at bounding box center [736, 380] width 18 height 18
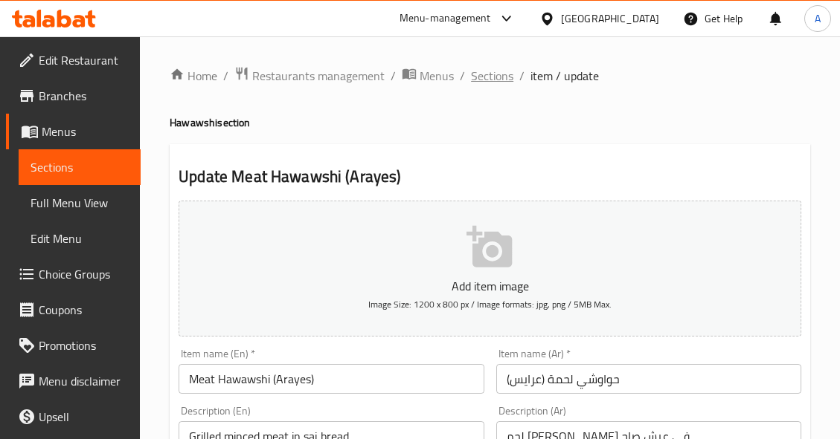
click at [495, 77] on span "Sections" at bounding box center [492, 76] width 42 height 18
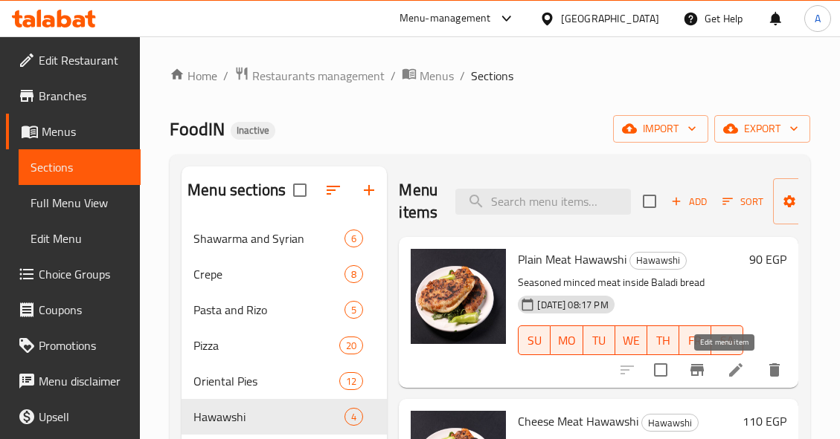
click at [727, 367] on icon at bounding box center [736, 370] width 18 height 18
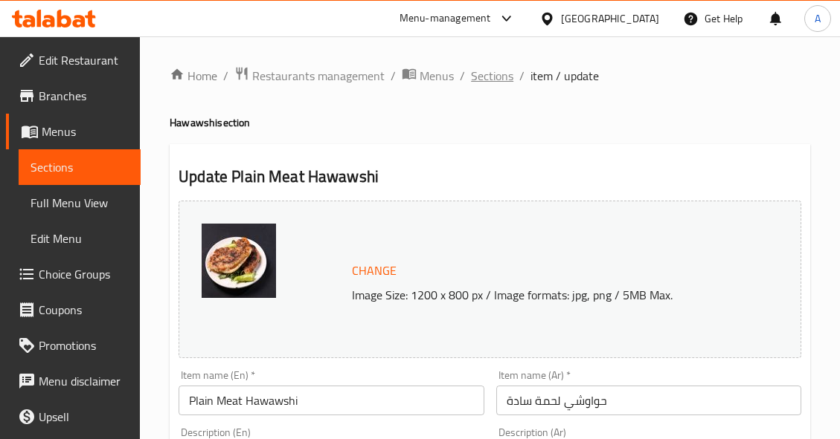
click at [490, 77] on span "Sections" at bounding box center [492, 76] width 42 height 18
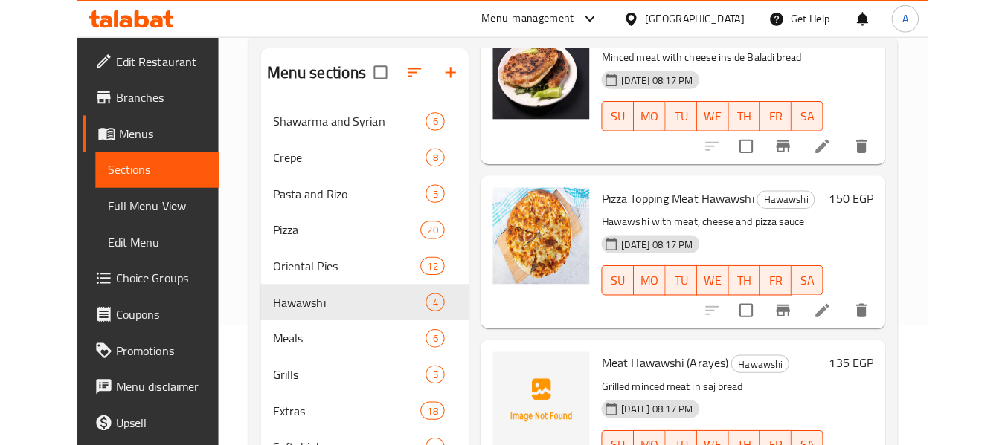
scroll to position [208, 0]
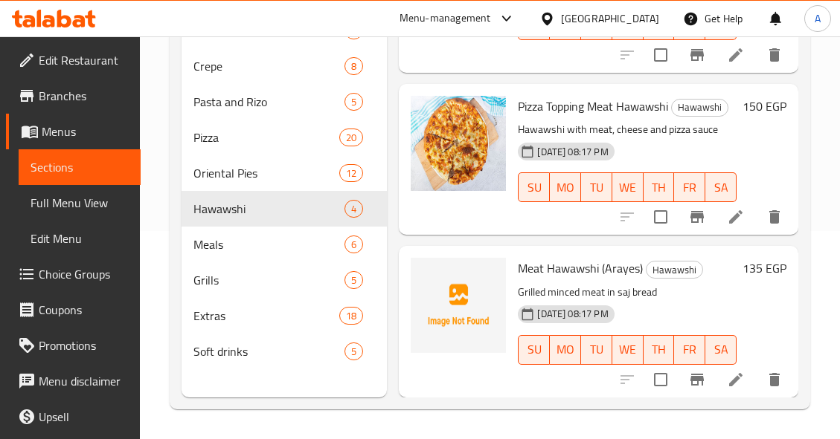
click at [590, 257] on span "Meat Hawawshi (Arayes)" at bounding box center [580, 268] width 125 height 22
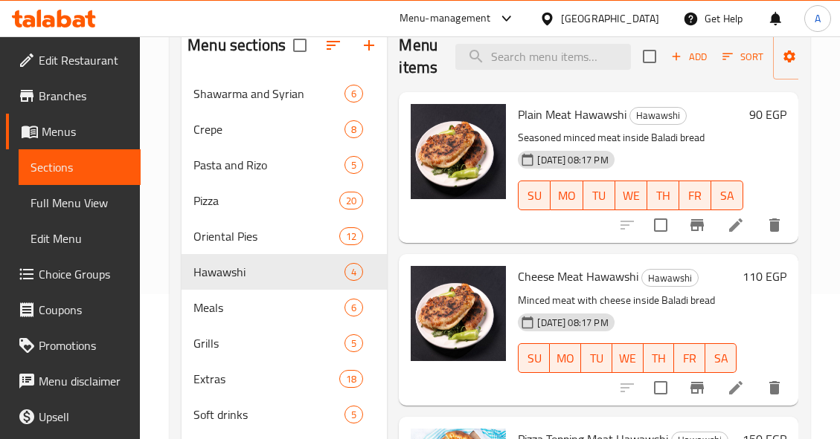
scroll to position [0, 0]
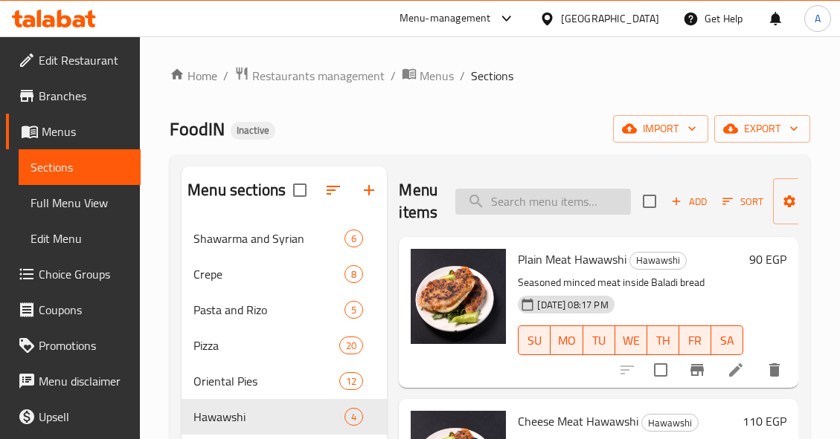
click at [571, 199] on input "search" at bounding box center [542, 202] width 175 height 26
paste input "ربع فرخة و ثمن كفتة"
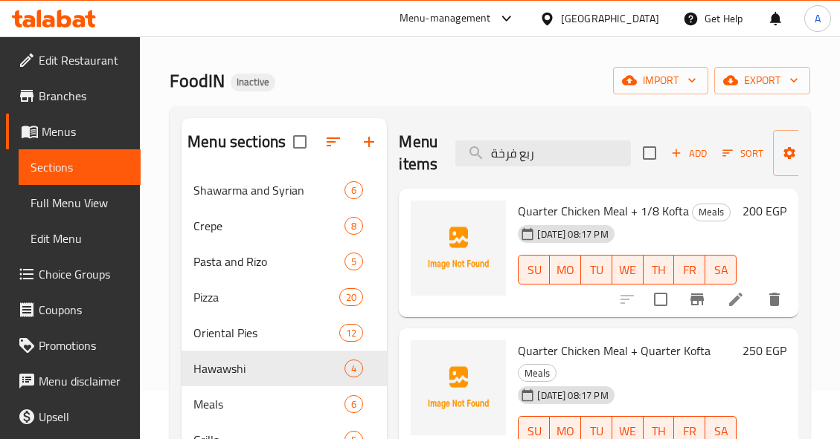
scroll to position [74, 0]
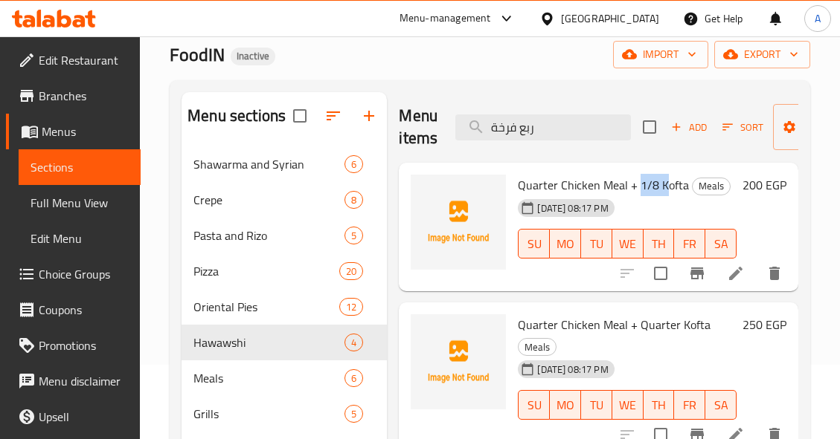
drag, startPoint x: 637, startPoint y: 184, endPoint x: 663, endPoint y: 187, distance: 25.4
click at [663, 187] on span "Quarter Chicken Meal + 1/8 Kofta" at bounding box center [603, 185] width 171 height 22
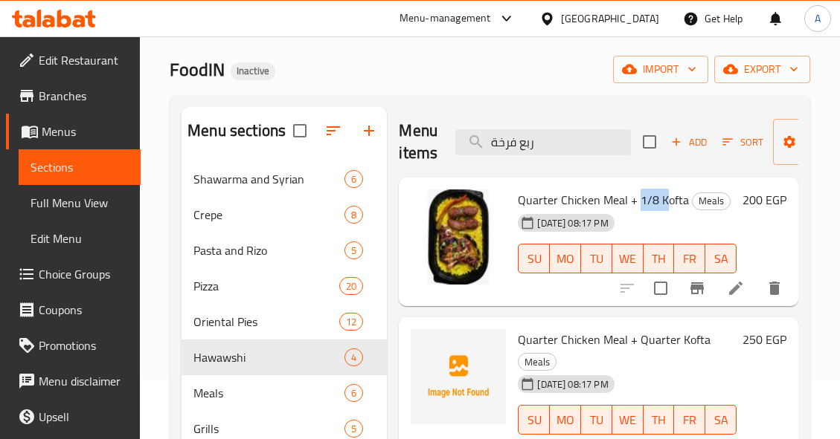
scroll to position [0, 0]
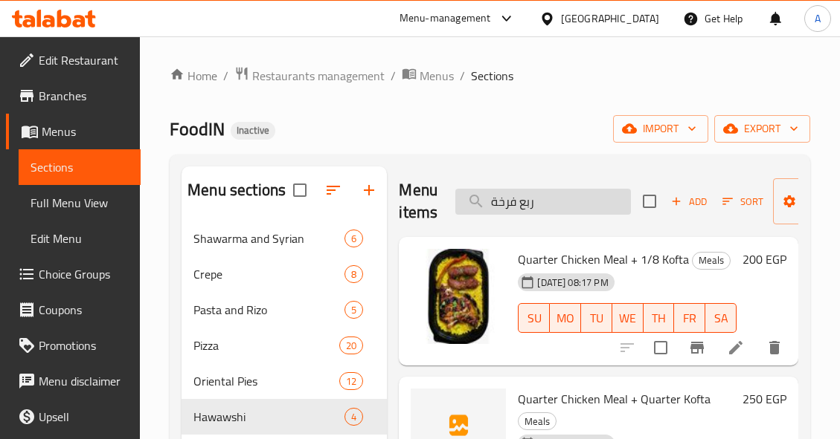
click at [513, 203] on input "ربع فرخة" at bounding box center [542, 202] width 175 height 26
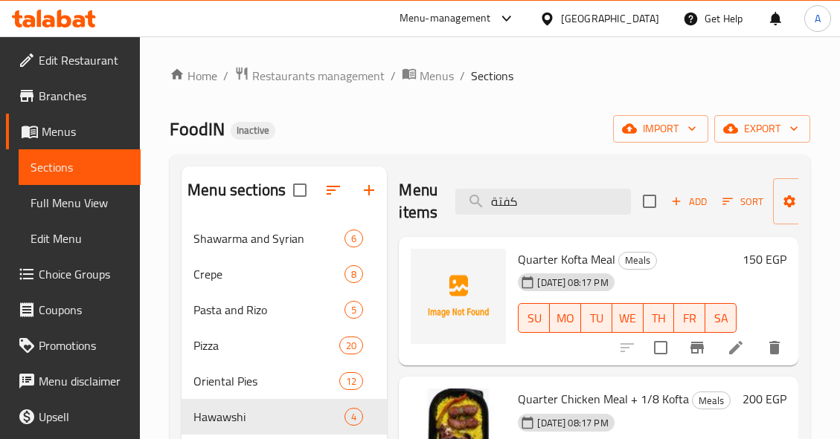
type input "كفتة"
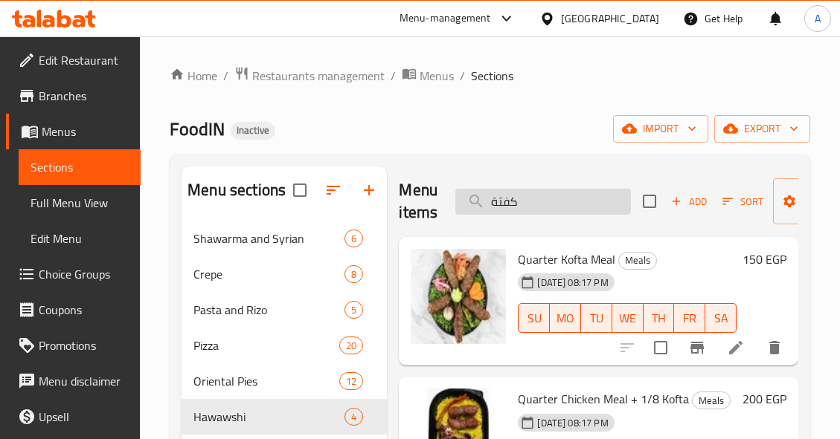
click at [595, 196] on input "كفتة" at bounding box center [542, 202] width 175 height 26
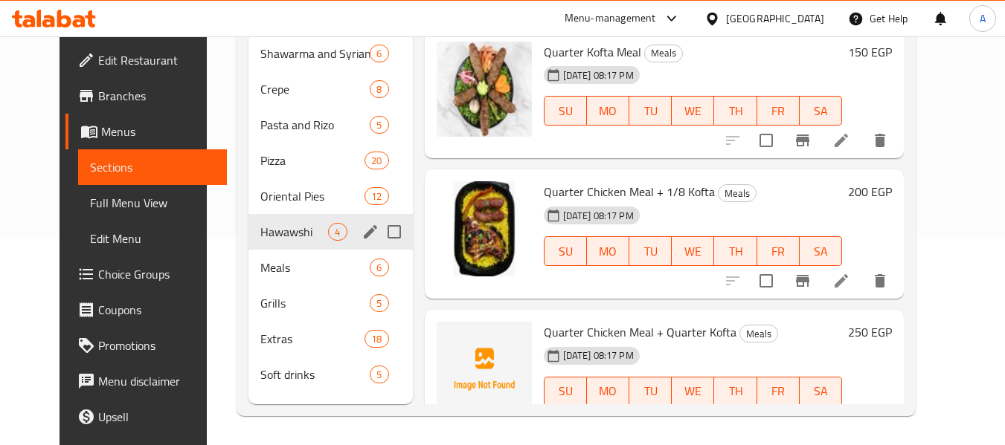
scroll to position [208, 0]
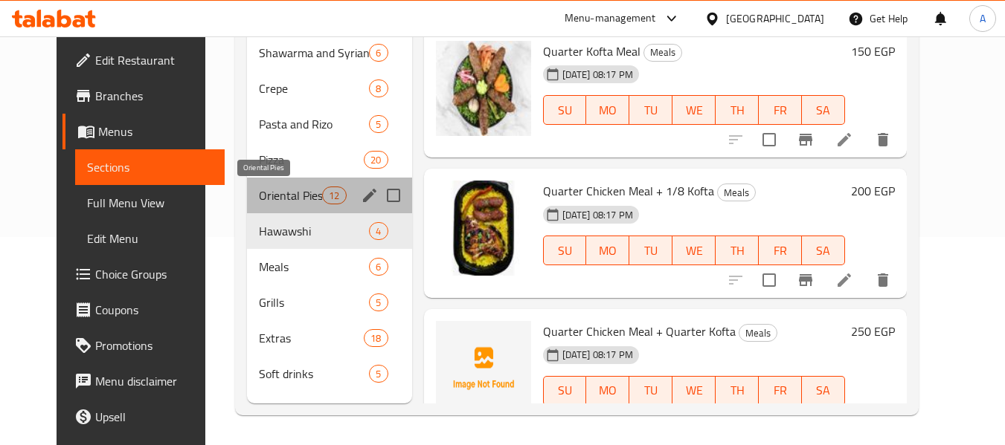
click at [278, 198] on span "Oriental Pies" at bounding box center [290, 196] width 63 height 18
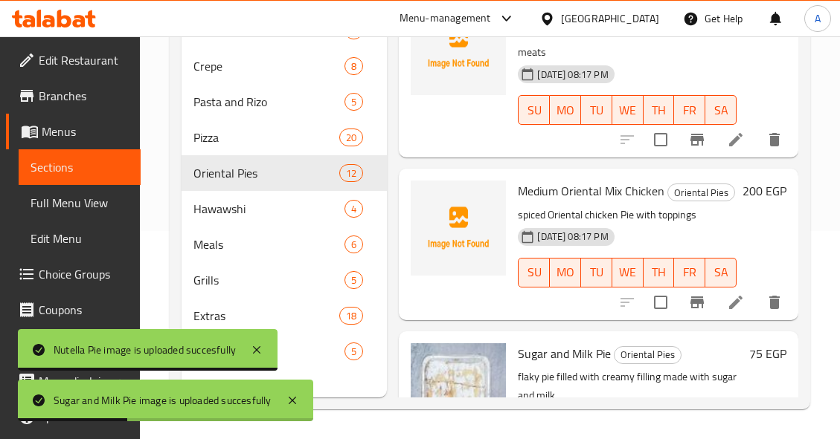
scroll to position [1172, 0]
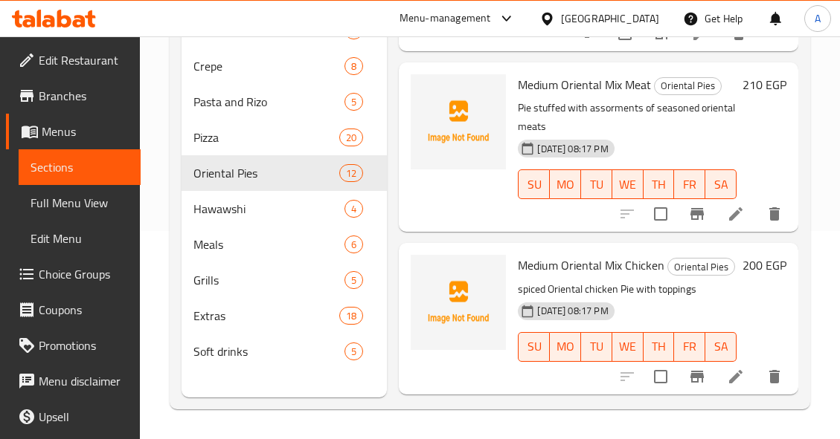
click at [574, 236] on div "Menu items كفتة Add Sort Manage items Large Oriental Sausage Oriental Pies 17-0…" at bounding box center [592, 177] width 411 height 439
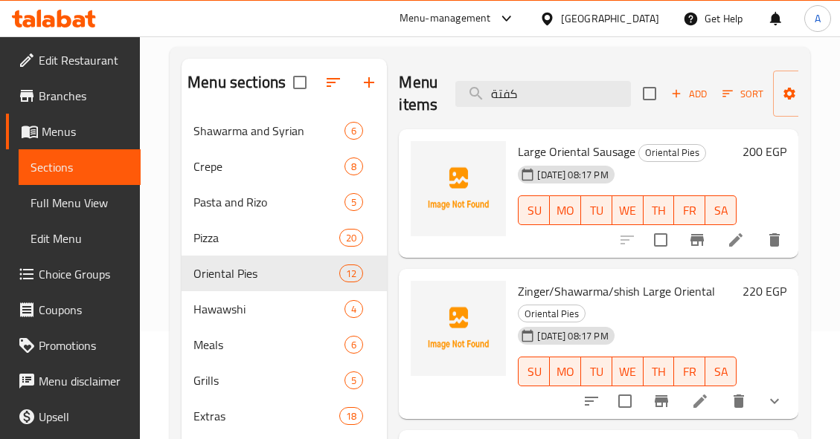
scroll to position [0, 0]
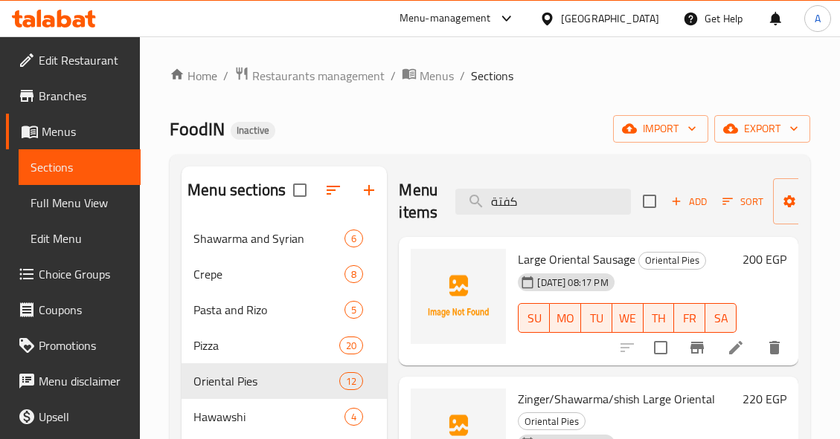
click at [535, 107] on div "Home / Restaurants management / Menus / Sections FoodIN Inactive import export …" at bounding box center [490, 342] width 640 height 552
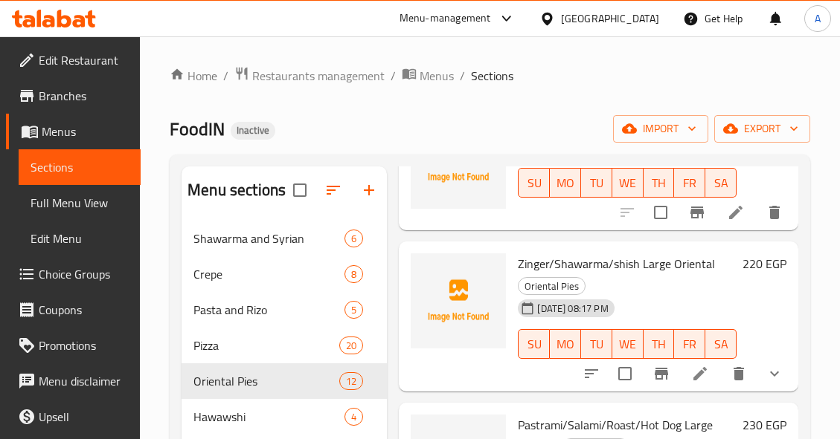
scroll to position [149, 0]
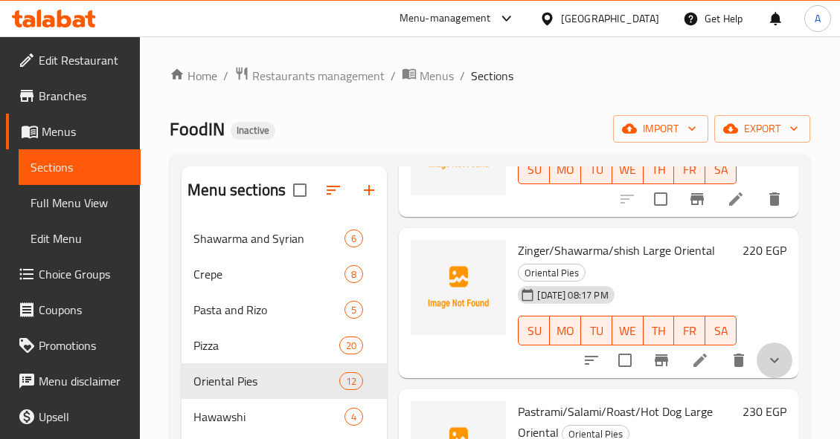
click at [779, 359] on button "show more" at bounding box center [774, 361] width 36 height 36
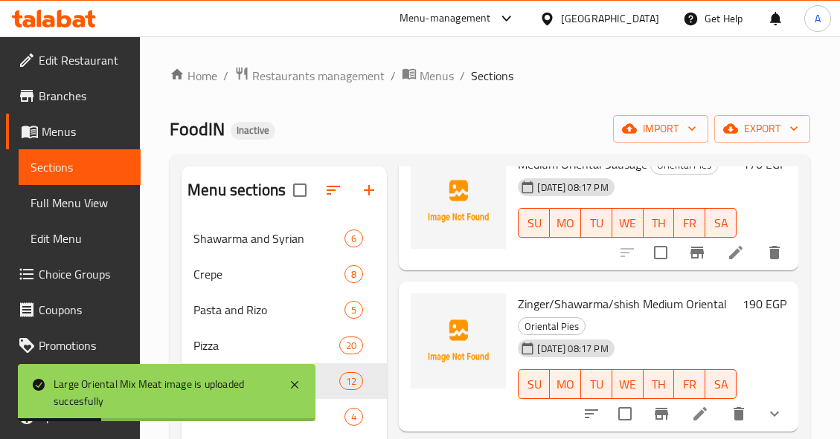
scroll to position [1041, 0]
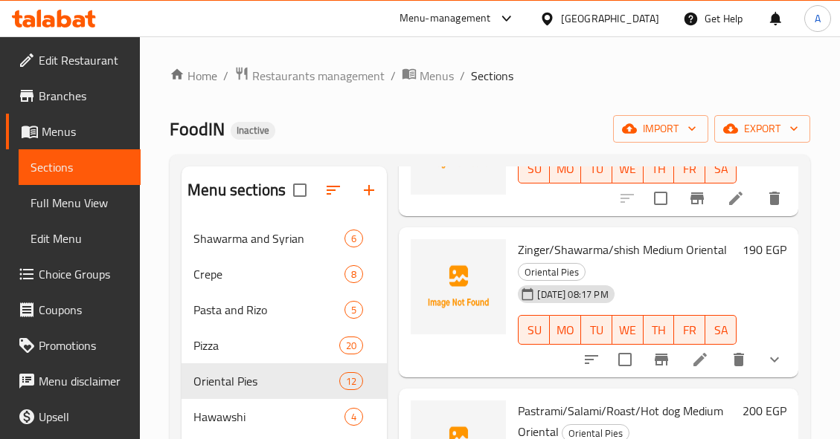
click at [673, 292] on div "17-09-2025 08:17 PM SU MO TU WE TH FR SA" at bounding box center [627, 320] width 231 height 80
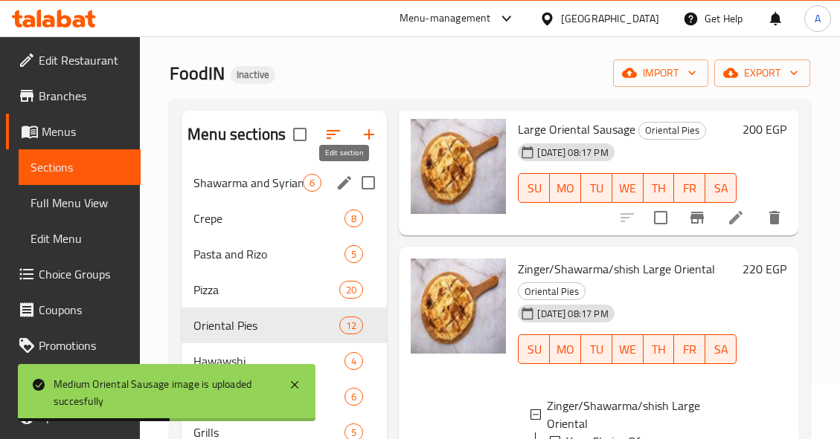
scroll to position [149, 0]
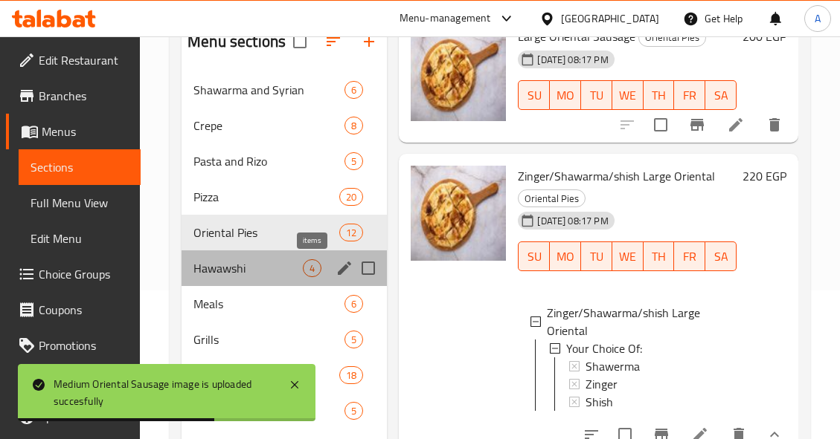
click at [305, 273] on span "4" at bounding box center [311, 269] width 17 height 14
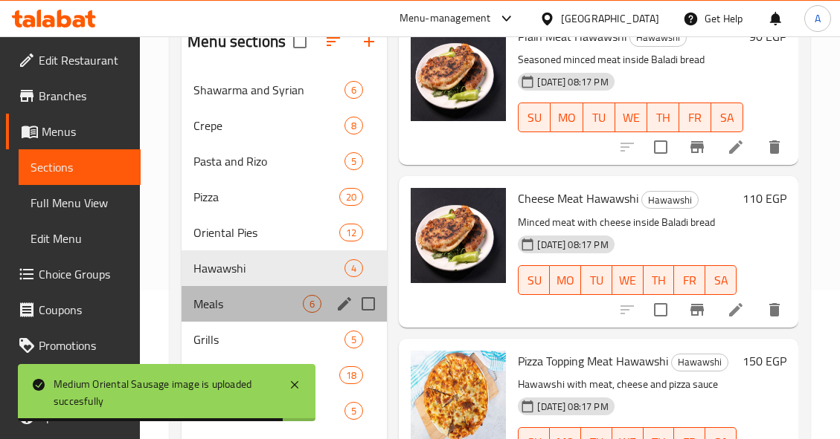
click at [266, 294] on div "Meals 6" at bounding box center [283, 304] width 205 height 36
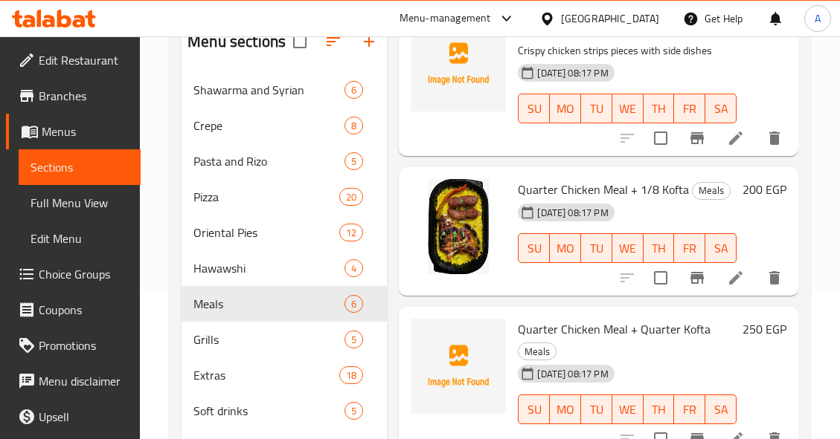
scroll to position [208, 0]
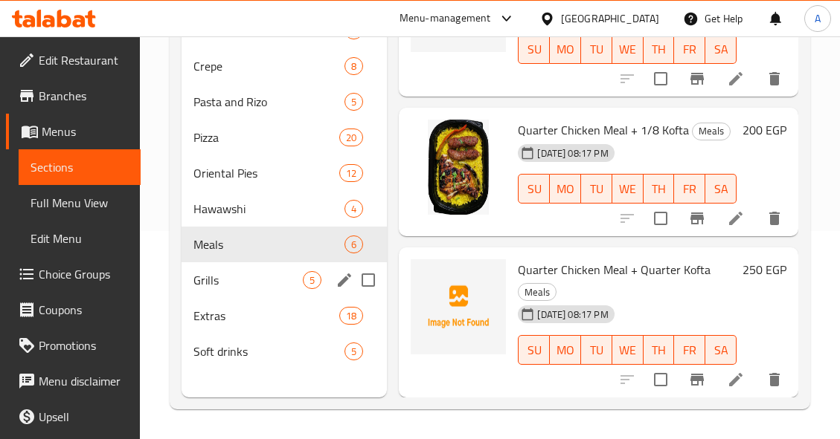
click at [283, 277] on span "Grills" at bounding box center [247, 280] width 109 height 18
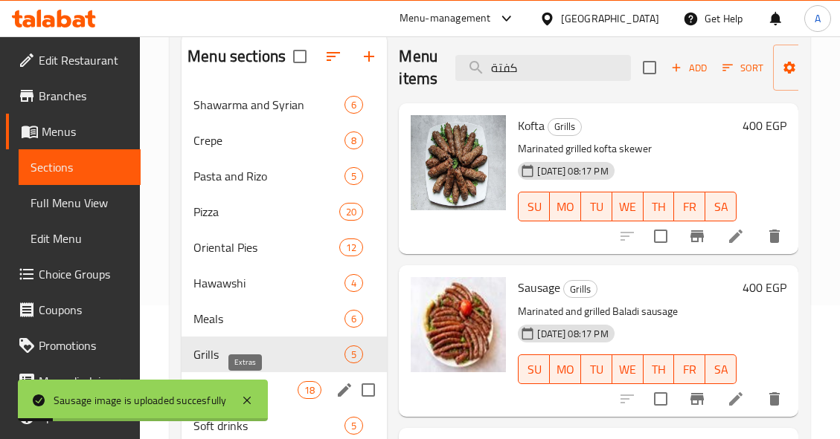
click at [297, 393] on span "Extras" at bounding box center [245, 390] width 104 height 18
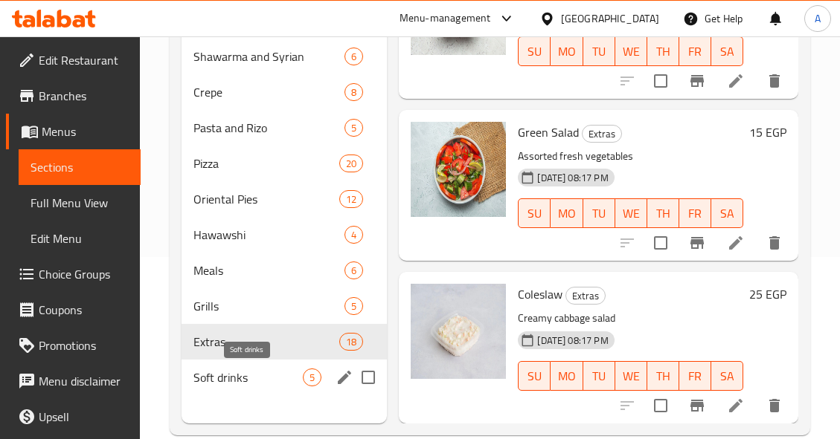
scroll to position [208, 0]
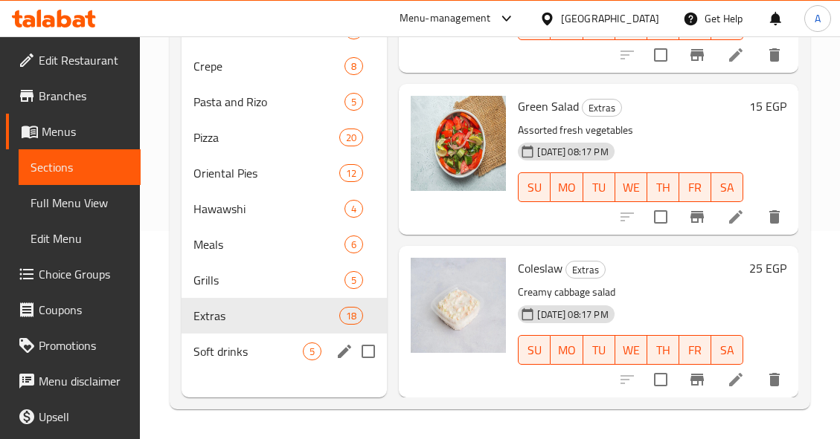
click at [277, 358] on span "Soft drinks" at bounding box center [247, 352] width 109 height 18
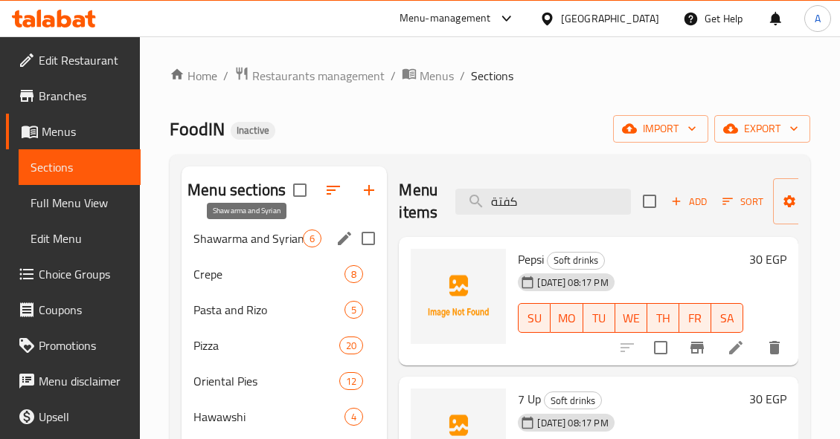
click at [292, 239] on span "Shawarma and Syrian" at bounding box center [247, 239] width 109 height 18
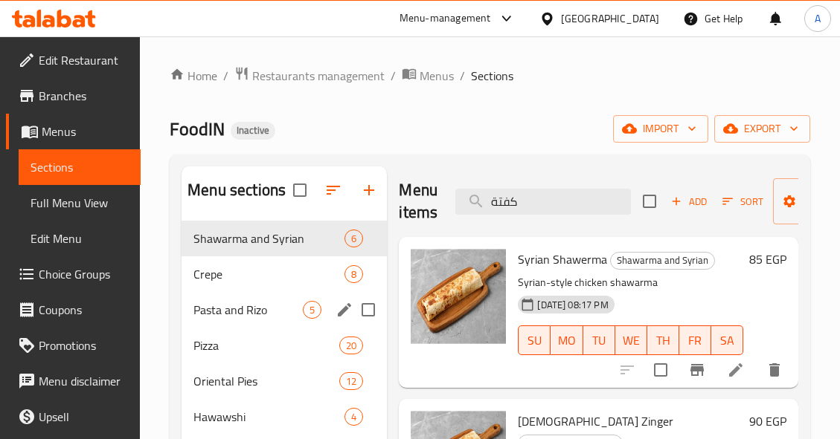
click at [264, 292] on div "Pasta and Rizo 5" at bounding box center [283, 310] width 205 height 36
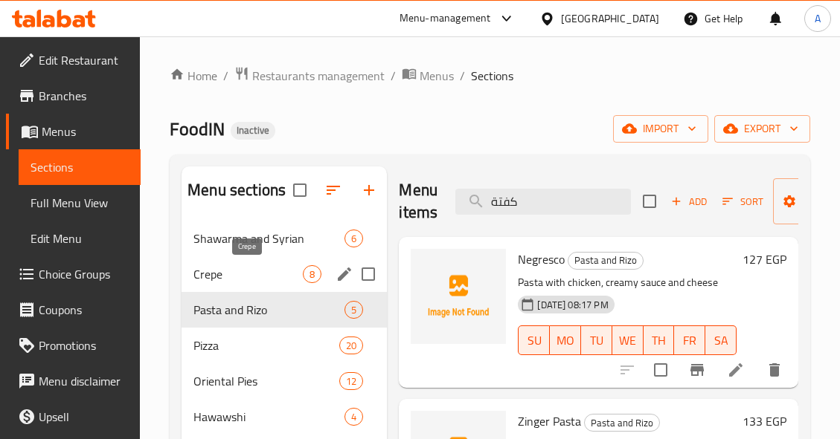
click at [286, 267] on span "Crepe" at bounding box center [247, 274] width 109 height 18
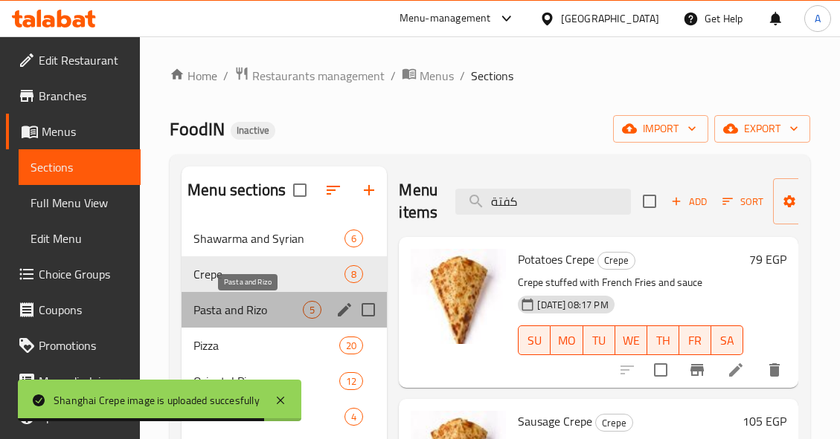
click at [273, 311] on span "Pasta and Rizo" at bounding box center [247, 310] width 109 height 18
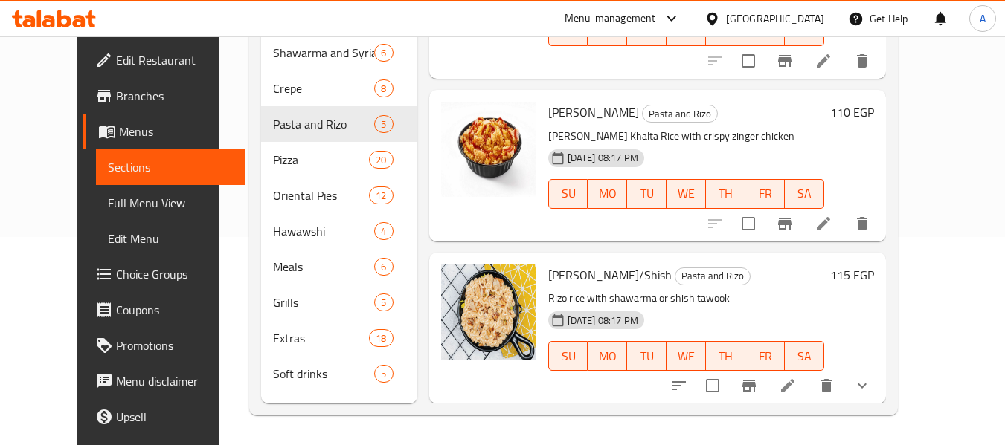
scroll to position [426, 0]
click at [96, 188] on link "Full Menu View" at bounding box center [170, 203] width 149 height 36
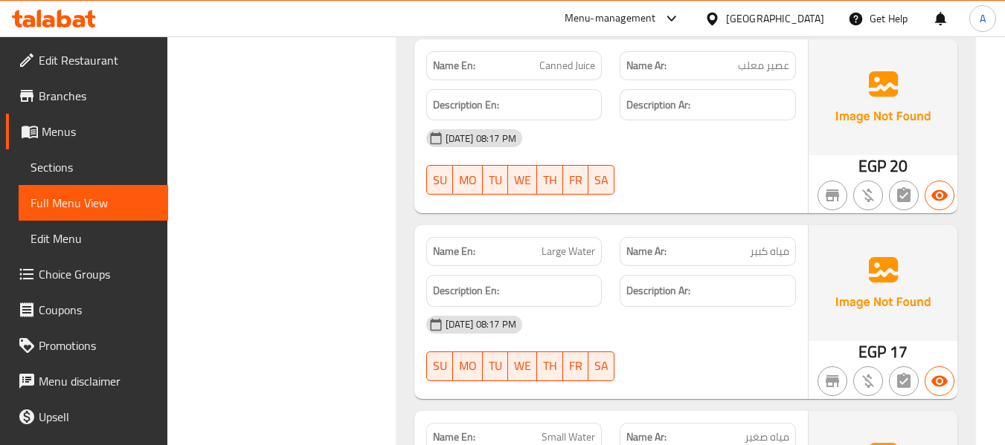
scroll to position [19214, 0]
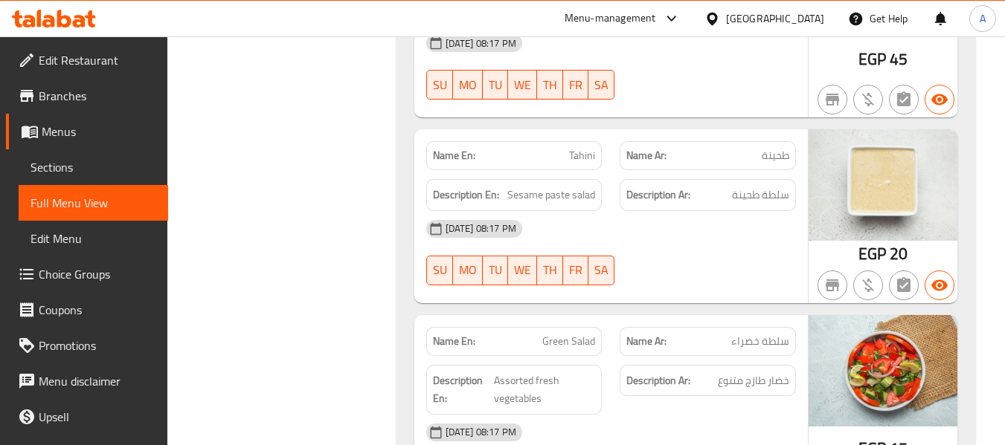
scroll to position [17918, 0]
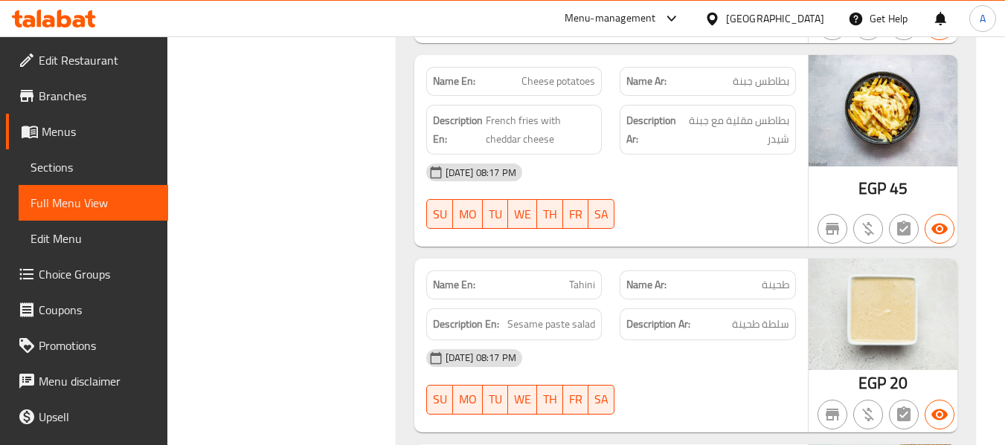
click at [88, 60] on span "Edit Restaurant" at bounding box center [97, 60] width 117 height 18
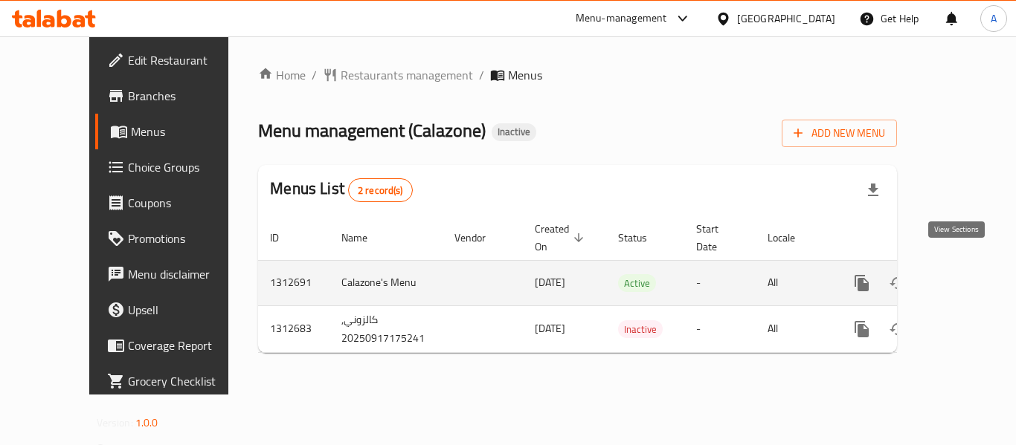
click at [960, 274] on icon "enhanced table" at bounding box center [969, 283] width 18 height 18
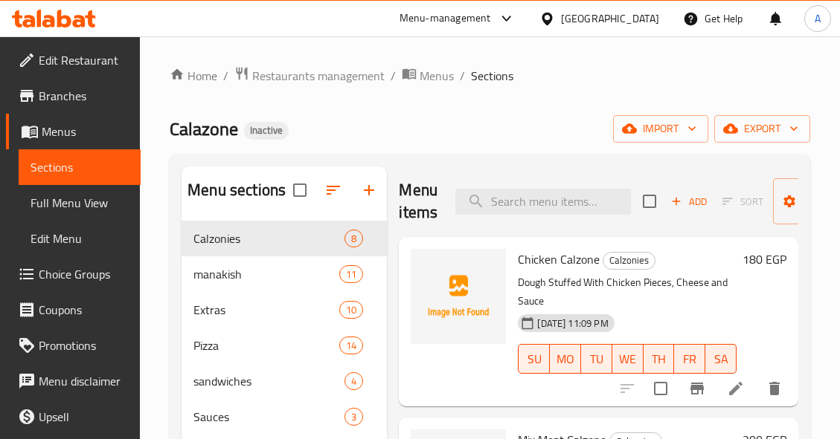
click at [595, 60] on div "Home / Restaurants management / Menus / Sections Calazone Inactive import expor…" at bounding box center [490, 341] width 700 height 611
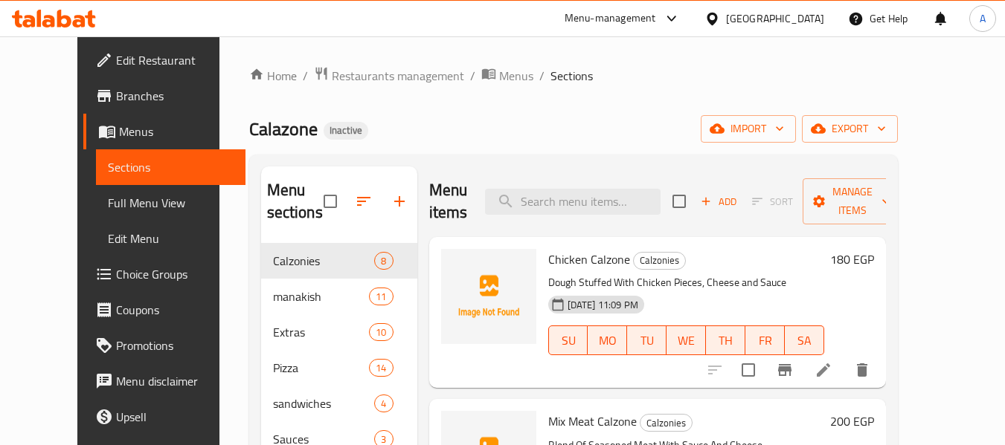
click at [617, 141] on div "Calazone Inactive import export" at bounding box center [573, 129] width 648 height 28
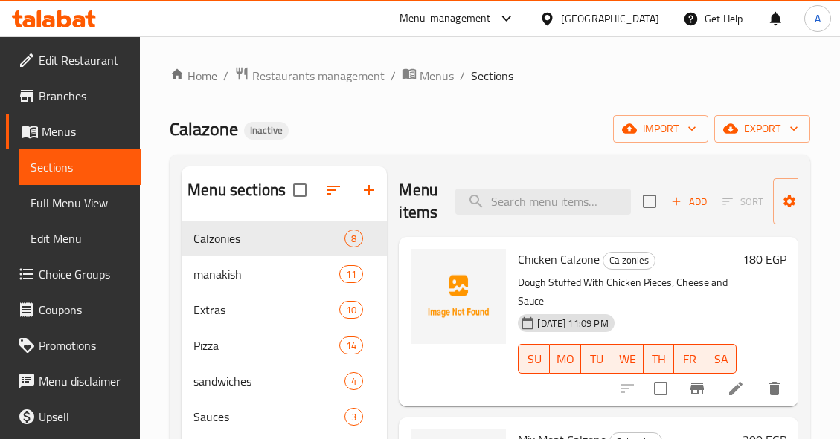
click at [736, 74] on ol "Home / Restaurants management / Menus / Sections" at bounding box center [490, 75] width 640 height 19
click at [241, 353] on span "Pizza" at bounding box center [245, 346] width 104 height 18
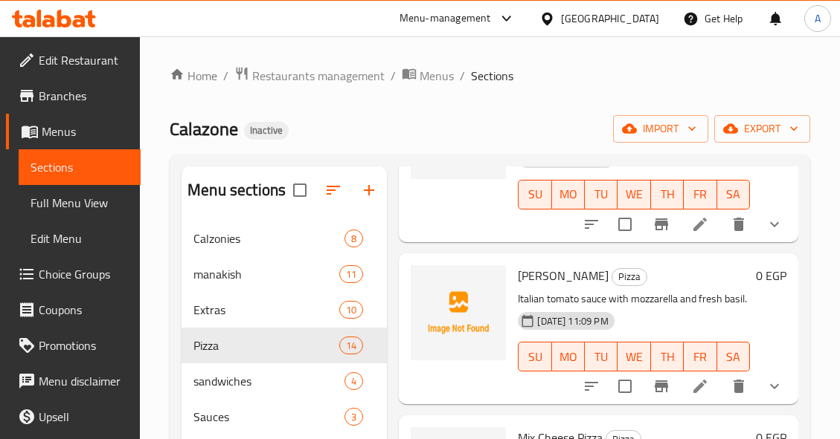
scroll to position [372, 0]
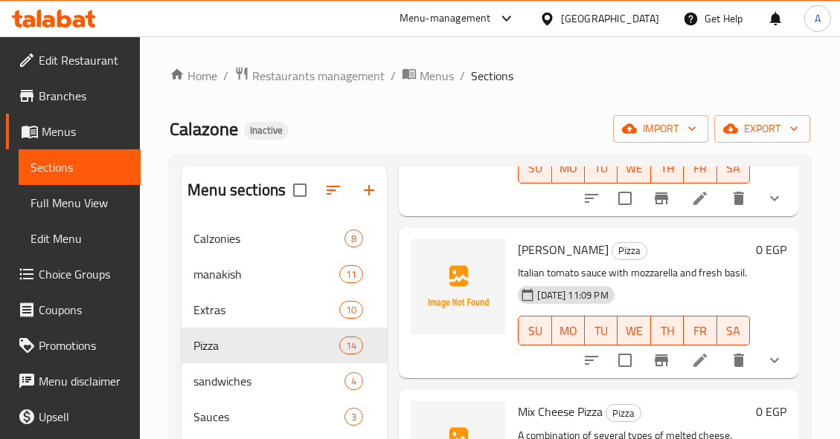
click at [485, 129] on div "Calazone Inactive import export" at bounding box center [490, 129] width 640 height 28
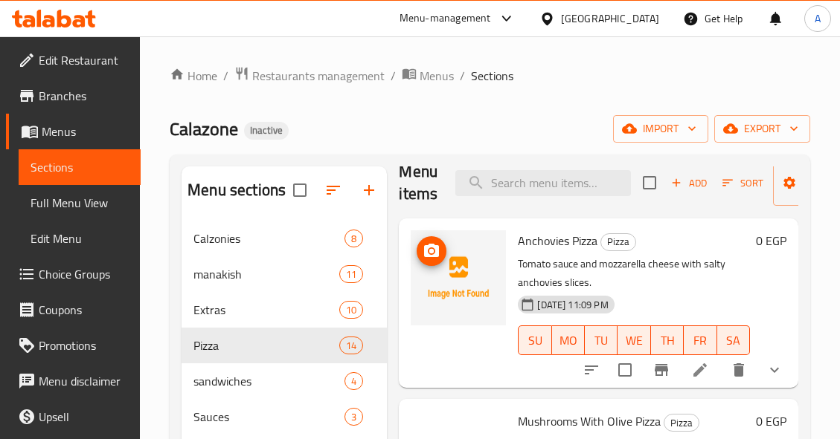
scroll to position [0, 0]
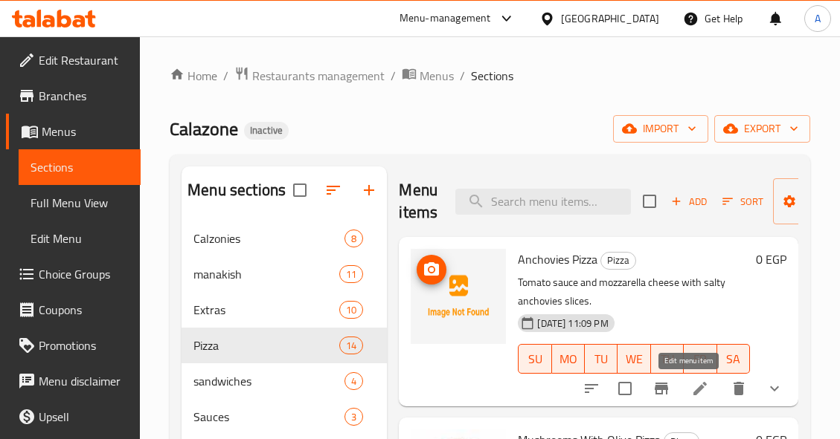
click at [691, 386] on icon at bounding box center [700, 389] width 18 height 18
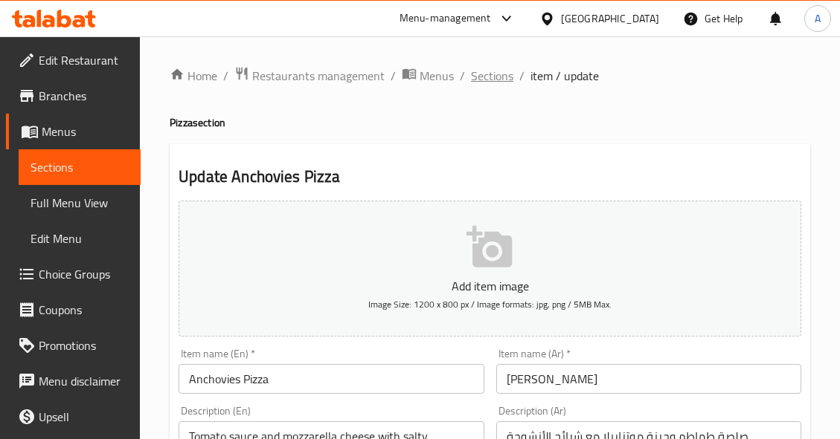
click at [508, 77] on span "Sections" at bounding box center [492, 76] width 42 height 18
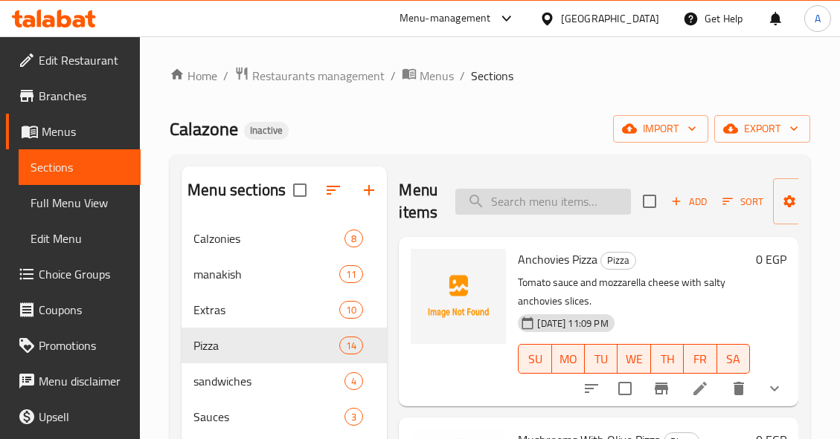
click at [585, 202] on input "search" at bounding box center [542, 202] width 175 height 26
click at [576, 198] on input "ranch" at bounding box center [542, 202] width 175 height 26
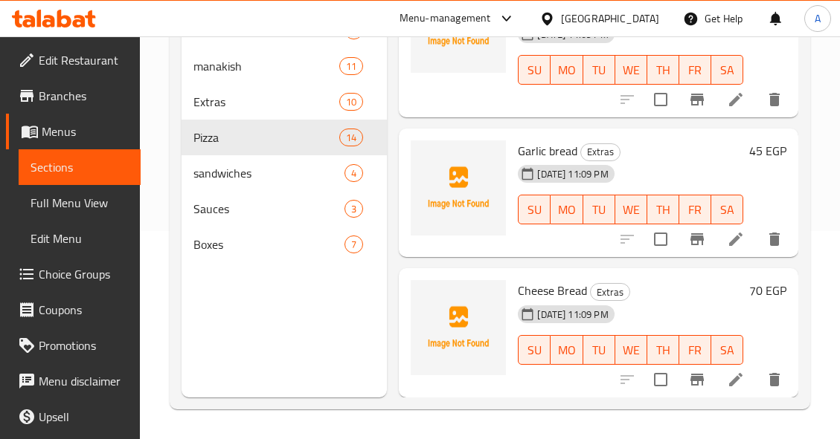
scroll to position [255, 0]
type input "bread"
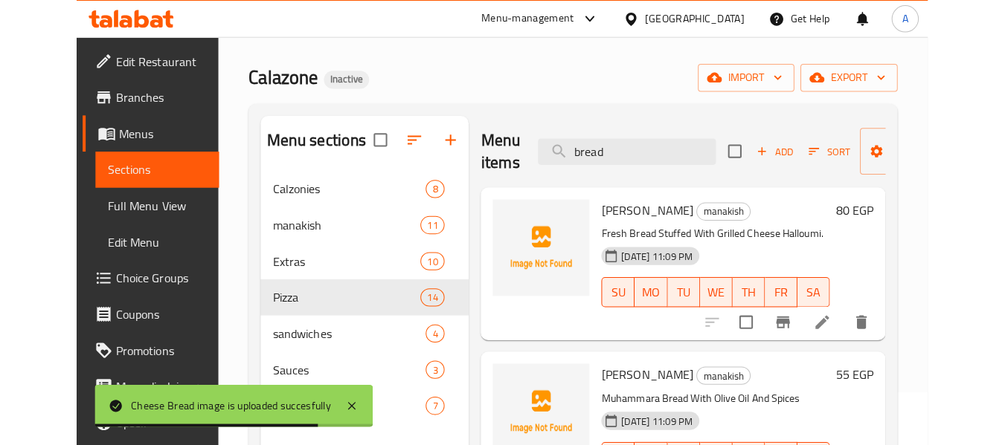
scroll to position [0, 0]
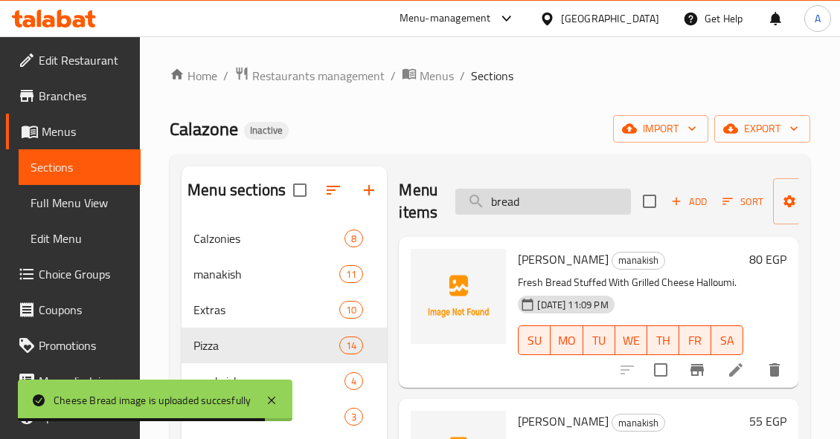
click at [548, 202] on input "bread" at bounding box center [542, 202] width 175 height 26
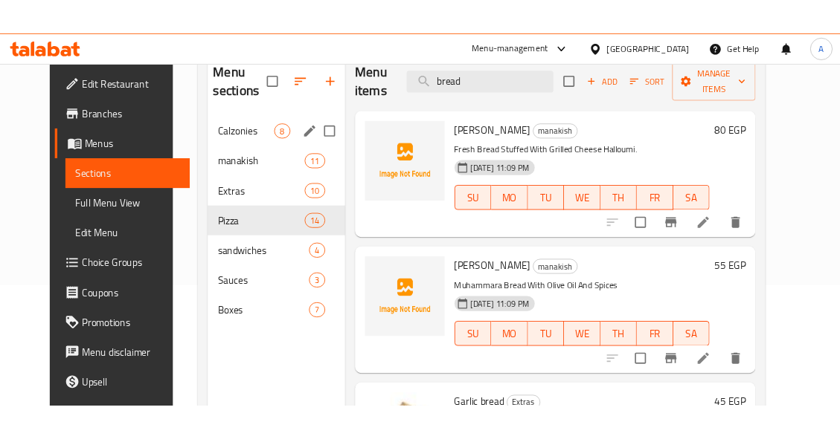
scroll to position [149, 0]
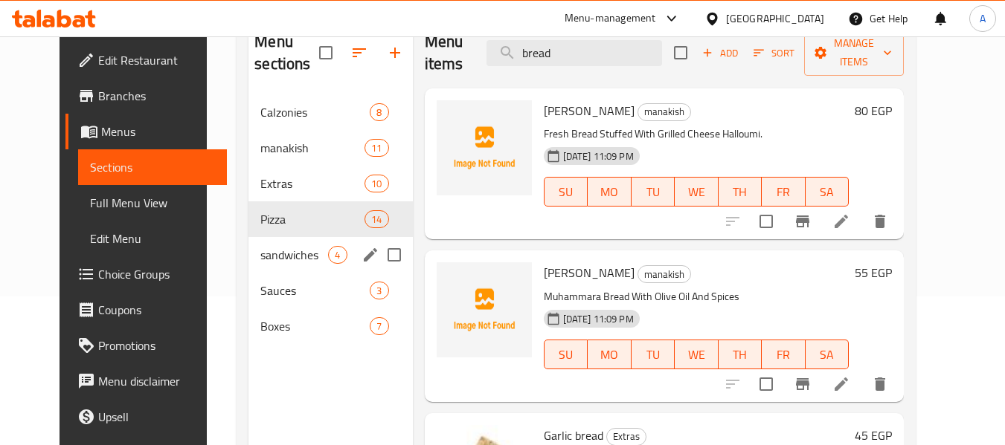
click at [306, 258] on span "sandwiches" at bounding box center [294, 255] width 68 height 18
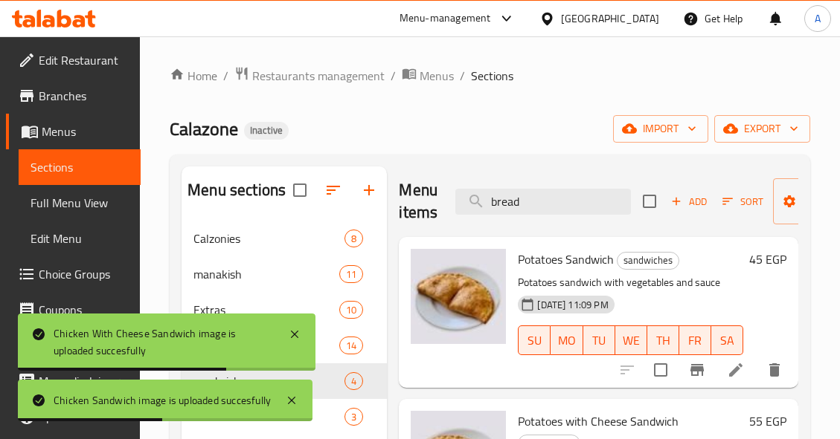
scroll to position [208, 0]
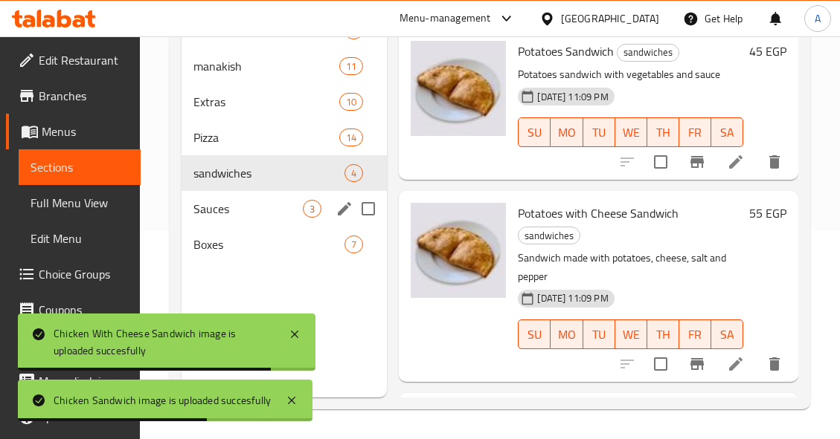
click at [297, 210] on span "Sauces" at bounding box center [247, 209] width 109 height 18
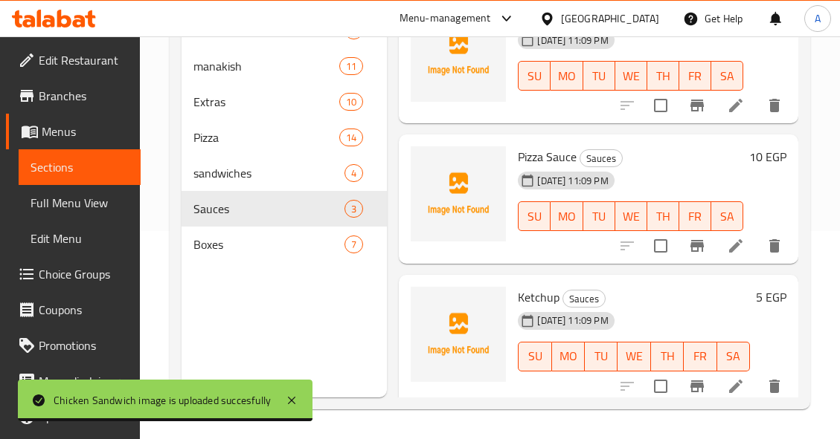
scroll to position [52, 0]
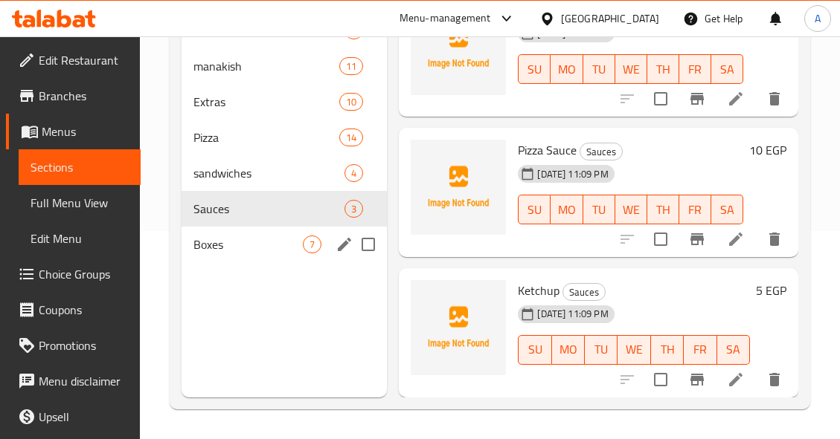
click at [311, 252] on div "7" at bounding box center [312, 245] width 19 height 18
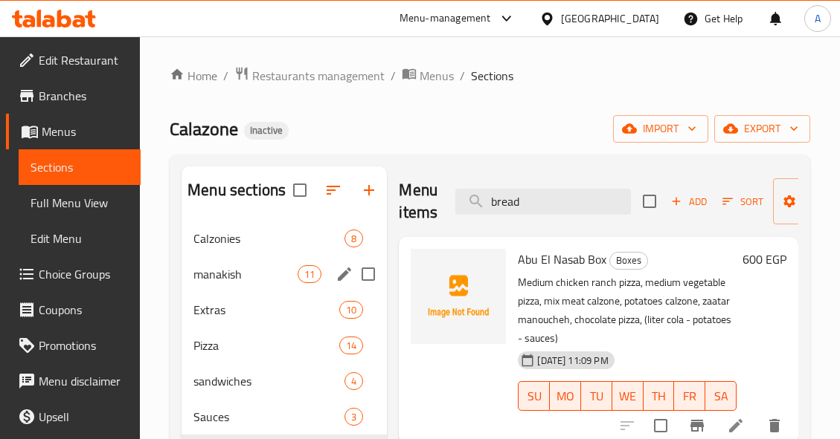
click at [232, 263] on div "manakish 11" at bounding box center [283, 275] width 205 height 36
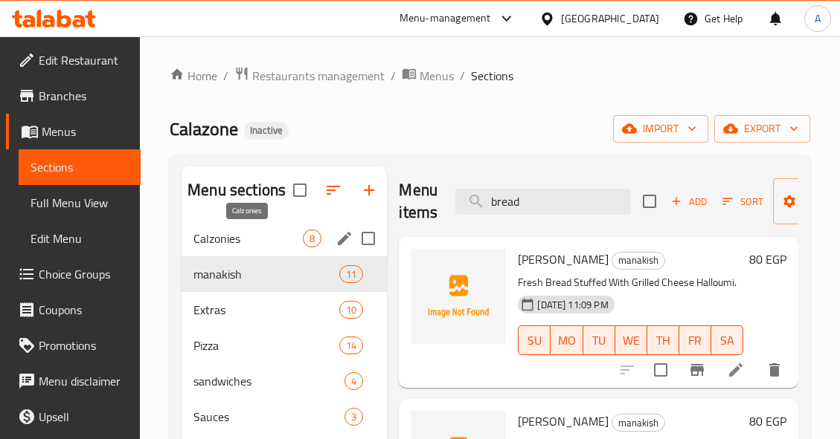
click at [251, 242] on span "Calzonies" at bounding box center [247, 239] width 109 height 18
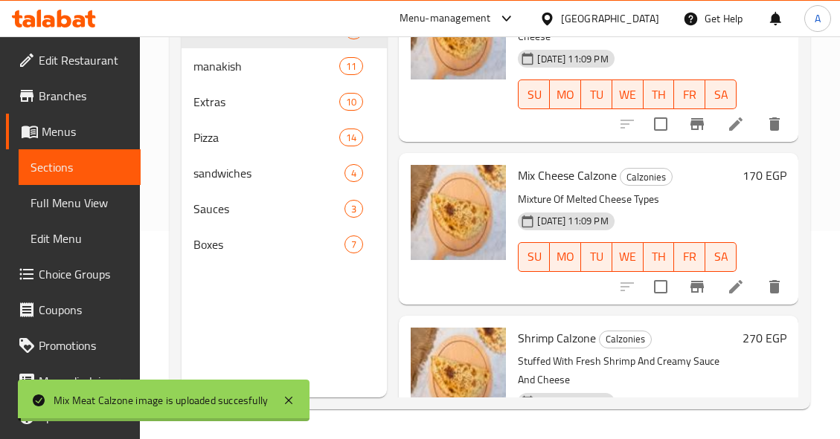
scroll to position [1043, 0]
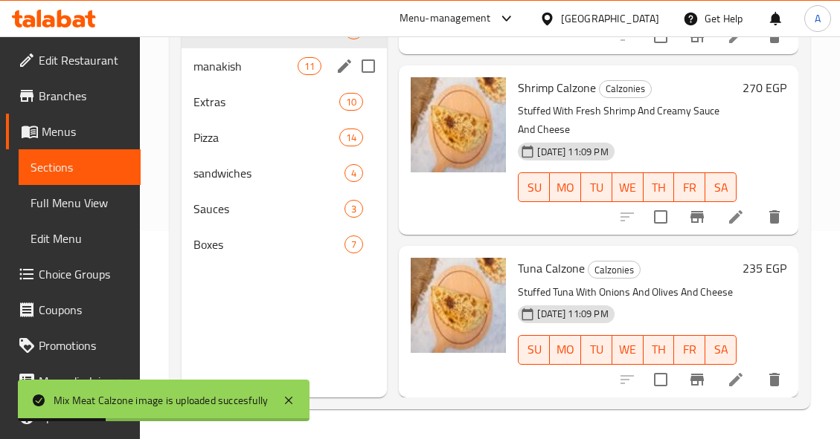
click at [286, 54] on div "manakish 11" at bounding box center [283, 66] width 205 height 36
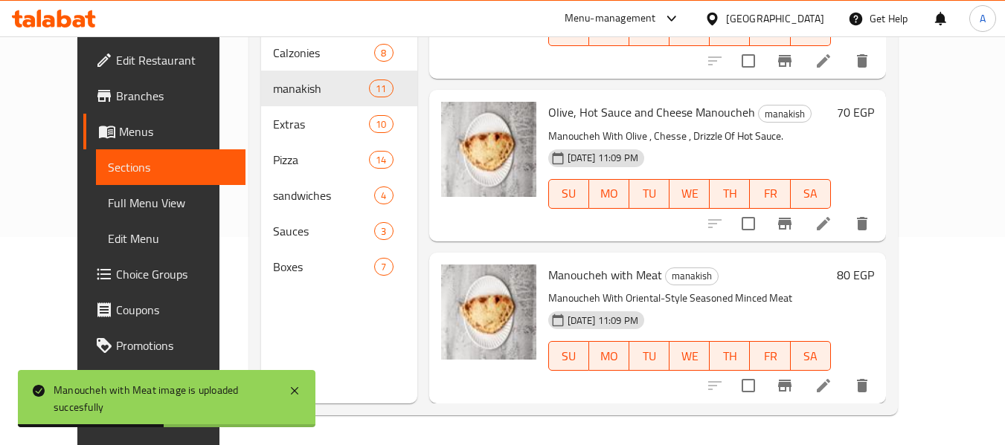
scroll to position [1401, 0]
click at [108, 206] on span "Full Menu View" at bounding box center [171, 203] width 126 height 18
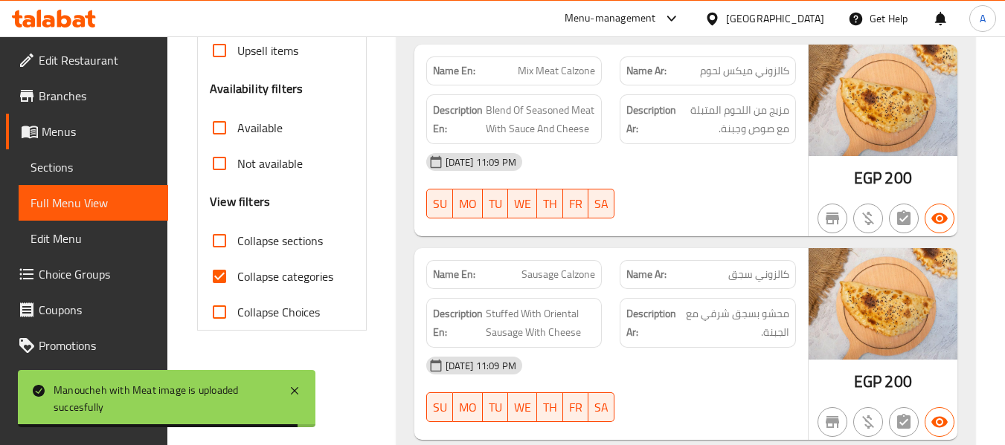
scroll to position [431, 0]
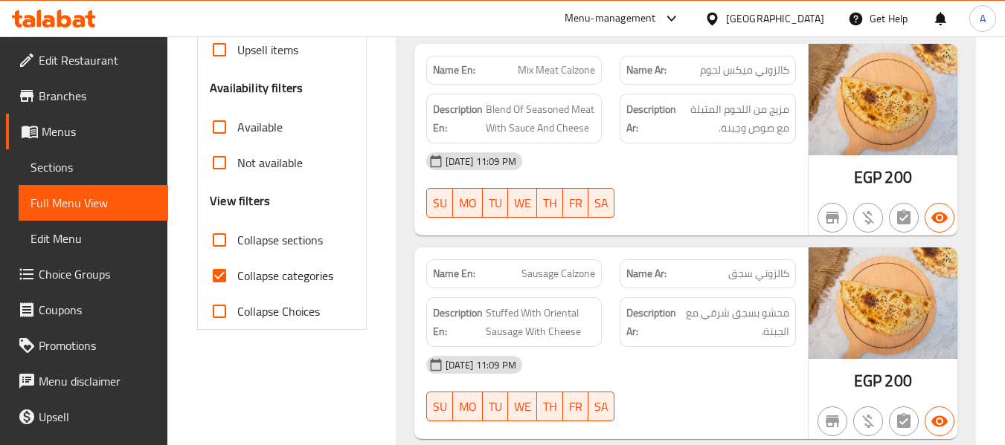
click at [221, 272] on input "Collapse categories" at bounding box center [220, 276] width 36 height 36
checkbox input "false"
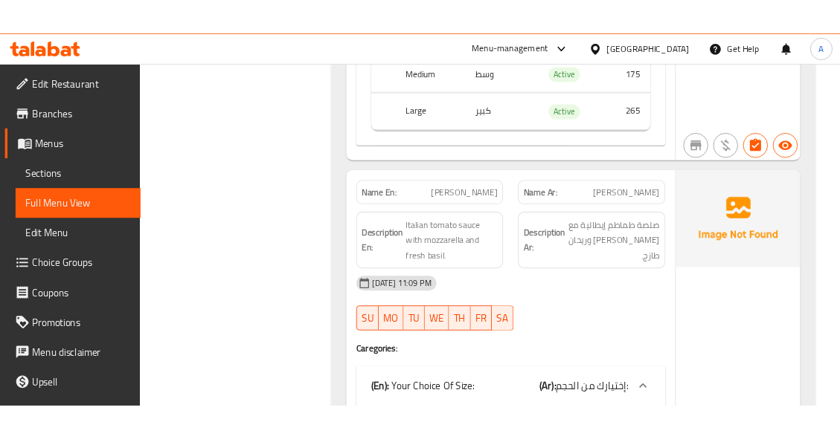
scroll to position [7273, 0]
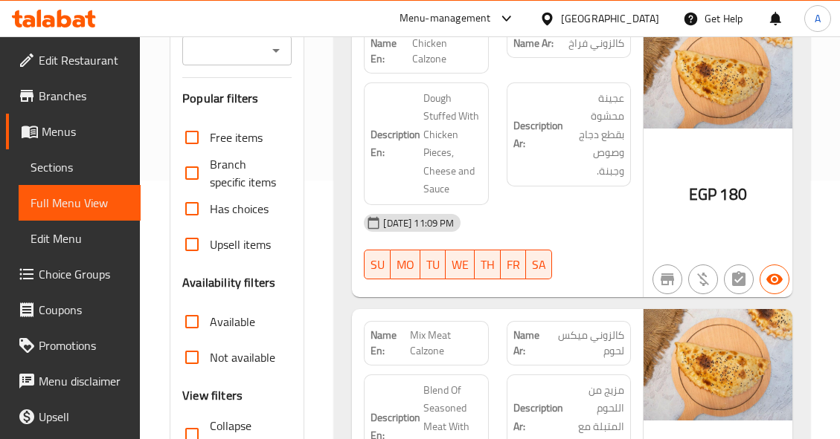
scroll to position [74, 0]
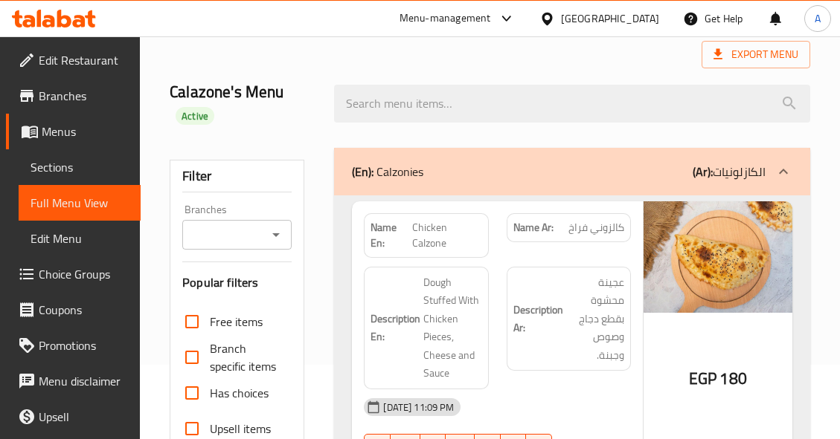
click at [94, 159] on span "Sections" at bounding box center [79, 167] width 98 height 18
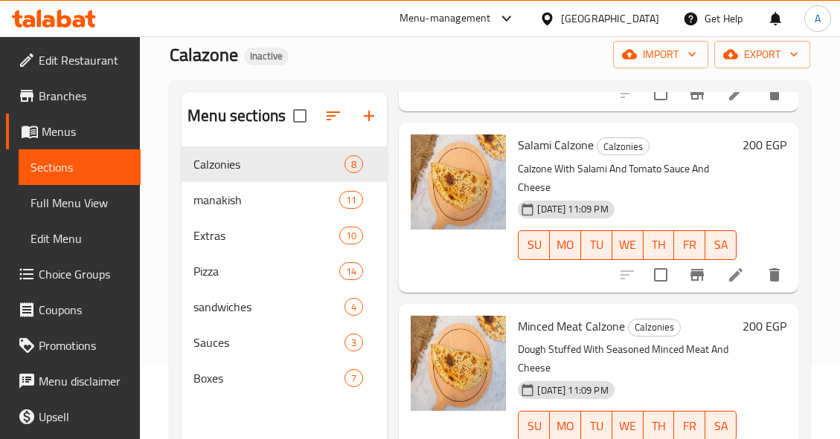
scroll to position [818, 0]
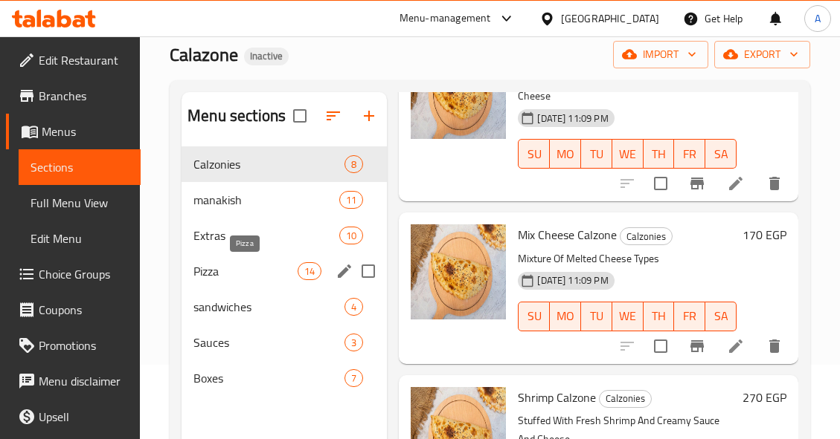
click at [232, 271] on span "Pizza" at bounding box center [245, 272] width 104 height 18
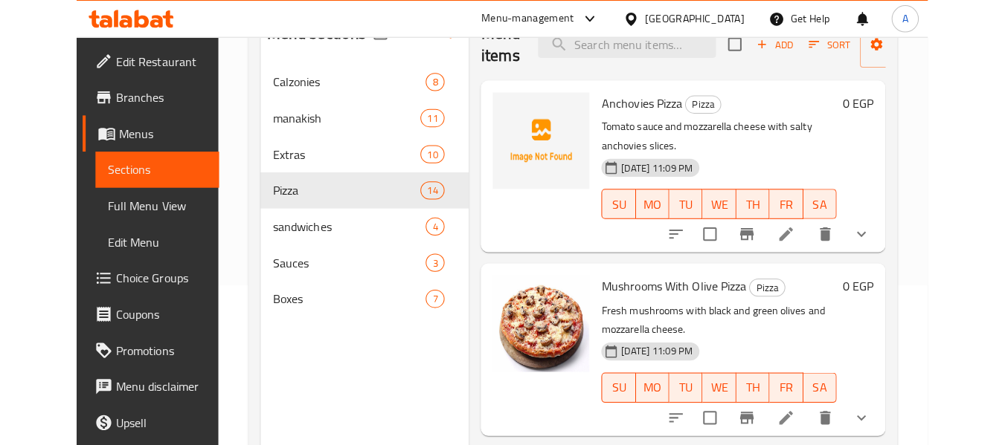
scroll to position [59, 0]
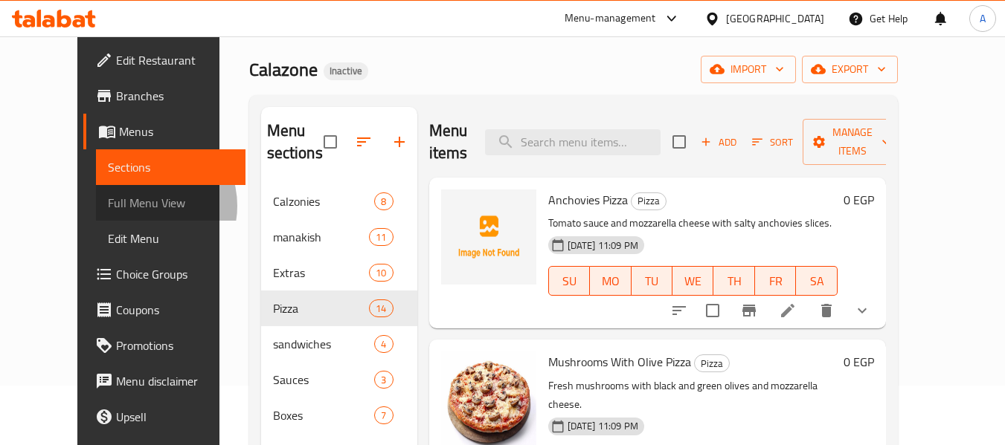
click at [108, 206] on span "Full Menu View" at bounding box center [171, 203] width 126 height 18
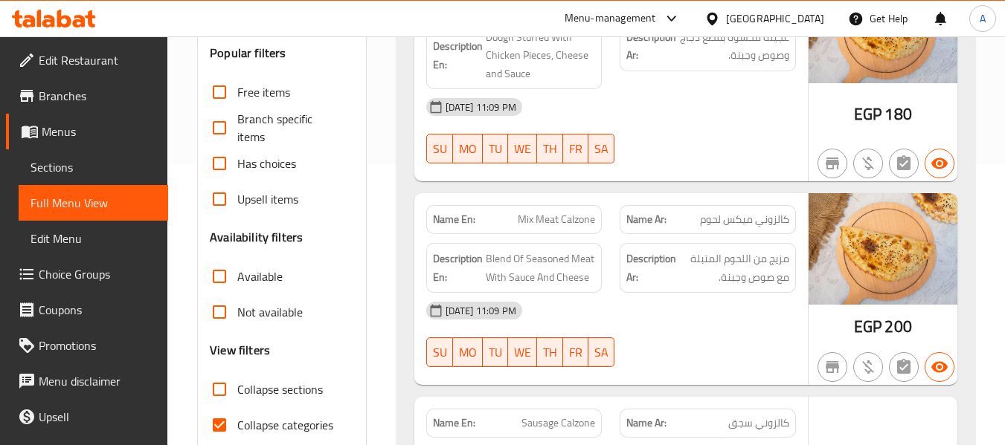
scroll to position [283, 0]
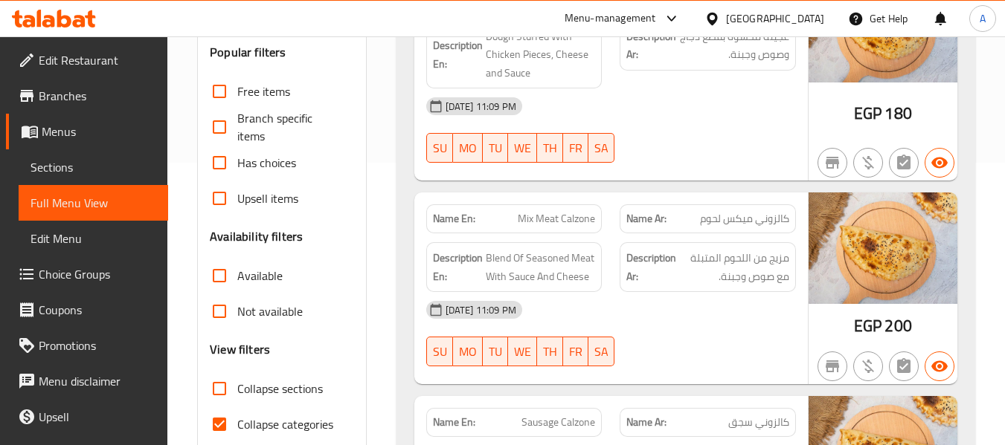
click at [222, 426] on input "Collapse categories" at bounding box center [220, 425] width 36 height 36
checkbox input "false"
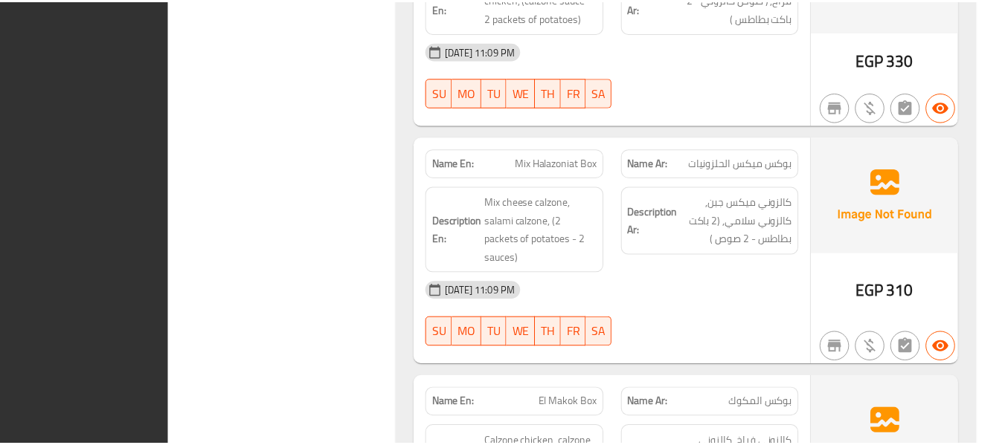
scroll to position [15869, 0]
